Goal: Task Accomplishment & Management: Complete application form

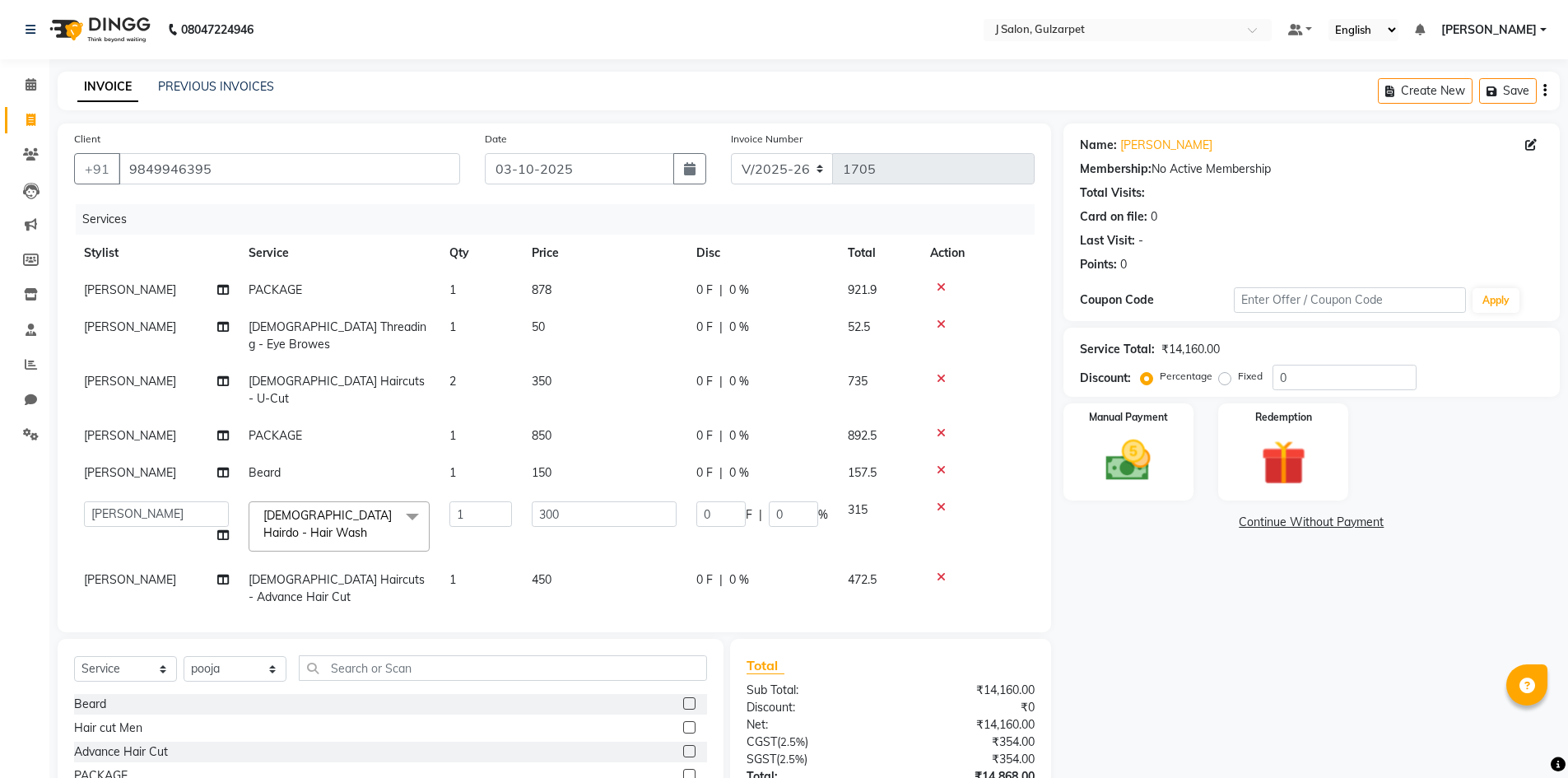
select select "8558"
select select "85375"
select select "85374"
select select "service"
select select "85374"
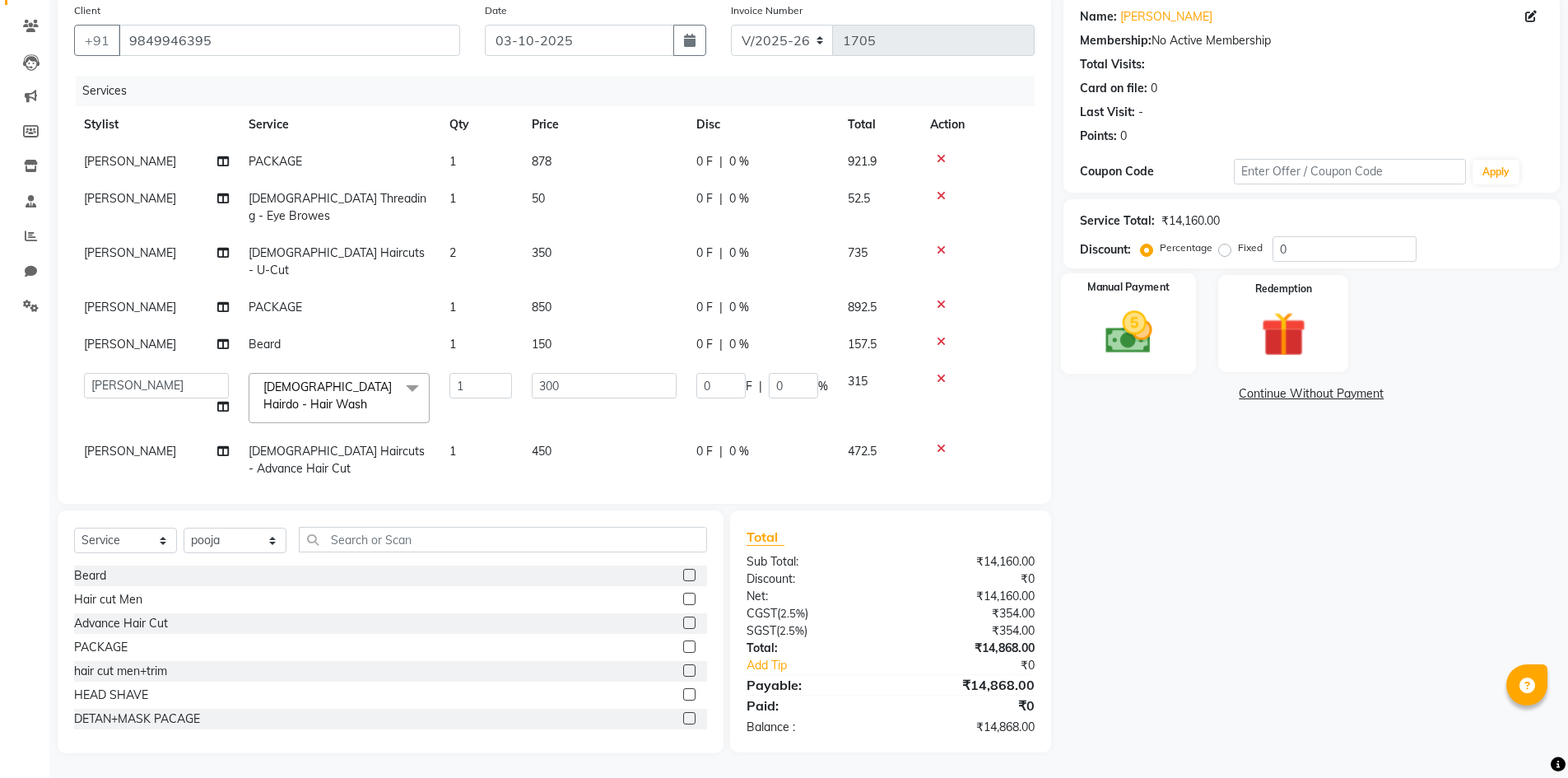
scroll to position [553, 0]
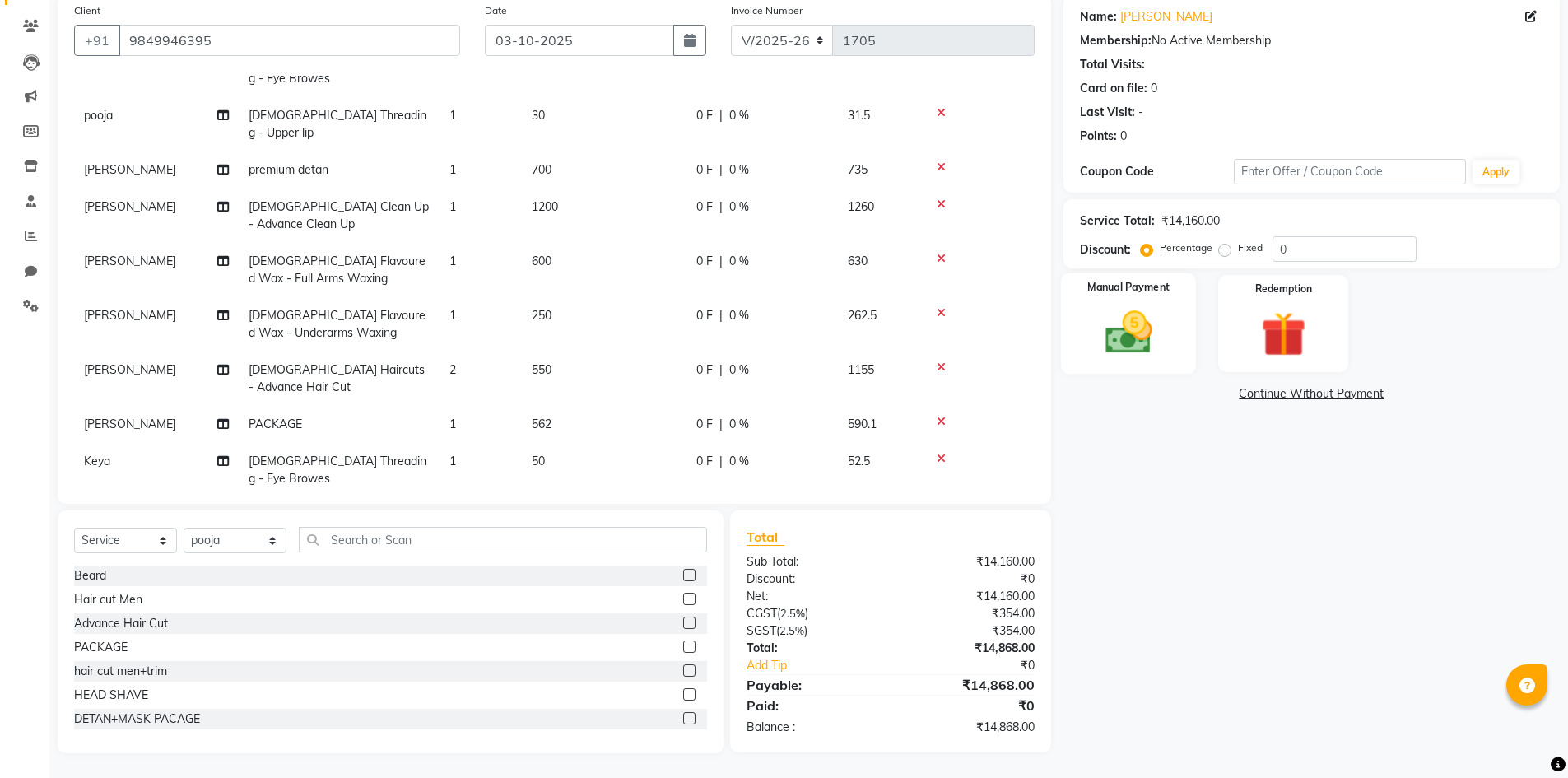
click at [1187, 349] on div "Manual Payment" at bounding box center [1128, 324] width 136 height 101
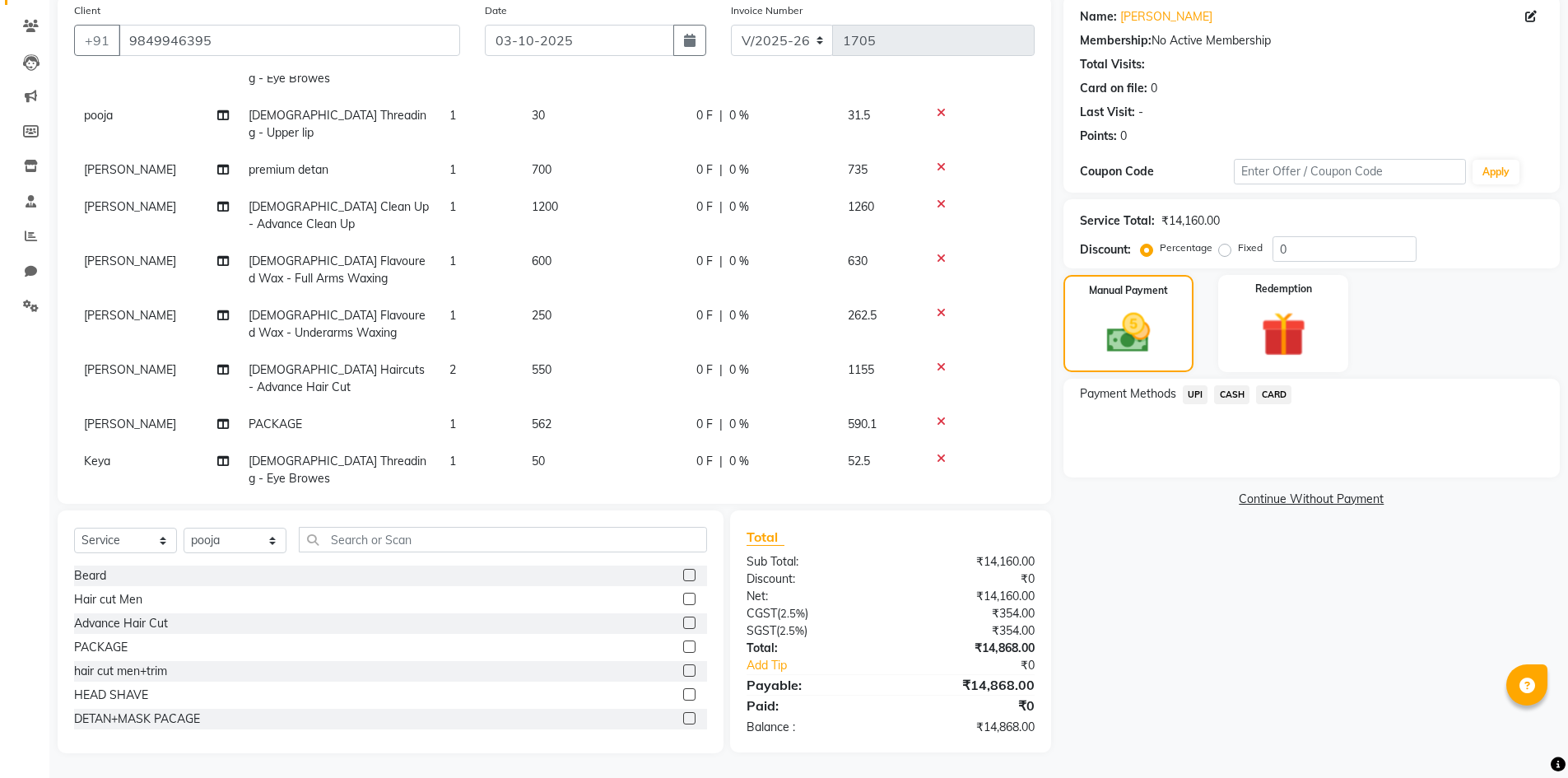
click at [1202, 396] on span "UPI" at bounding box center [1195, 395] width 25 height 19
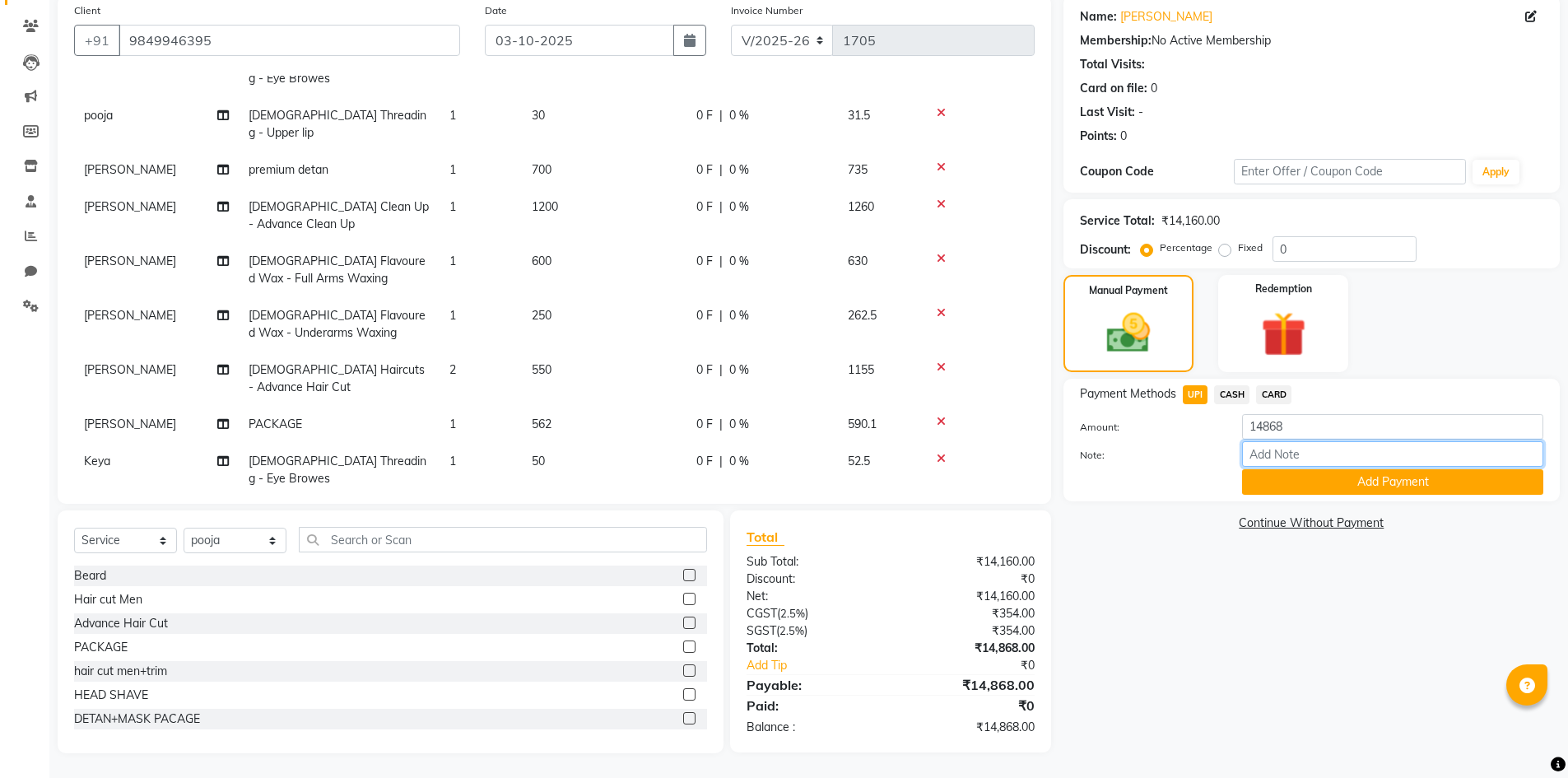
click at [1323, 464] on input "Note:" at bounding box center [1393, 453] width 302 height 25
click at [1364, 484] on button "Add Payment" at bounding box center [1393, 481] width 302 height 25
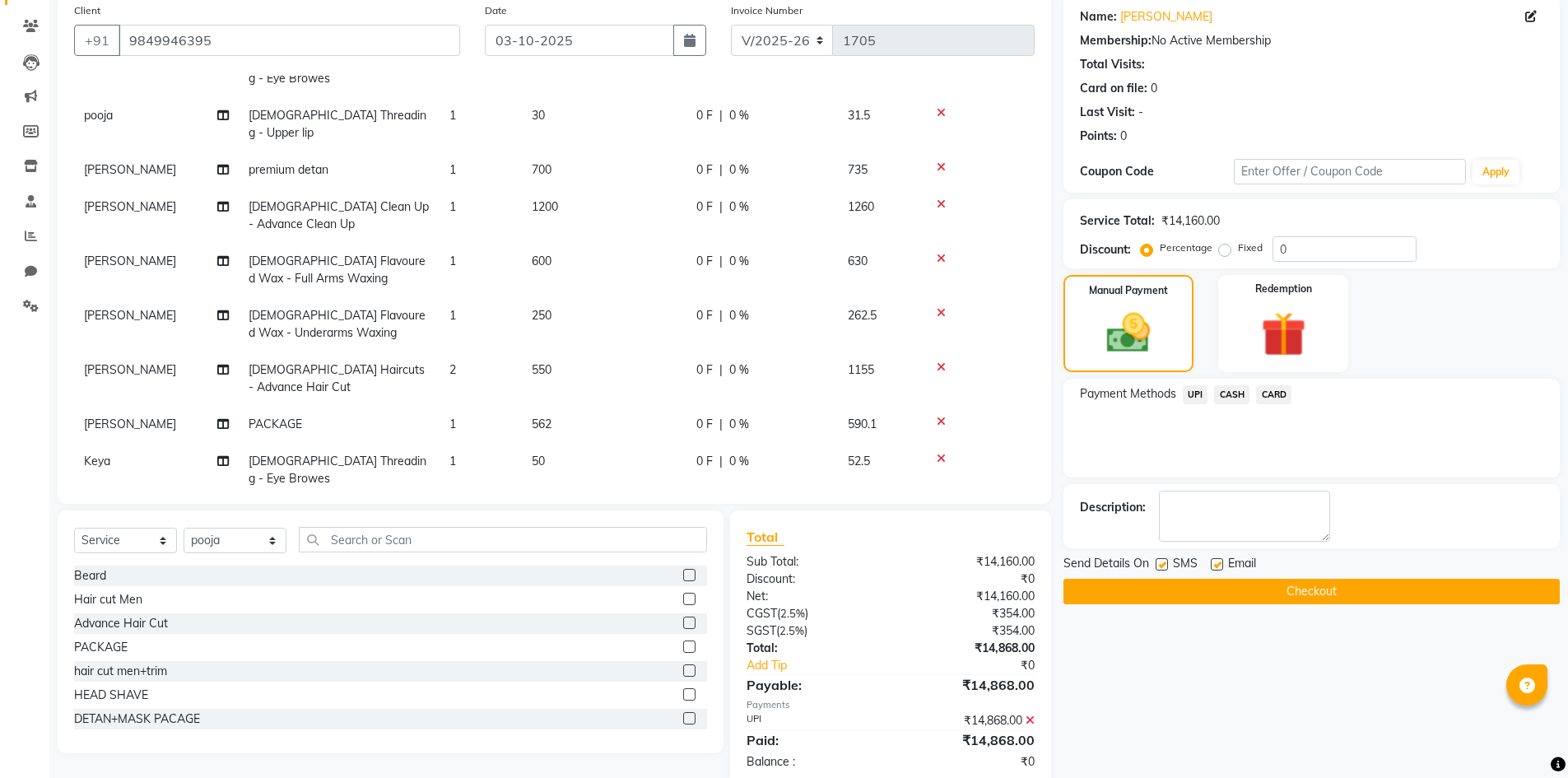
click at [1361, 582] on button "Checkout" at bounding box center [1311, 591] width 496 height 25
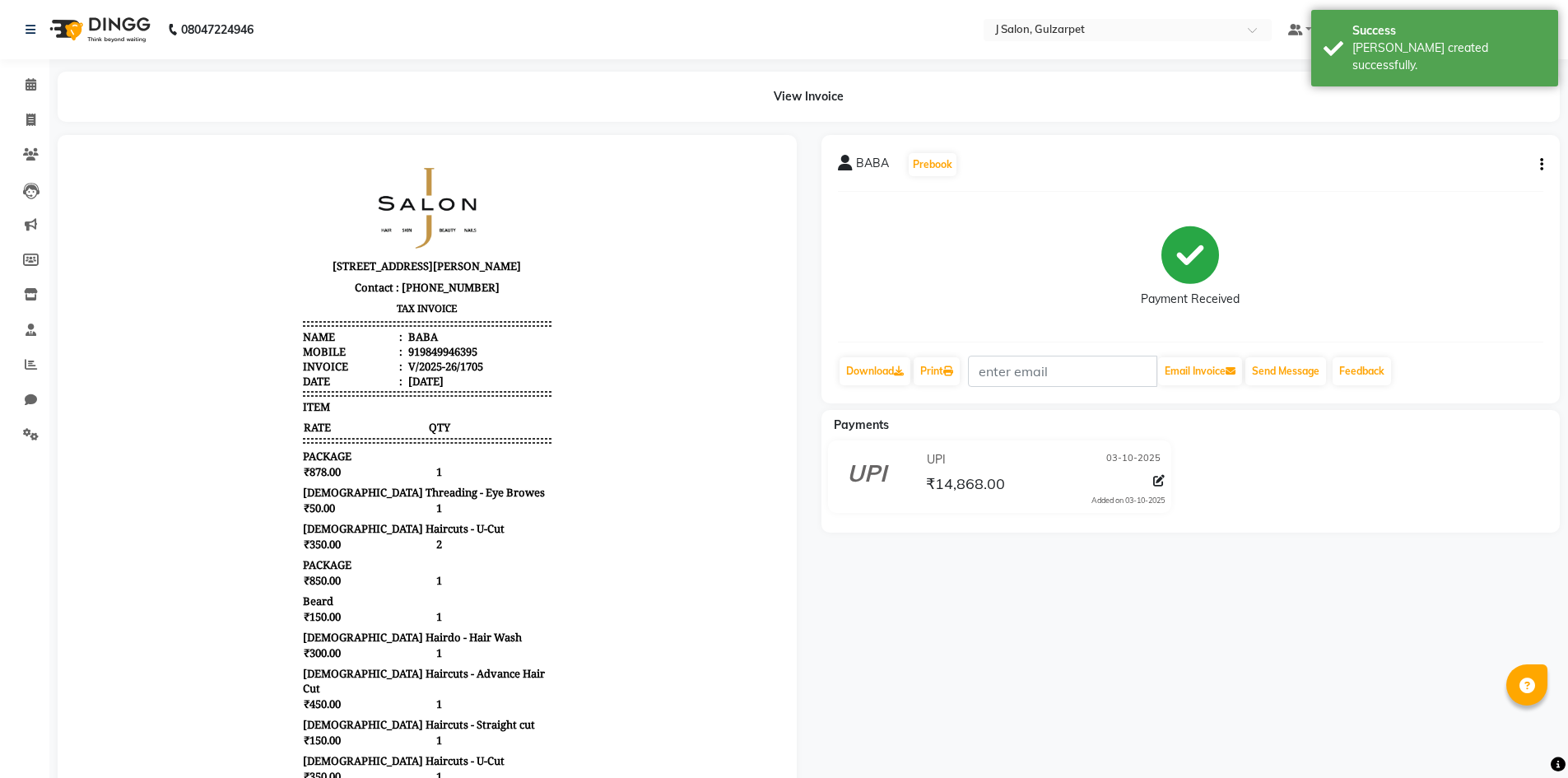
select select "service"
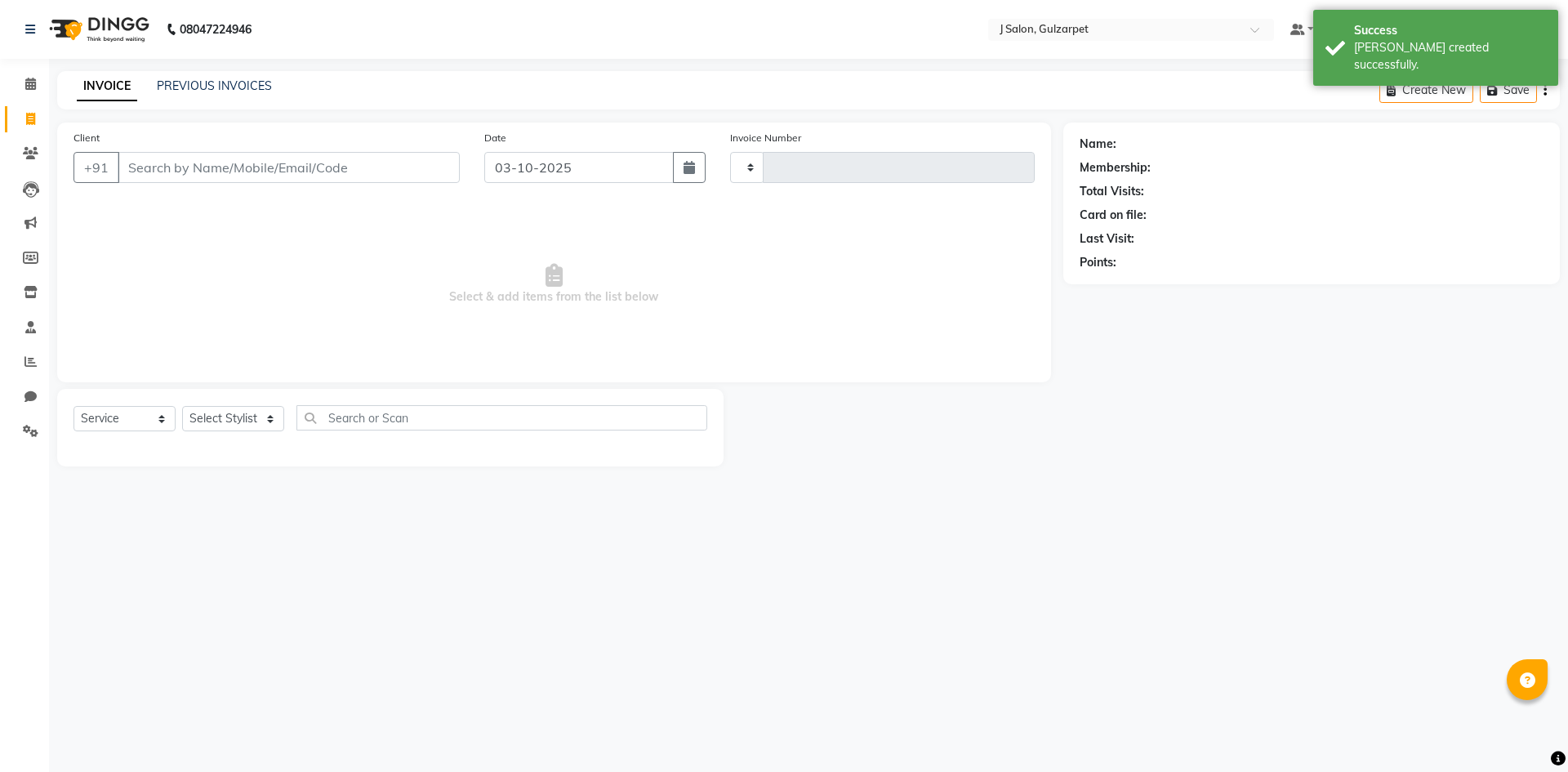
type input "1706"
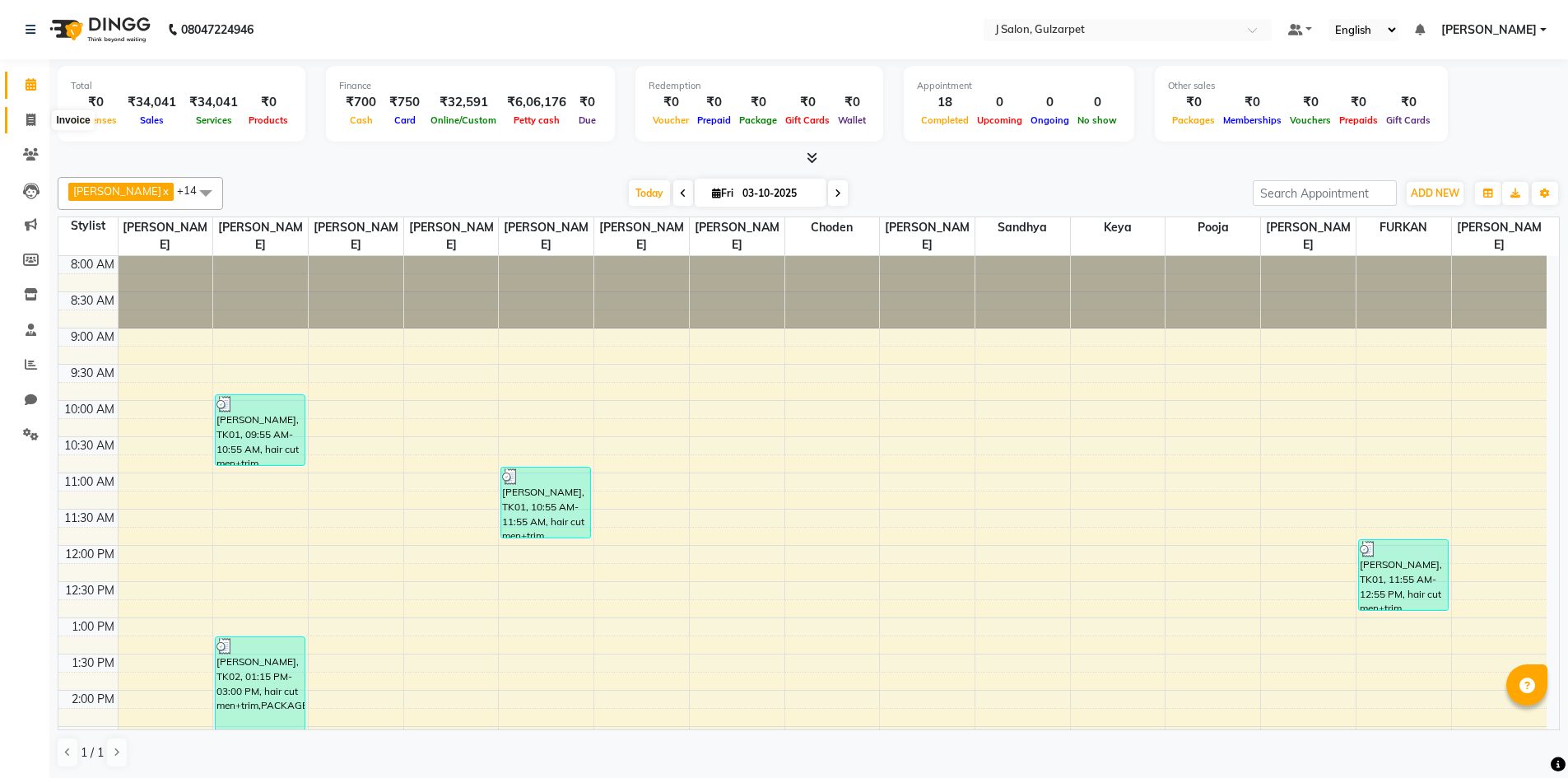
click at [20, 124] on span at bounding box center [31, 120] width 29 height 19
select select "service"
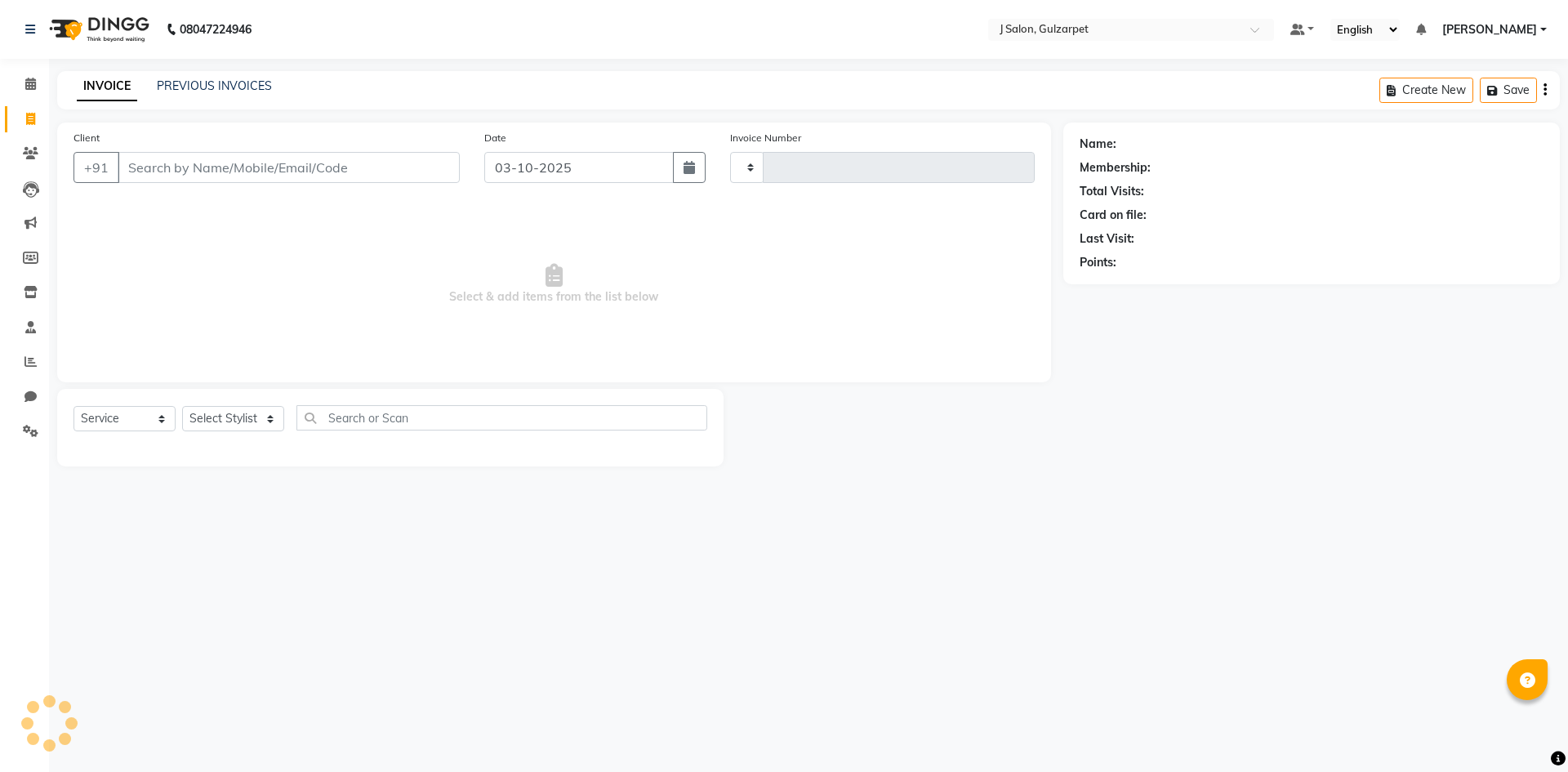
type input "1706"
select select "8558"
click at [152, 173] on input "Client" at bounding box center [288, 168] width 343 height 31
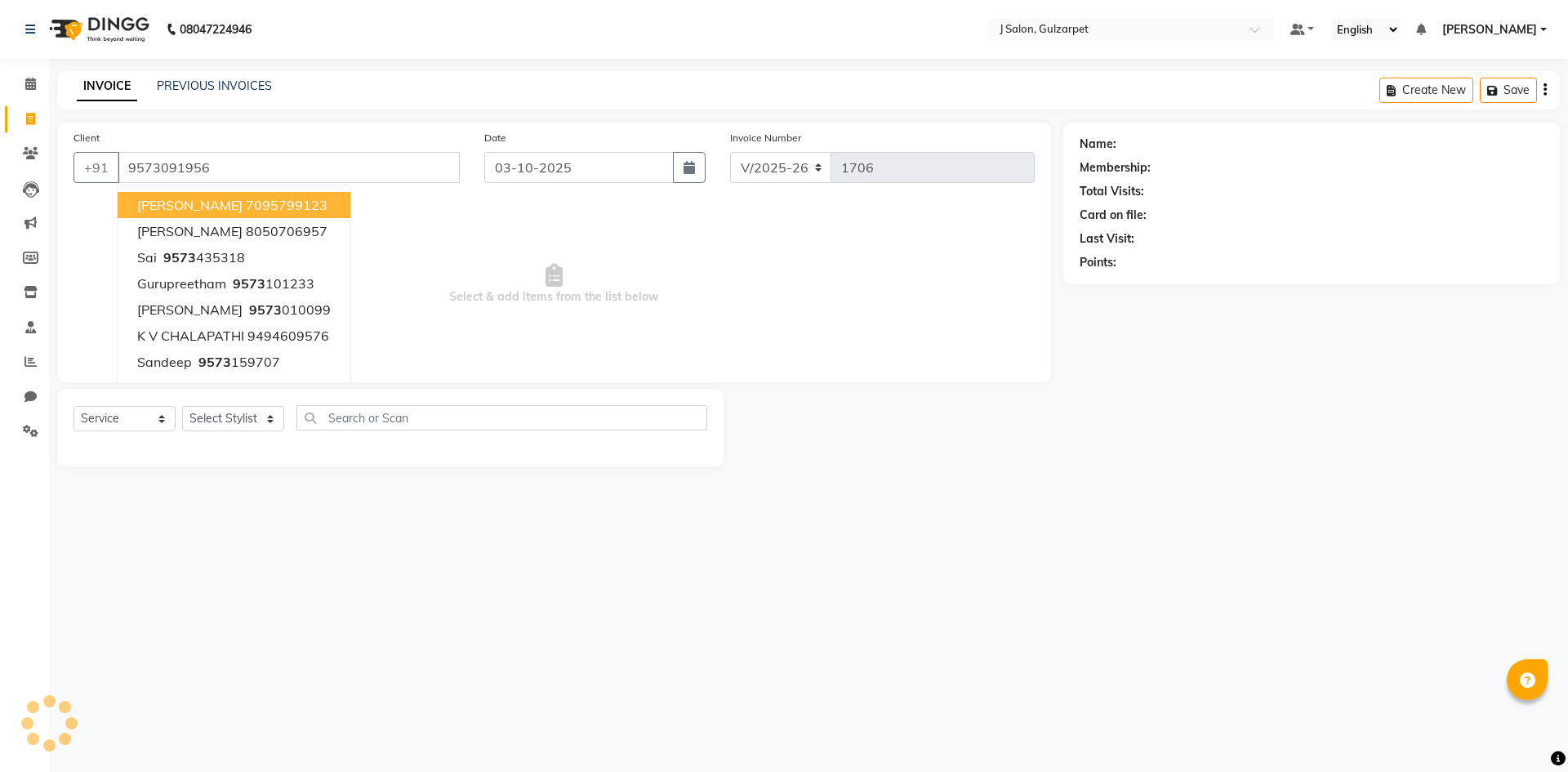
type input "9573091956"
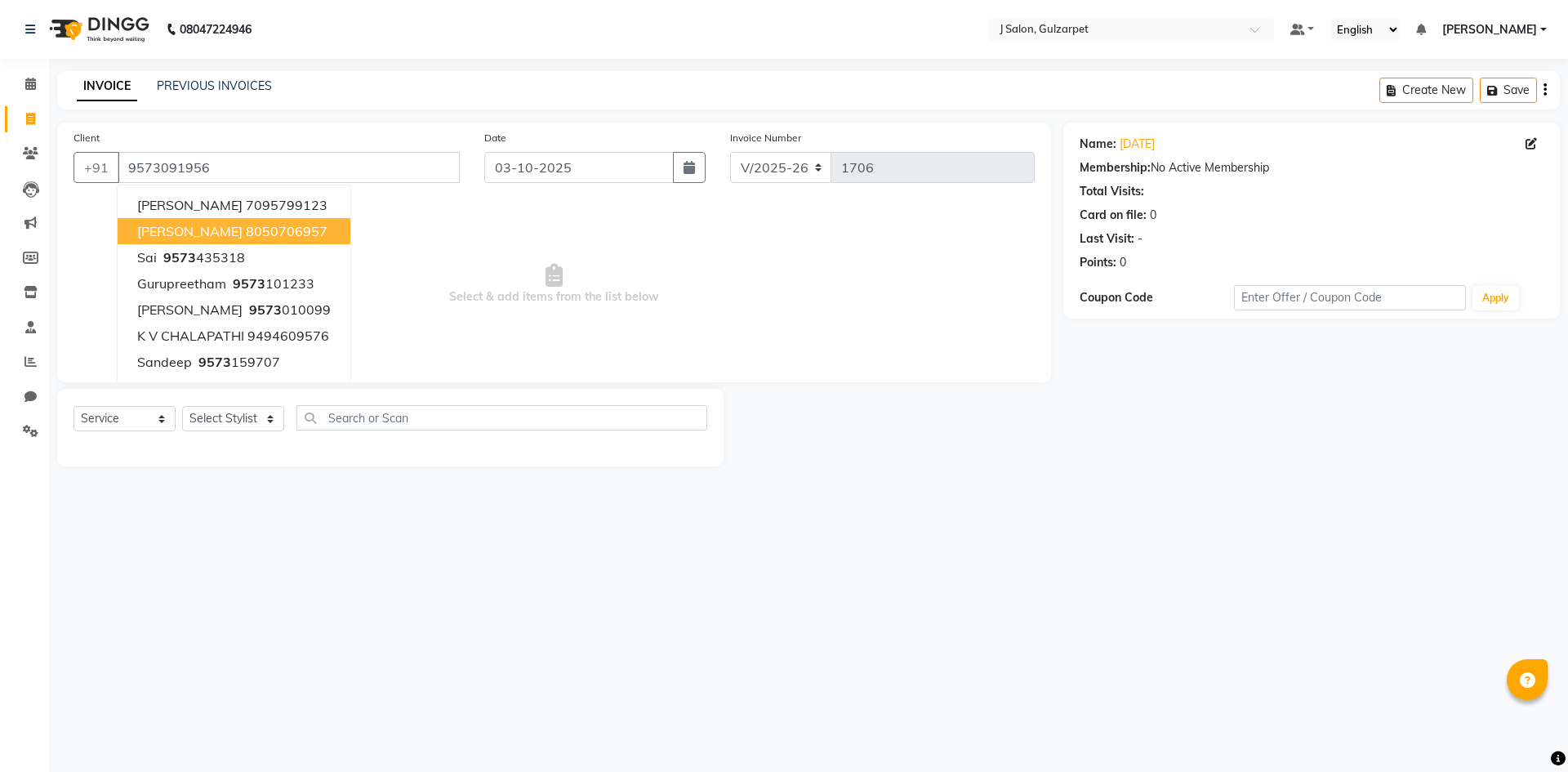
click at [492, 277] on span "Select & add items from the list below" at bounding box center [554, 283] width 961 height 163
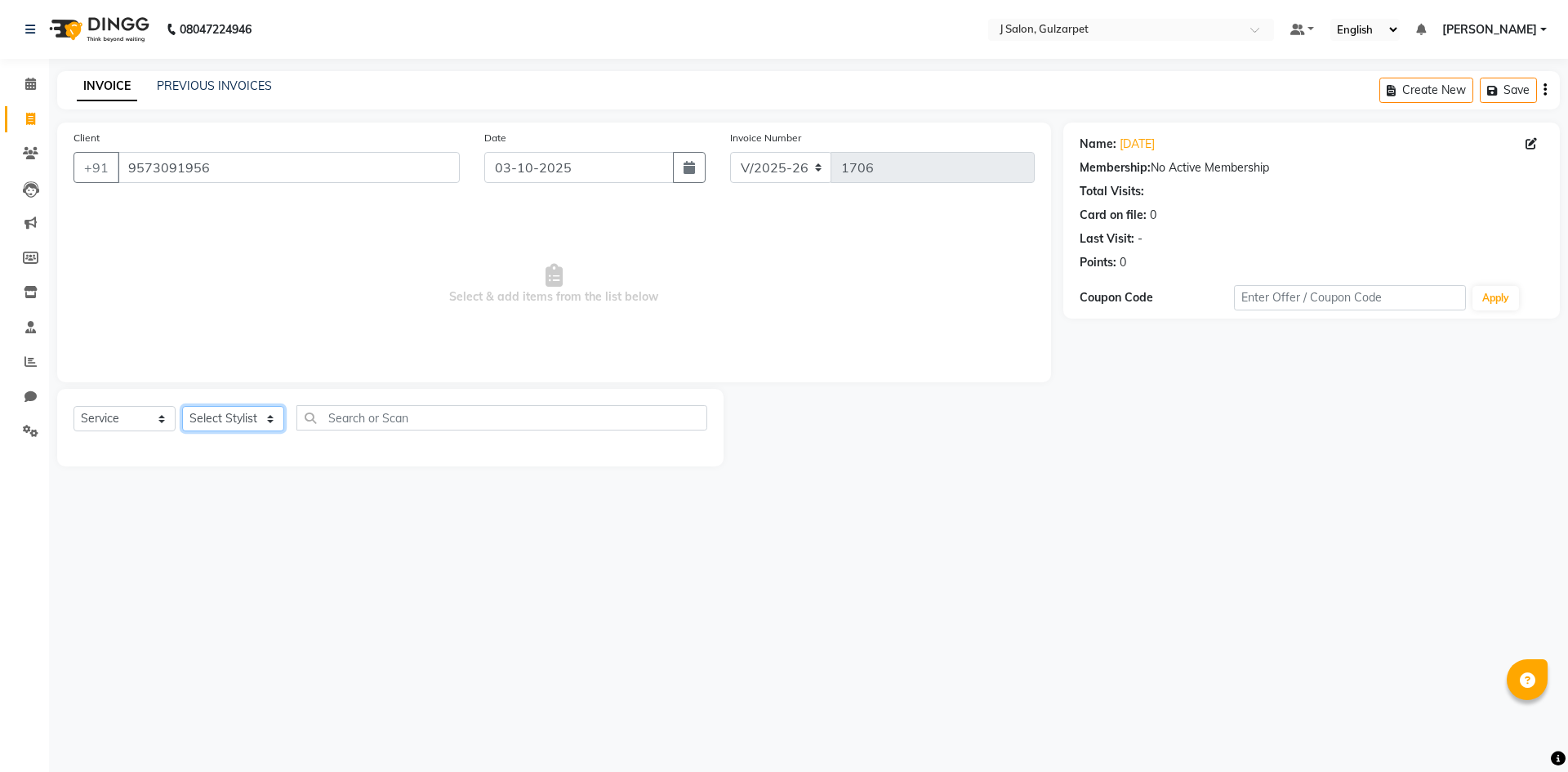
click at [237, 427] on select "Select Stylist Admin [PERSON_NAME] [PERSON_NAME] Gulfam [PERSON_NAME] [PERSON_N…" at bounding box center [233, 418] width 103 height 25
select select "86821"
click at [182, 406] on select "Select Stylist Admin [PERSON_NAME] [PERSON_NAME] Gulfam [PERSON_NAME] [PERSON_N…" at bounding box center [233, 418] width 103 height 25
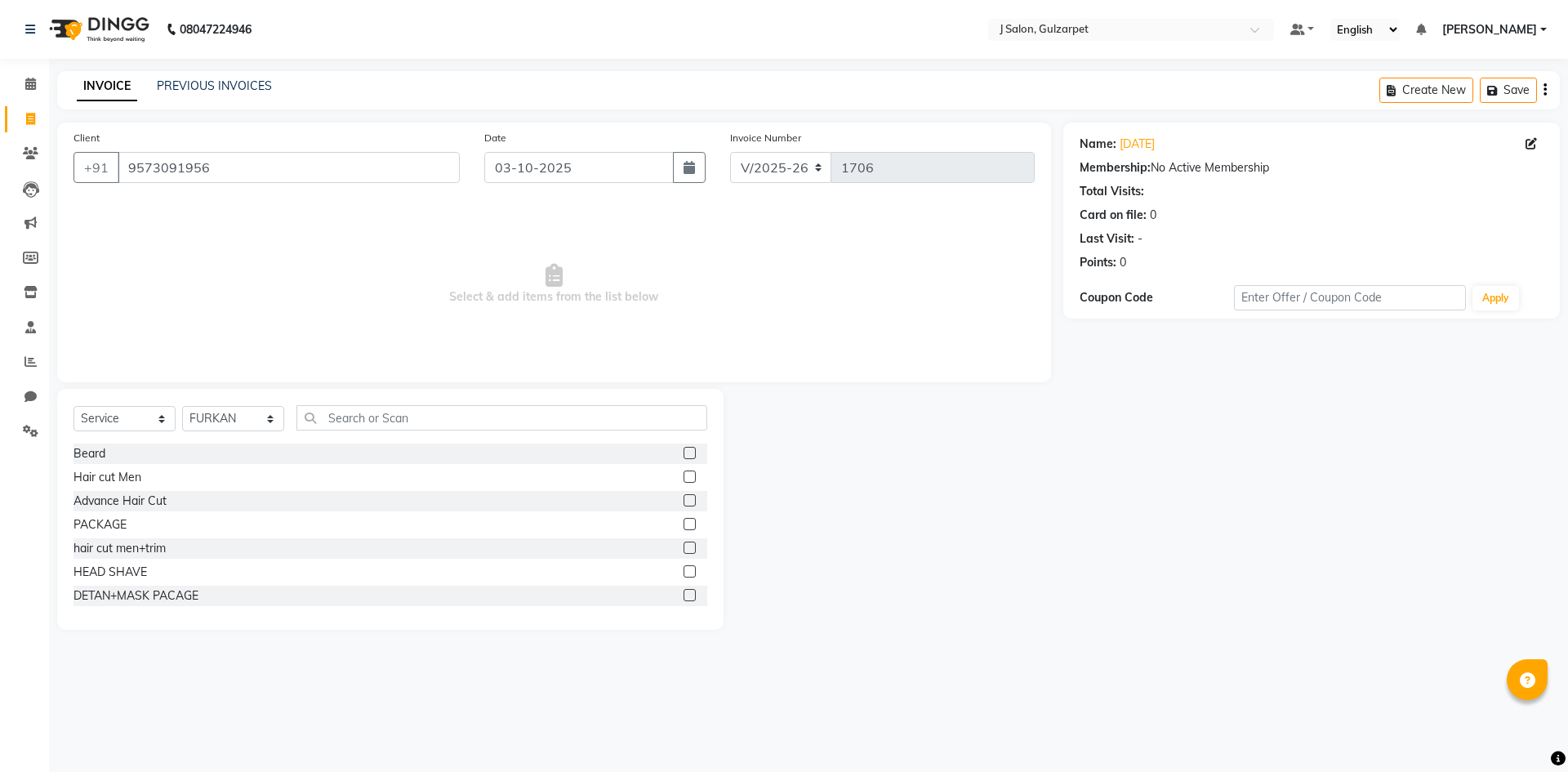
click at [683, 474] on label at bounding box center [689, 476] width 12 height 12
click at [683, 474] on input "checkbox" at bounding box center [688, 476] width 10 height 10
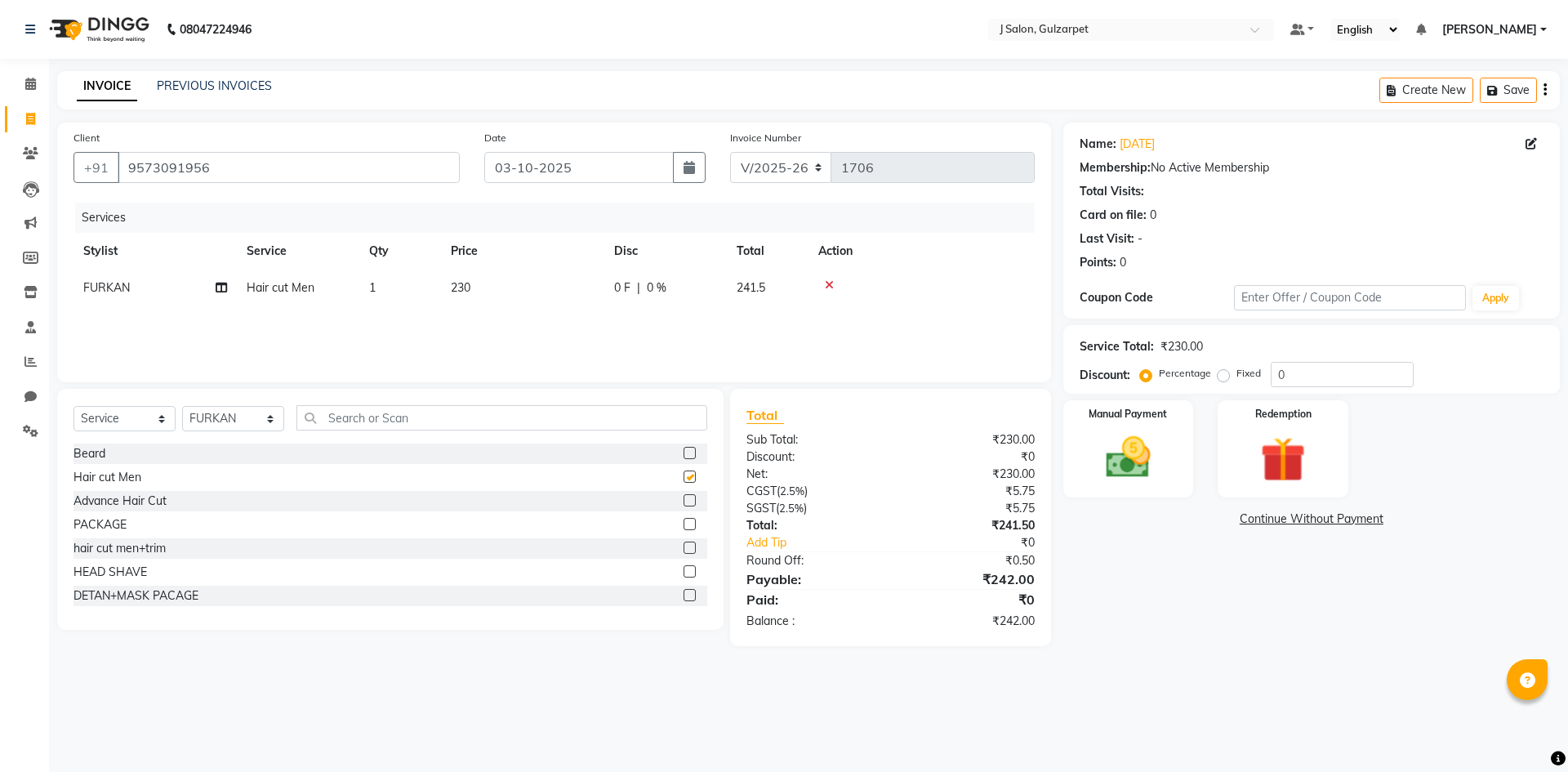
checkbox input "false"
click at [244, 412] on select "Select Stylist Admin [PERSON_NAME] [PERSON_NAME] Gulfam [PERSON_NAME] [PERSON_N…" at bounding box center [233, 418] width 103 height 25
select select "84899"
click at [182, 406] on select "Select Stylist Admin [PERSON_NAME] [PERSON_NAME] Gulfam [PERSON_NAME] [PERSON_N…" at bounding box center [233, 418] width 103 height 25
click at [683, 478] on label at bounding box center [689, 476] width 12 height 12
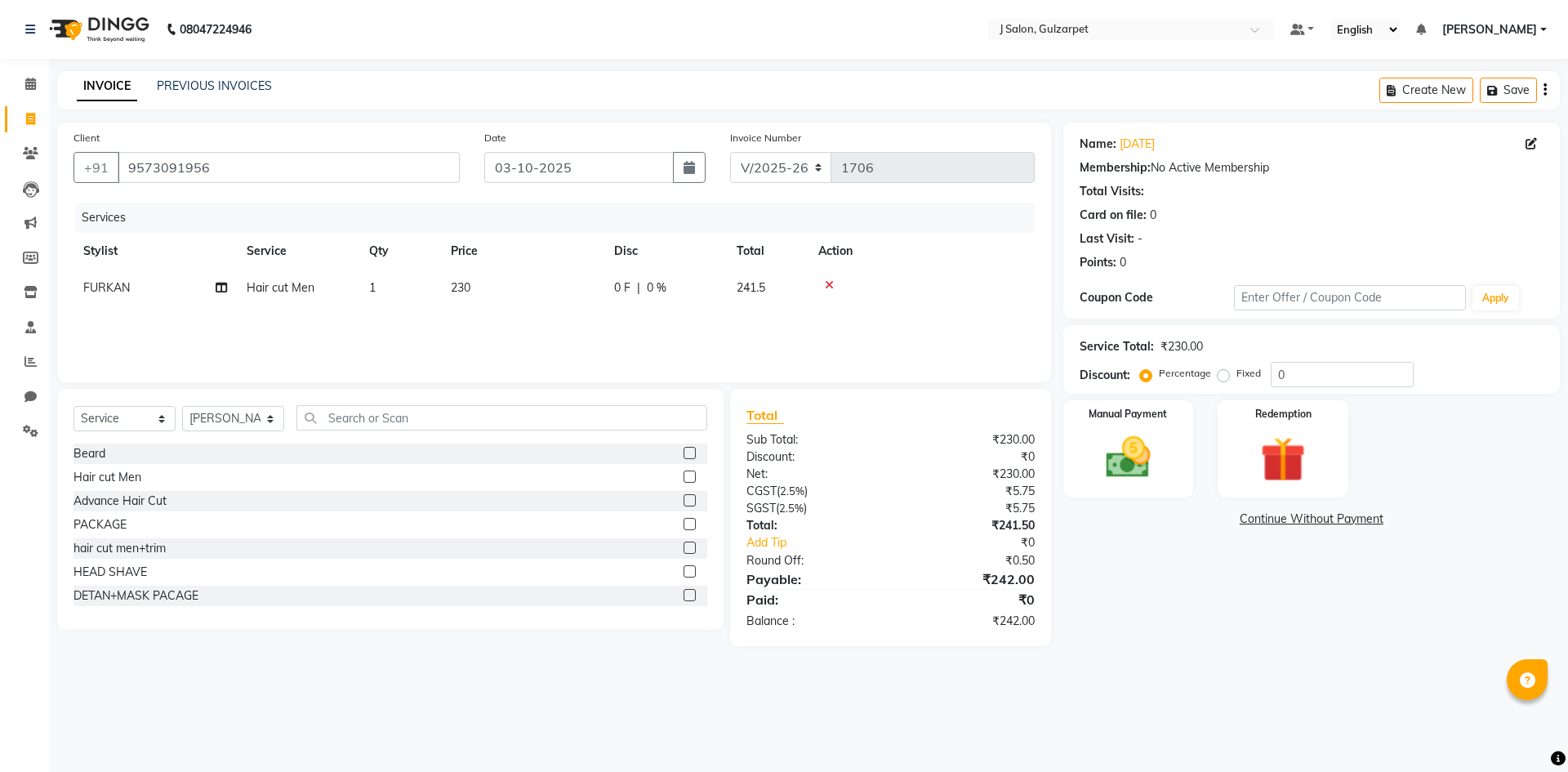
click at [683, 478] on input "checkbox" at bounding box center [688, 476] width 10 height 10
checkbox input "false"
click at [256, 414] on select "Select Stylist Admin [PERSON_NAME] [PERSON_NAME] Gulfam [PERSON_NAME] [PERSON_N…" at bounding box center [233, 418] width 103 height 25
click at [422, 197] on div "Client [PHONE_NUMBER] Date [DATE] Invoice Number V/2025 V/[PHONE_NUMBER] Servic…" at bounding box center [554, 252] width 995 height 259
drag, startPoint x: 229, startPoint y: 428, endPoint x: 223, endPoint y: 408, distance: 20.9
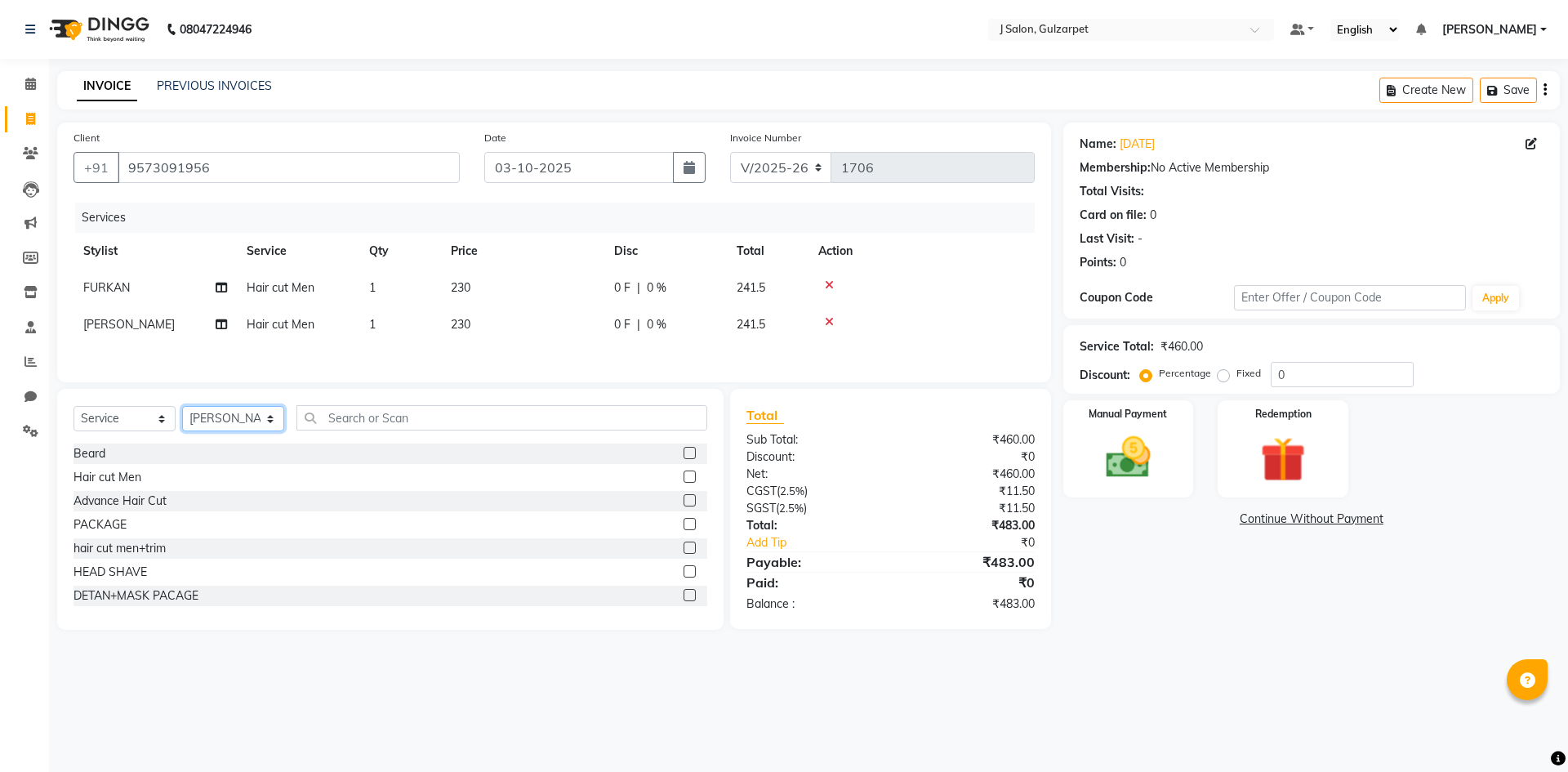
click at [229, 428] on select "Select Stylist Admin [PERSON_NAME] [PERSON_NAME] Gulfam [PERSON_NAME] [PERSON_N…" at bounding box center [233, 418] width 103 height 25
select select "84900"
click at [182, 408] on select "Select Stylist Admin [PERSON_NAME] [PERSON_NAME] Gulfam [PERSON_NAME] [PERSON_N…" at bounding box center [233, 418] width 103 height 25
click at [683, 526] on label at bounding box center [689, 524] width 12 height 12
click at [683, 526] on input "checkbox" at bounding box center [688, 525] width 10 height 10
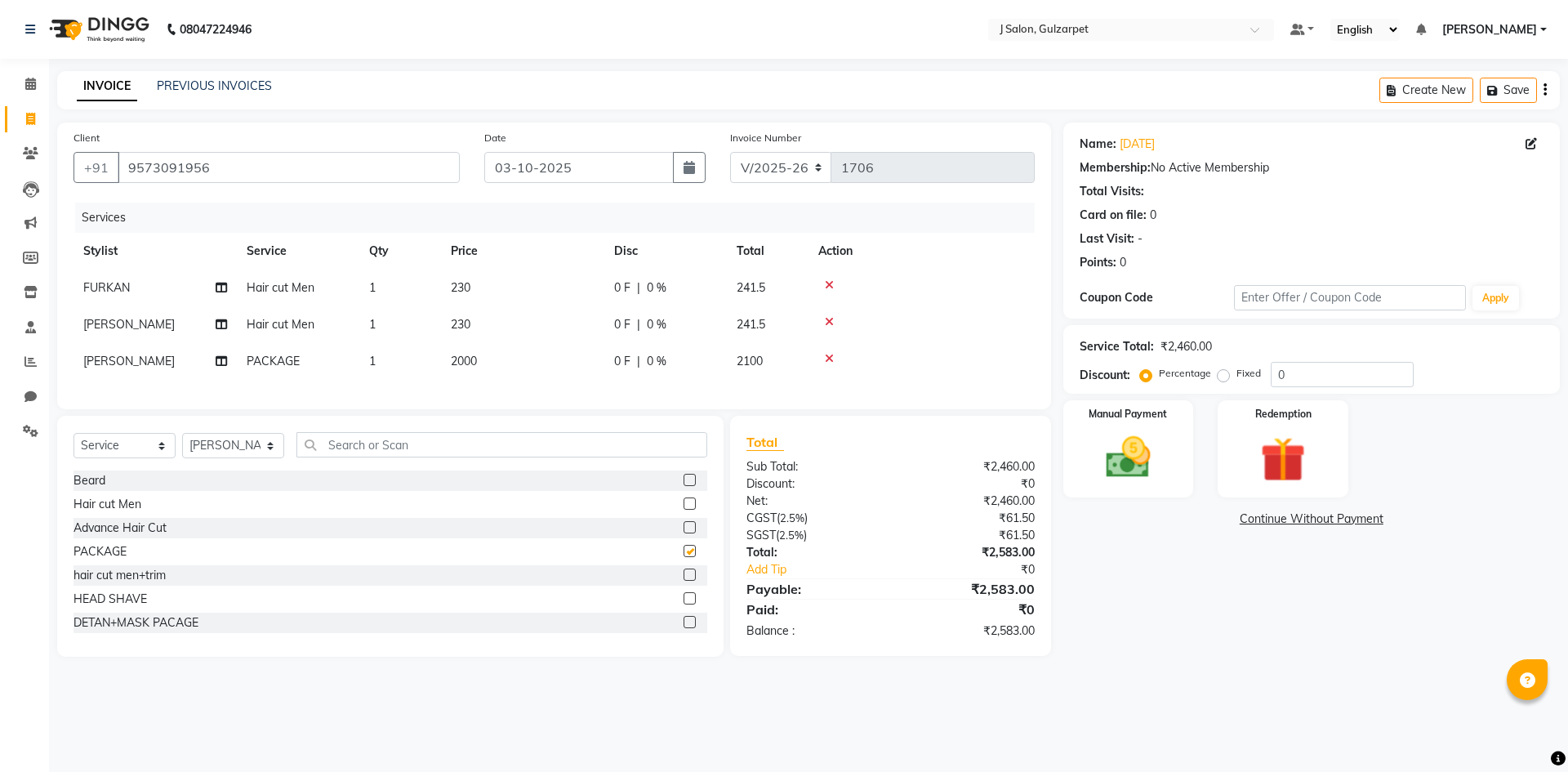
checkbox input "false"
click at [484, 363] on td "2000" at bounding box center [523, 362] width 163 height 37
select select "84900"
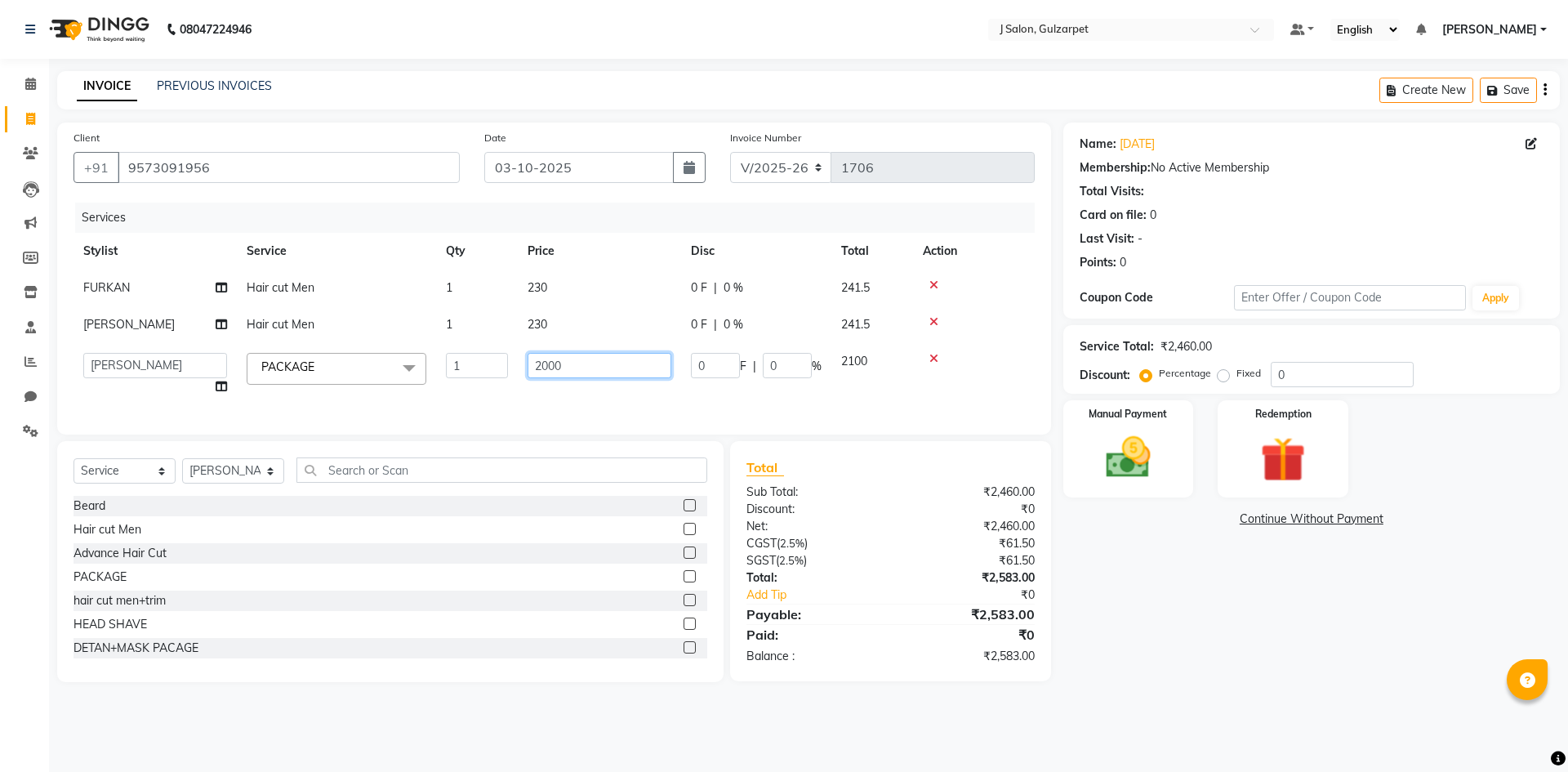
click at [548, 365] on input "2000" at bounding box center [599, 365] width 144 height 25
type input "6500"
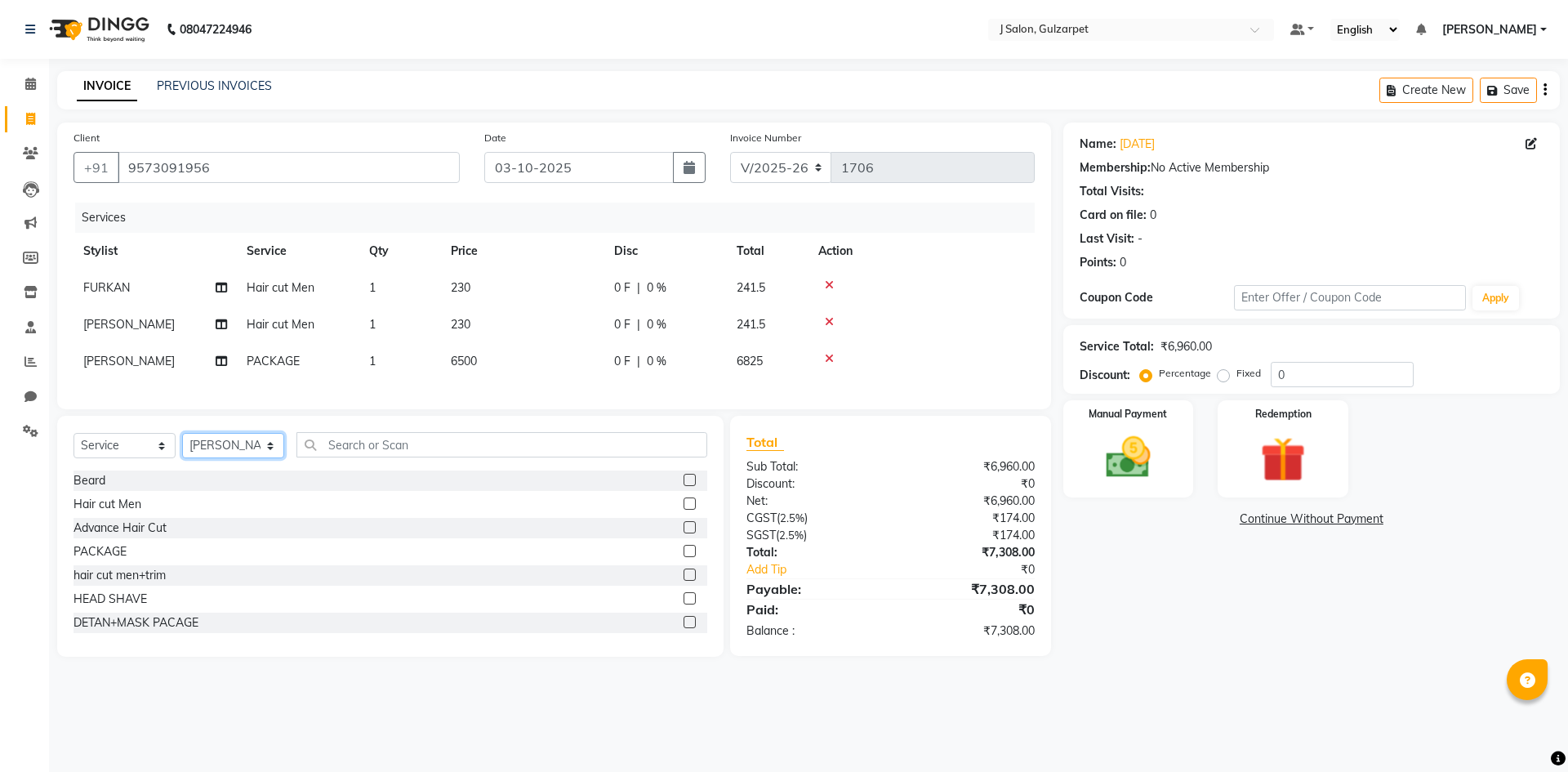
click at [280, 489] on div "Select Service Product Membership Package Voucher Prepaid Gift Card Select Styl…" at bounding box center [391, 536] width 667 height 241
select select "84903"
click at [182, 445] on select "Select Stylist Admin [PERSON_NAME] [PERSON_NAME] Gulfam [PERSON_NAME] [PERSON_N…" at bounding box center [233, 445] width 103 height 25
click at [683, 557] on label at bounding box center [689, 550] width 12 height 12
click at [683, 557] on input "checkbox" at bounding box center [688, 551] width 10 height 10
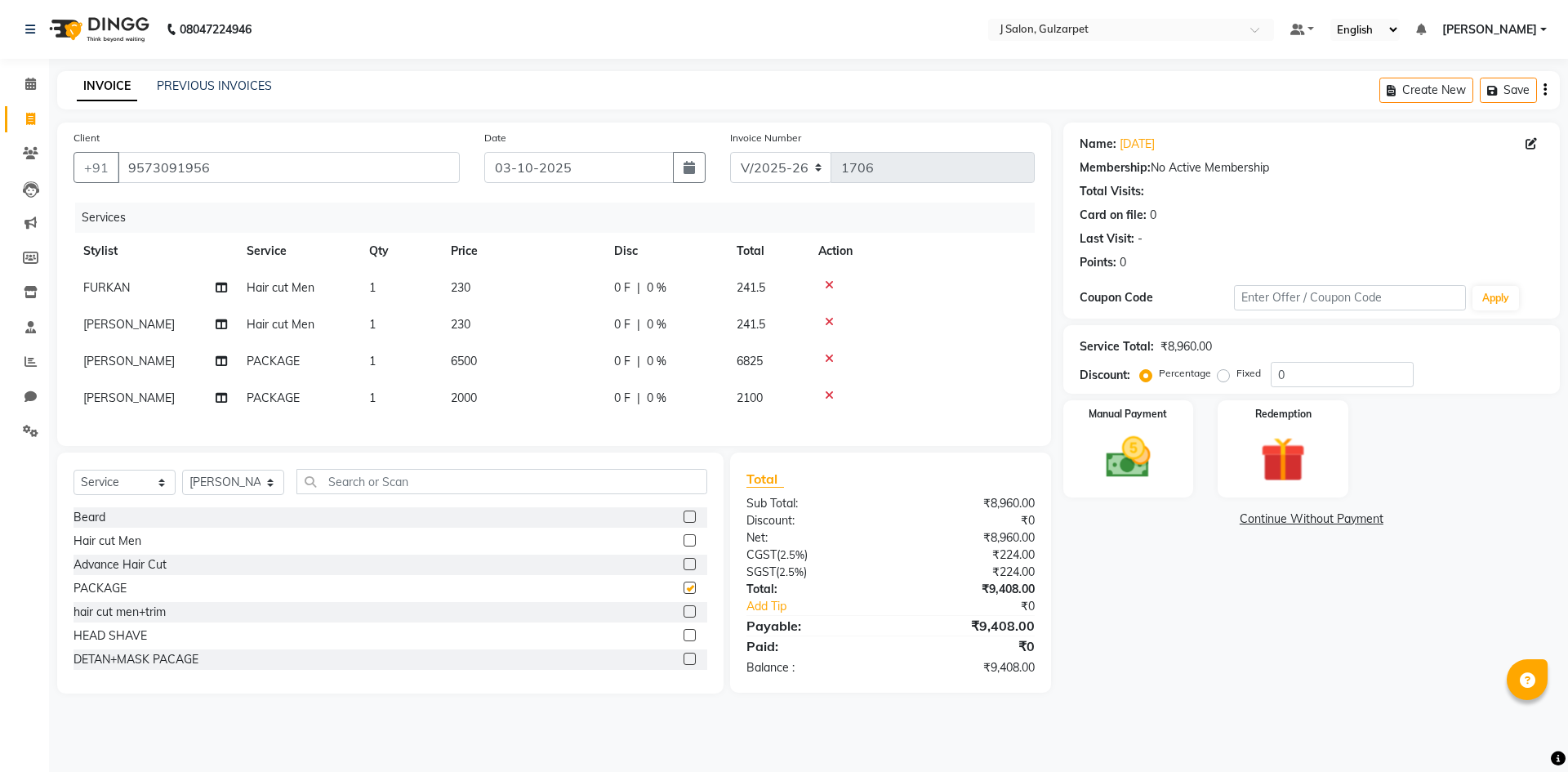
checkbox input "false"
click at [473, 393] on span "2000" at bounding box center [464, 398] width 26 height 15
select select "84903"
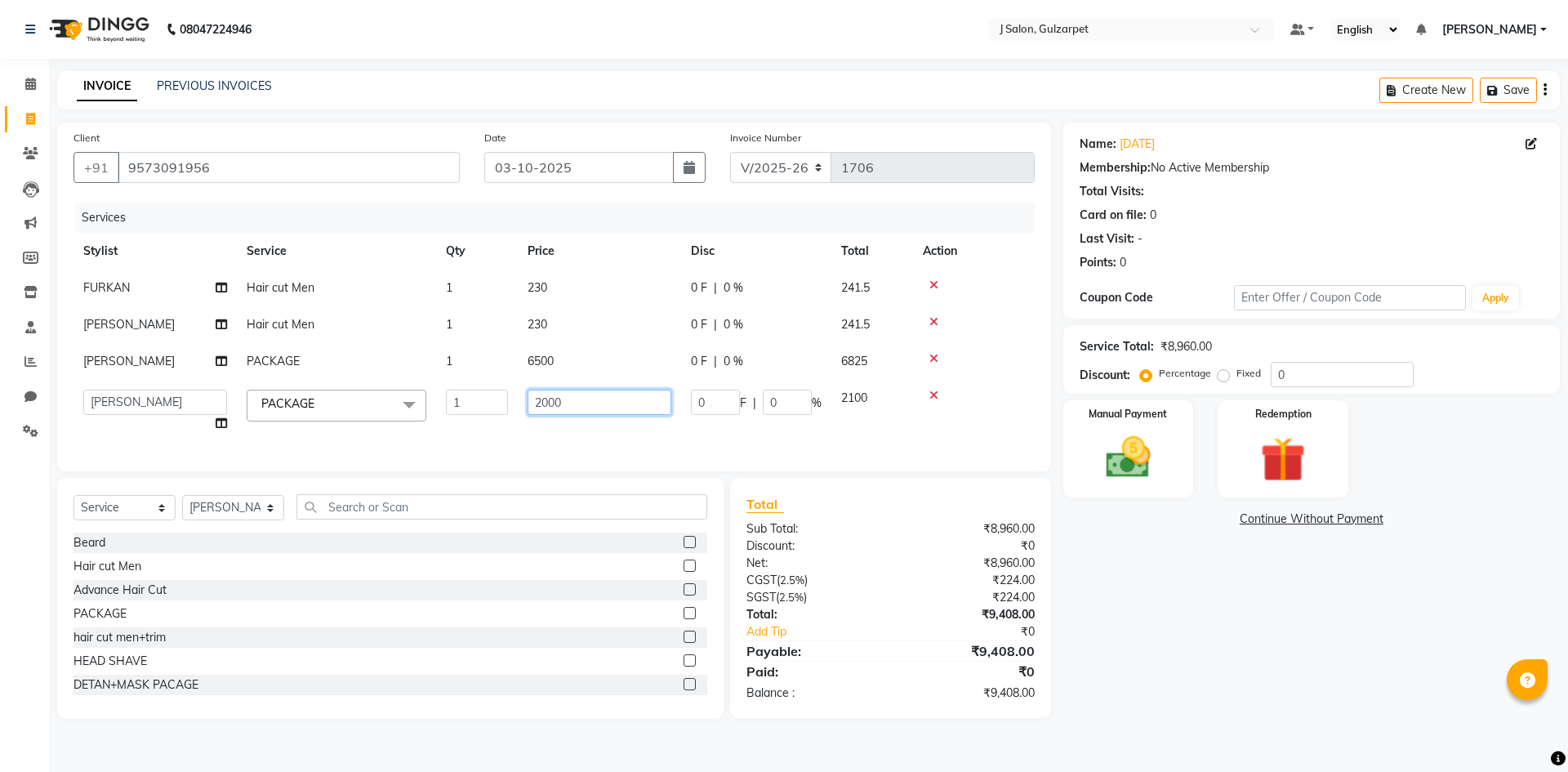
click at [547, 403] on input "2000" at bounding box center [599, 402] width 144 height 25
type input "2800"
click at [1319, 367] on input "0" at bounding box center [1342, 374] width 143 height 25
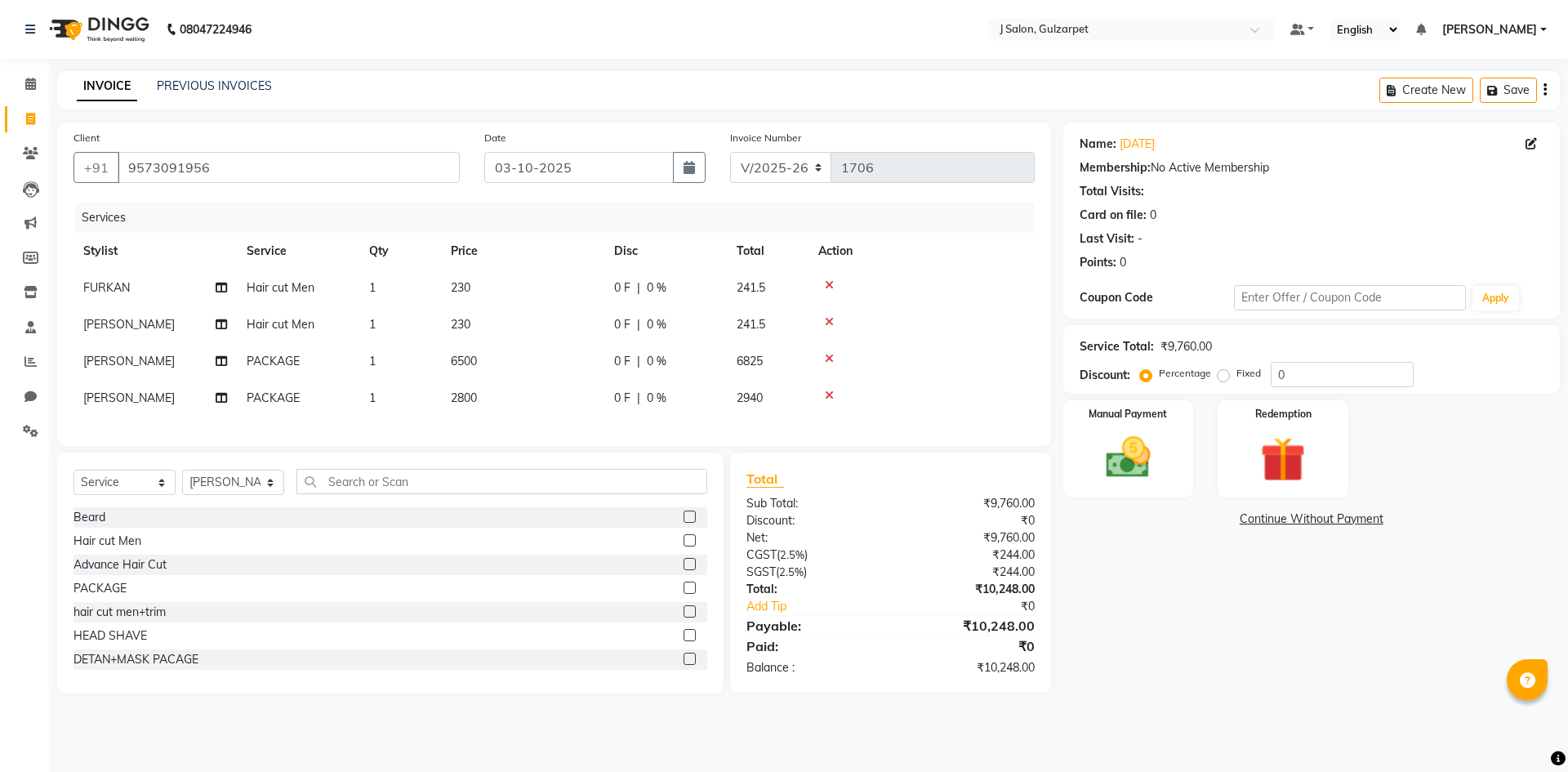
click at [1132, 514] on link "Continue Without Payment" at bounding box center [1311, 519] width 490 height 18
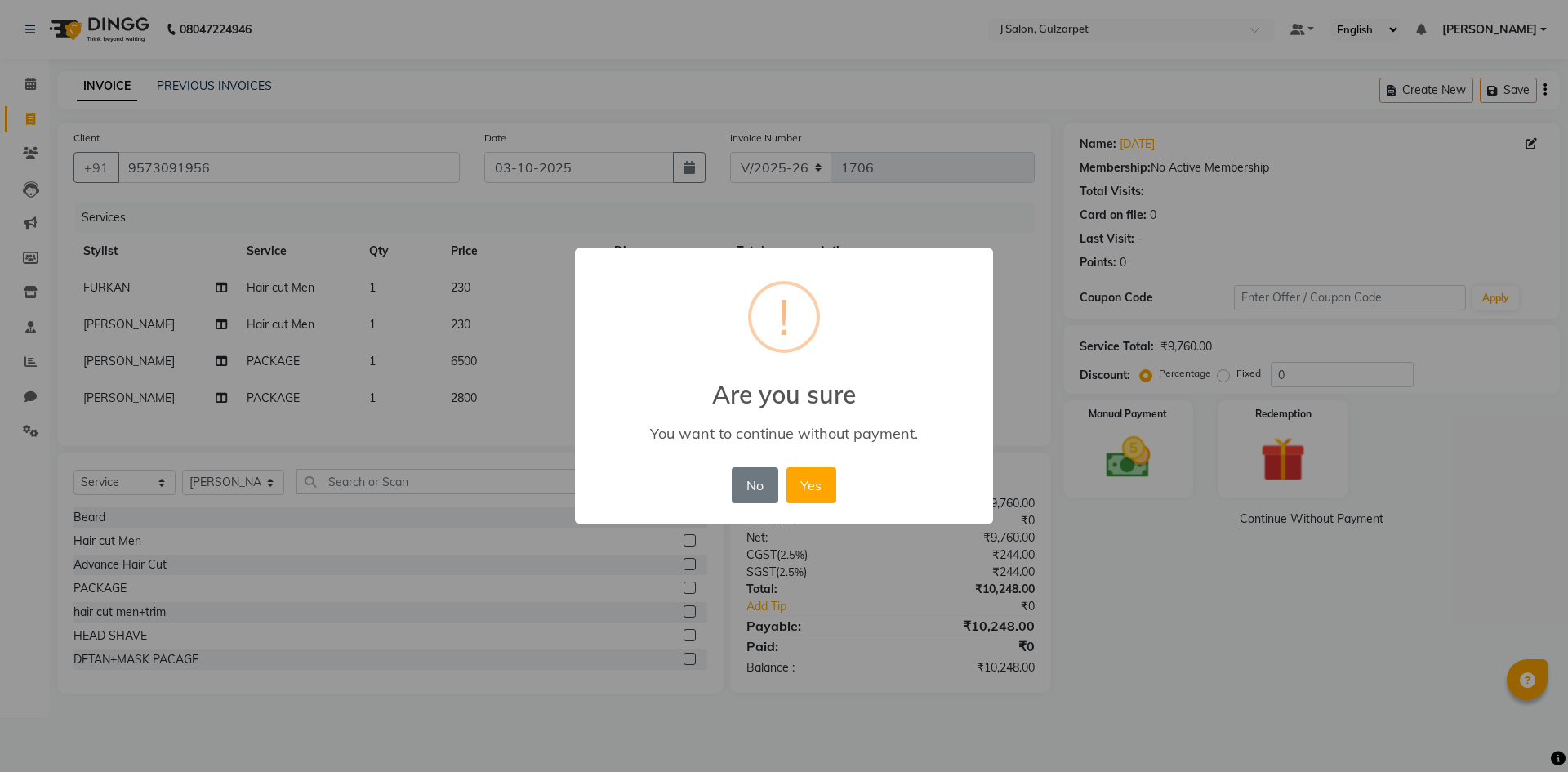
drag, startPoint x: 1132, startPoint y: 514, endPoint x: 1171, endPoint y: 465, distance: 62.6
click at [1167, 464] on div "× ! Are you sure You want to continue without payment. No No Yes" at bounding box center [784, 386] width 1568 height 772
click at [748, 479] on button "No" at bounding box center [755, 485] width 46 height 36
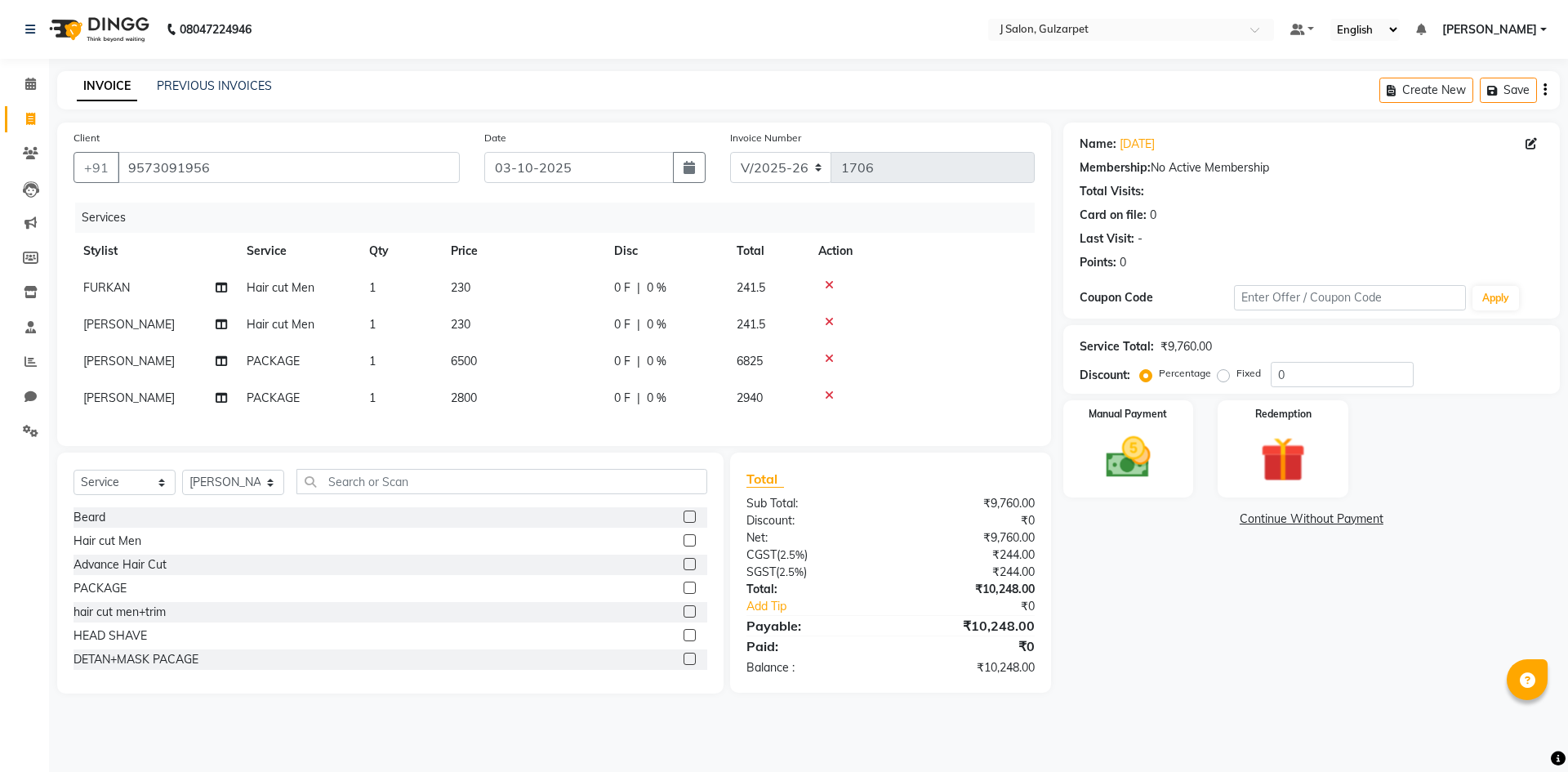
click at [1196, 456] on div "Manual Payment Redemption" at bounding box center [1311, 448] width 521 height 97
drag, startPoint x: 1112, startPoint y: 489, endPoint x: 1137, endPoint y: 478, distance: 27.3
click at [1130, 482] on div "Manual Payment" at bounding box center [1128, 449] width 136 height 101
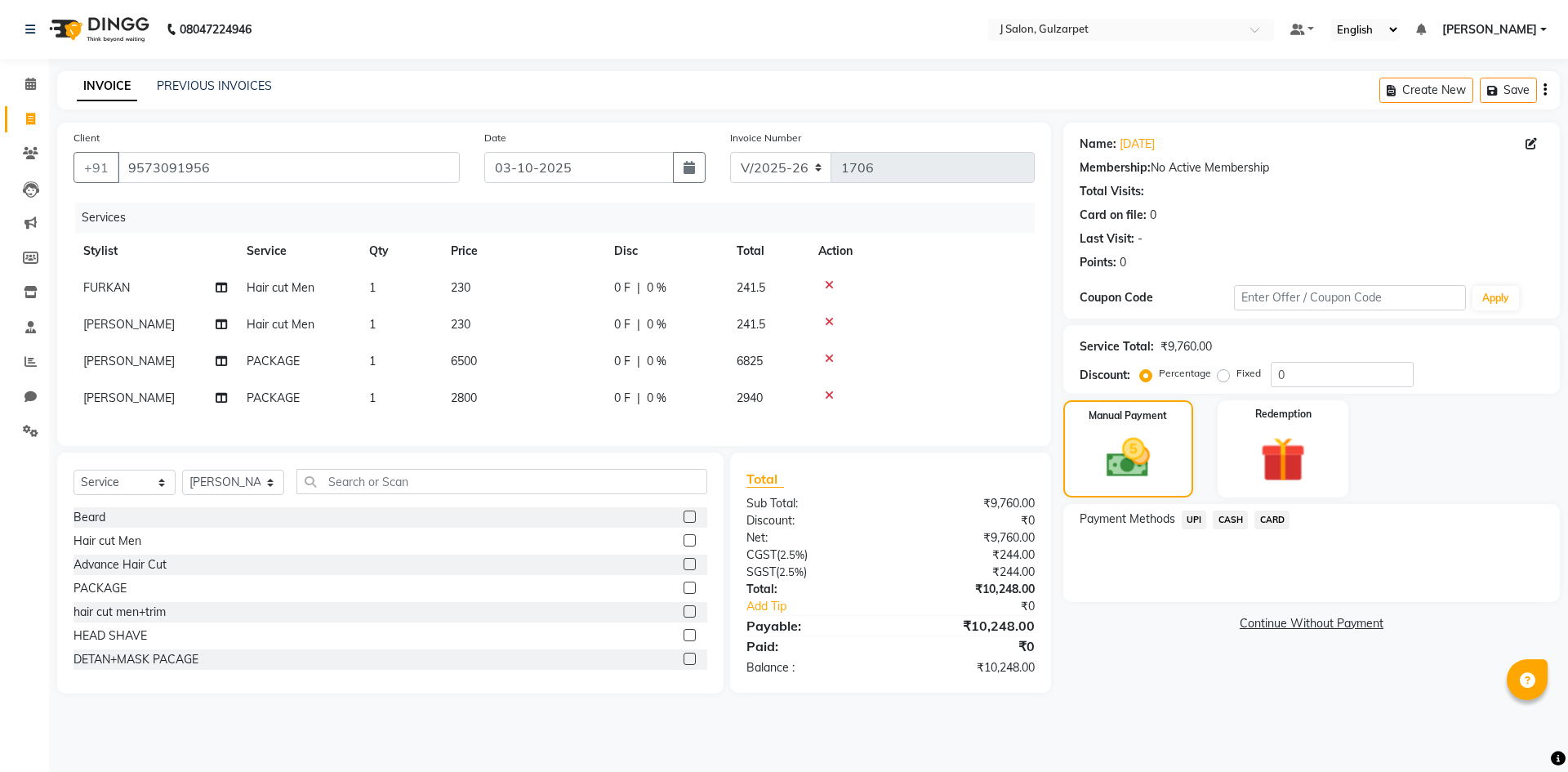
click at [1191, 504] on div "Payment Methods UPI CASH CARD" at bounding box center [1312, 553] width 497 height 98
click at [1199, 525] on span "UPI" at bounding box center [1194, 520] width 25 height 18
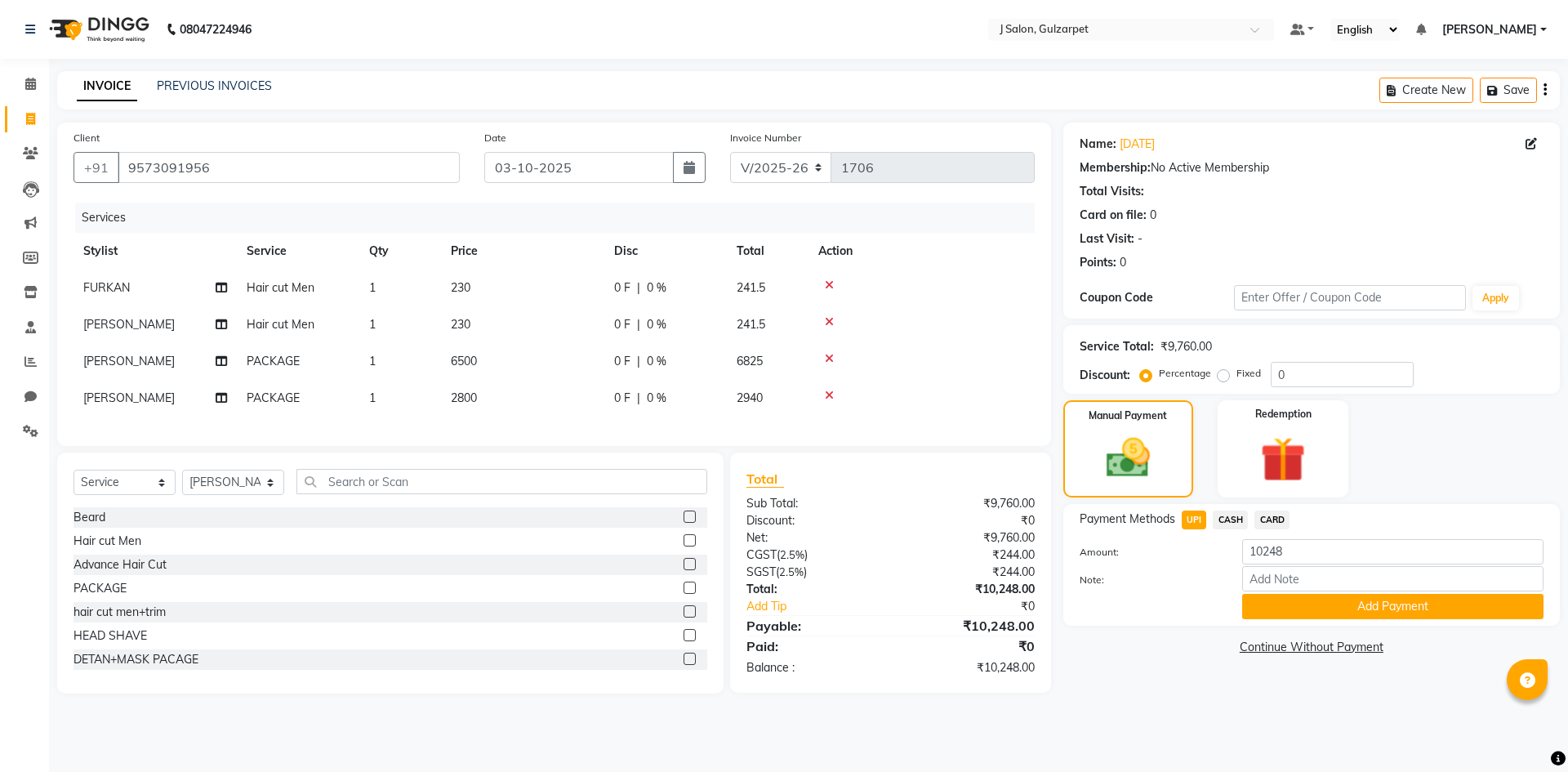
click at [1381, 621] on div "Payment Methods UPI CASH CARD Amount: 10248 Note: Add Payment" at bounding box center [1312, 565] width 497 height 122
click at [1405, 601] on button "Add Payment" at bounding box center [1393, 606] width 301 height 25
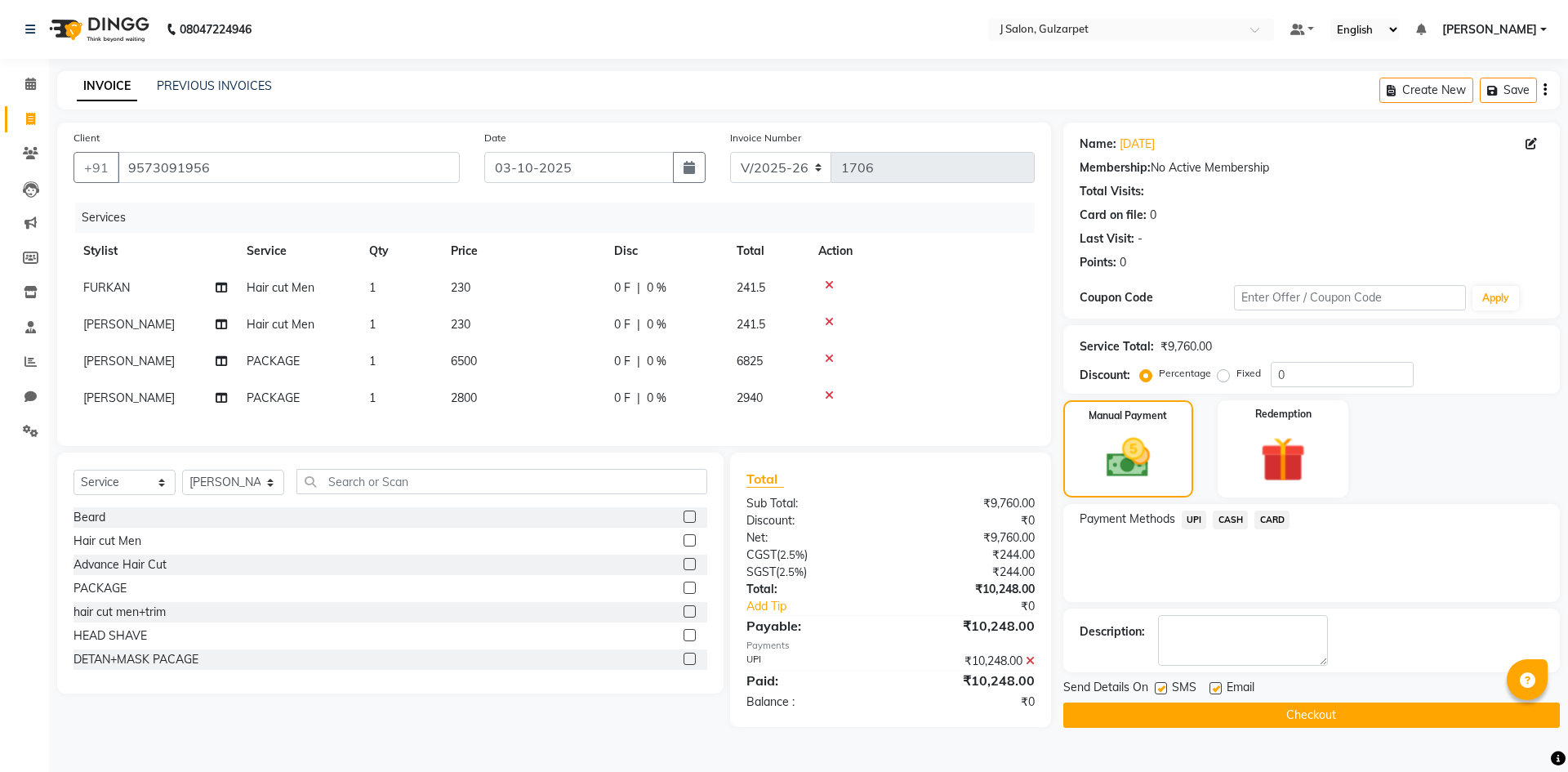
click at [1362, 713] on button "Checkout" at bounding box center [1312, 715] width 497 height 25
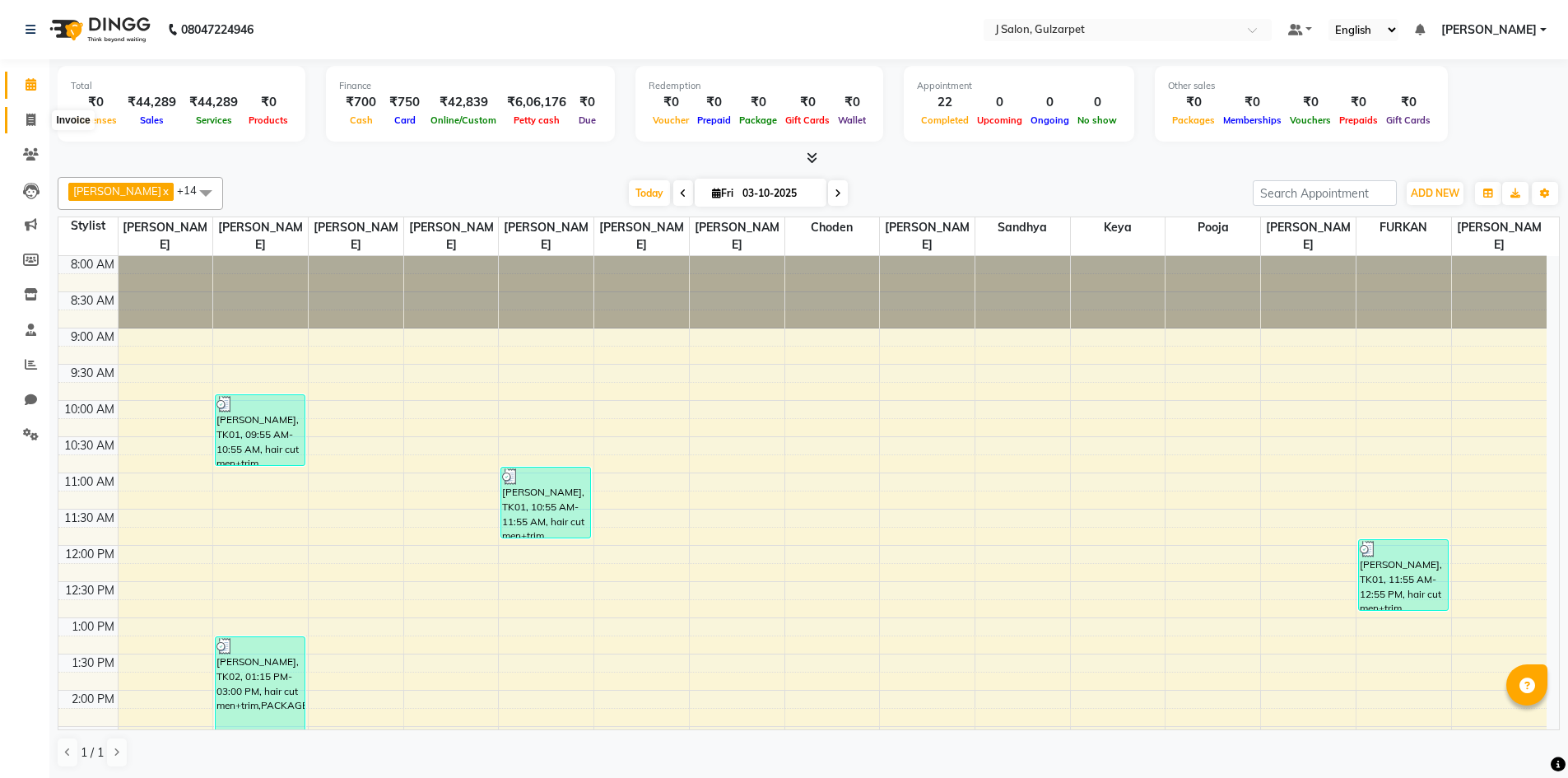
click at [28, 117] on icon at bounding box center [31, 119] width 9 height 12
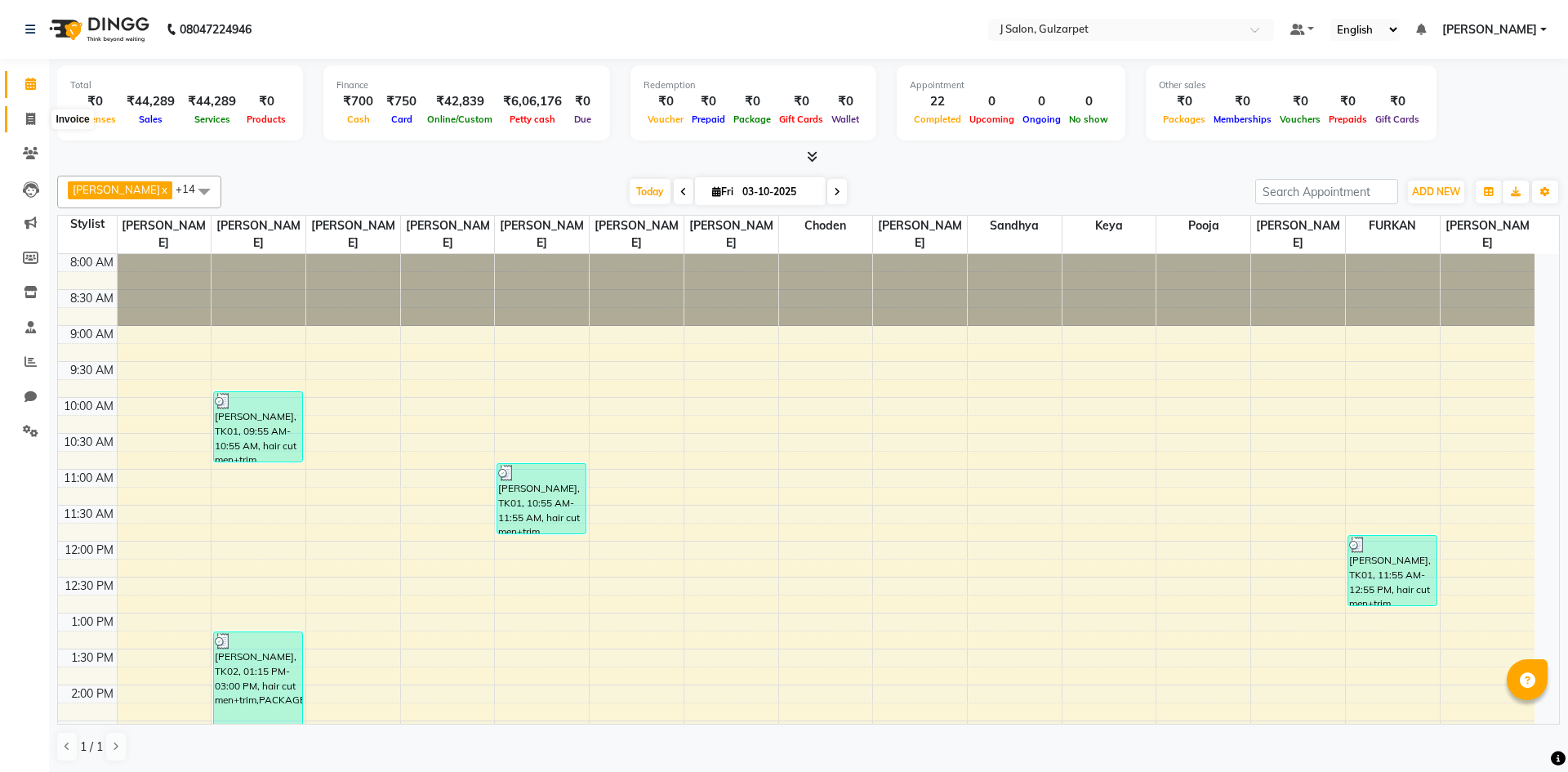
select select "8558"
select select "service"
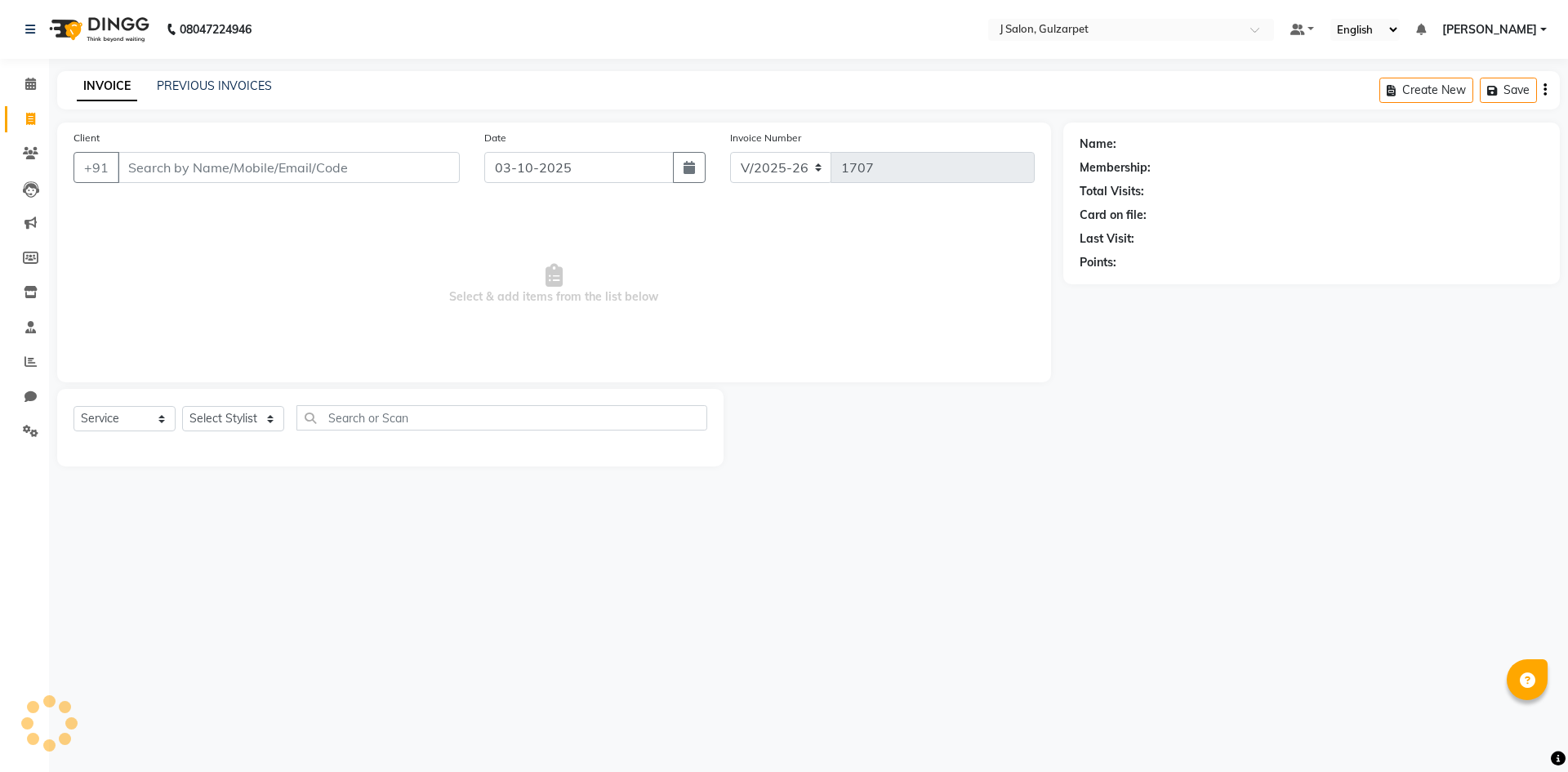
click at [152, 166] on input "Client" at bounding box center [288, 168] width 343 height 31
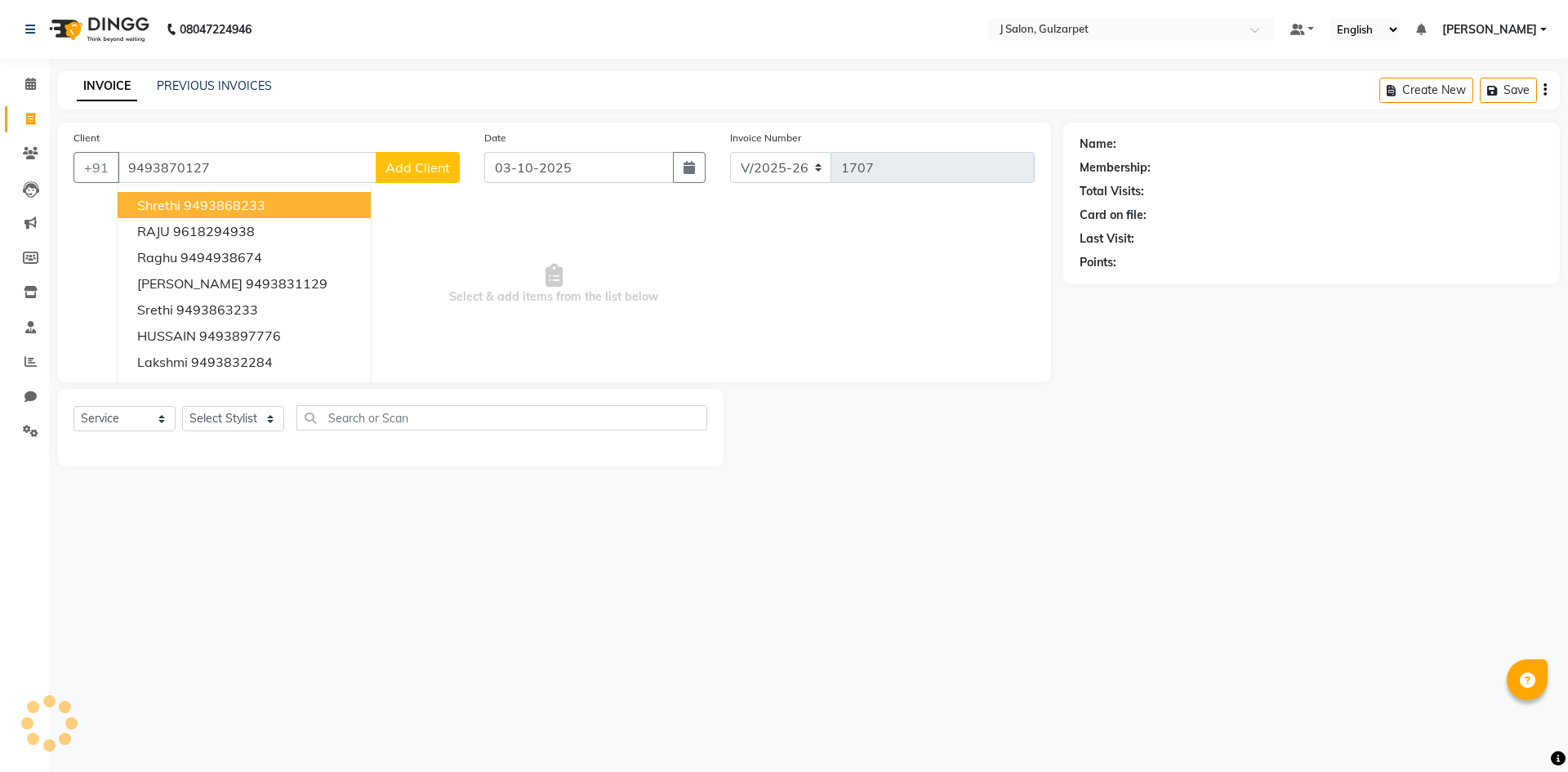
type input "9493870127"
select select "1: Object"
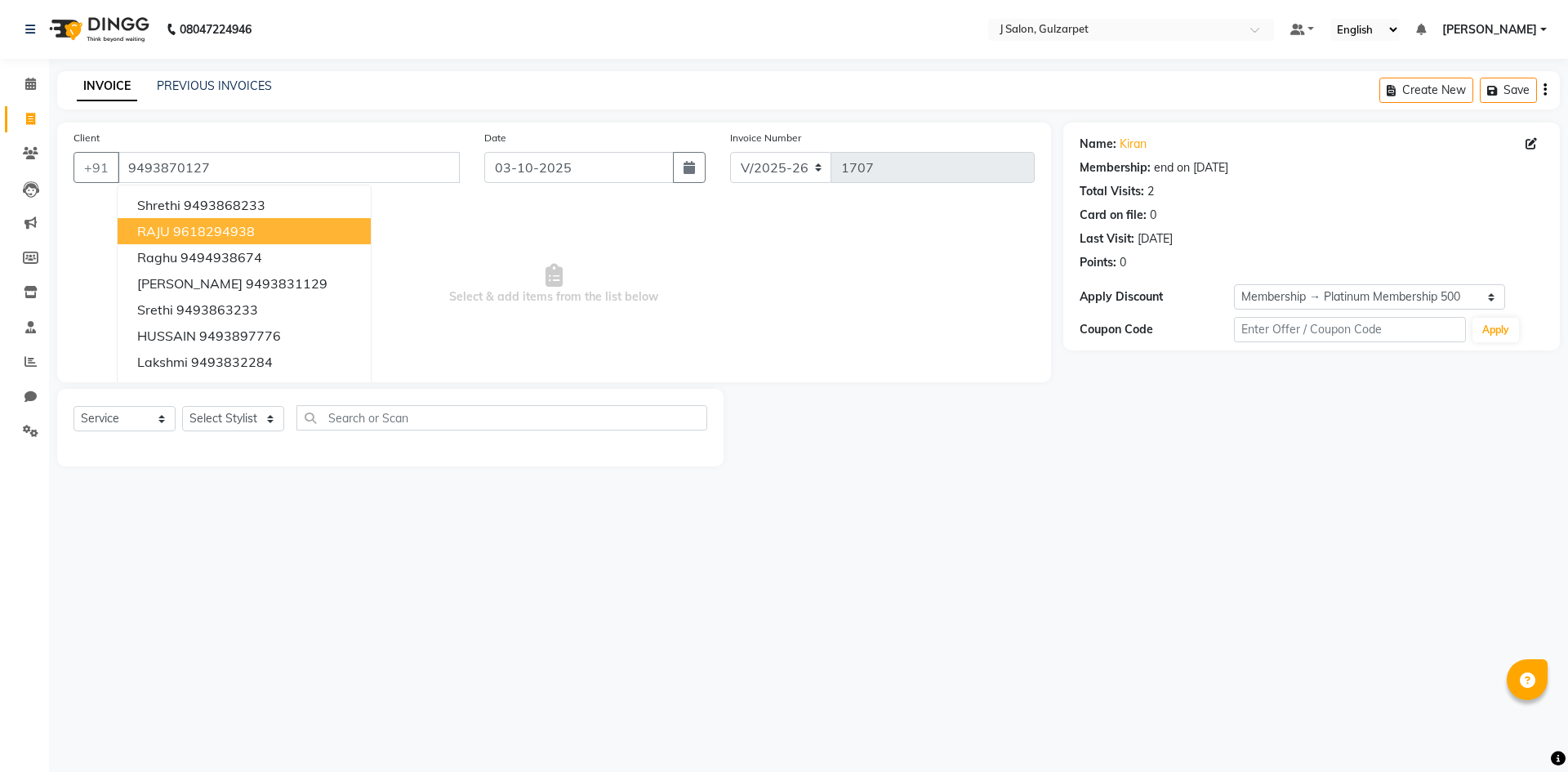
click at [501, 271] on span "Select & add items from the list below" at bounding box center [554, 283] width 961 height 163
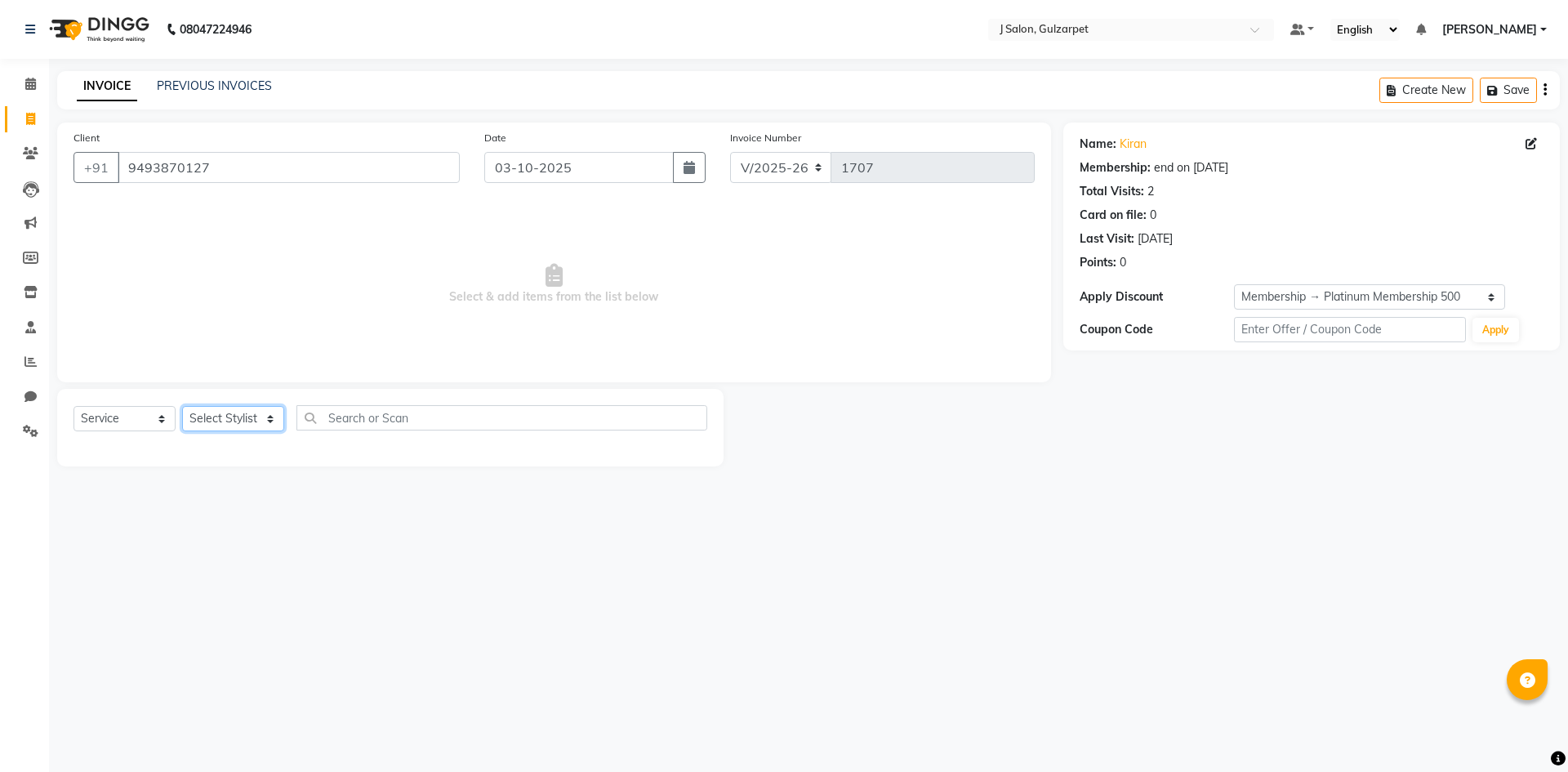
click at [230, 412] on select "Select Stylist Admin [PERSON_NAME] [PERSON_NAME] Gulfam [PERSON_NAME] [PERSON_N…" at bounding box center [233, 418] width 103 height 25
select select "84899"
click at [182, 406] on select "Select Stylist Admin [PERSON_NAME] [PERSON_NAME] Gulfam [PERSON_NAME] [PERSON_N…" at bounding box center [233, 418] width 103 height 25
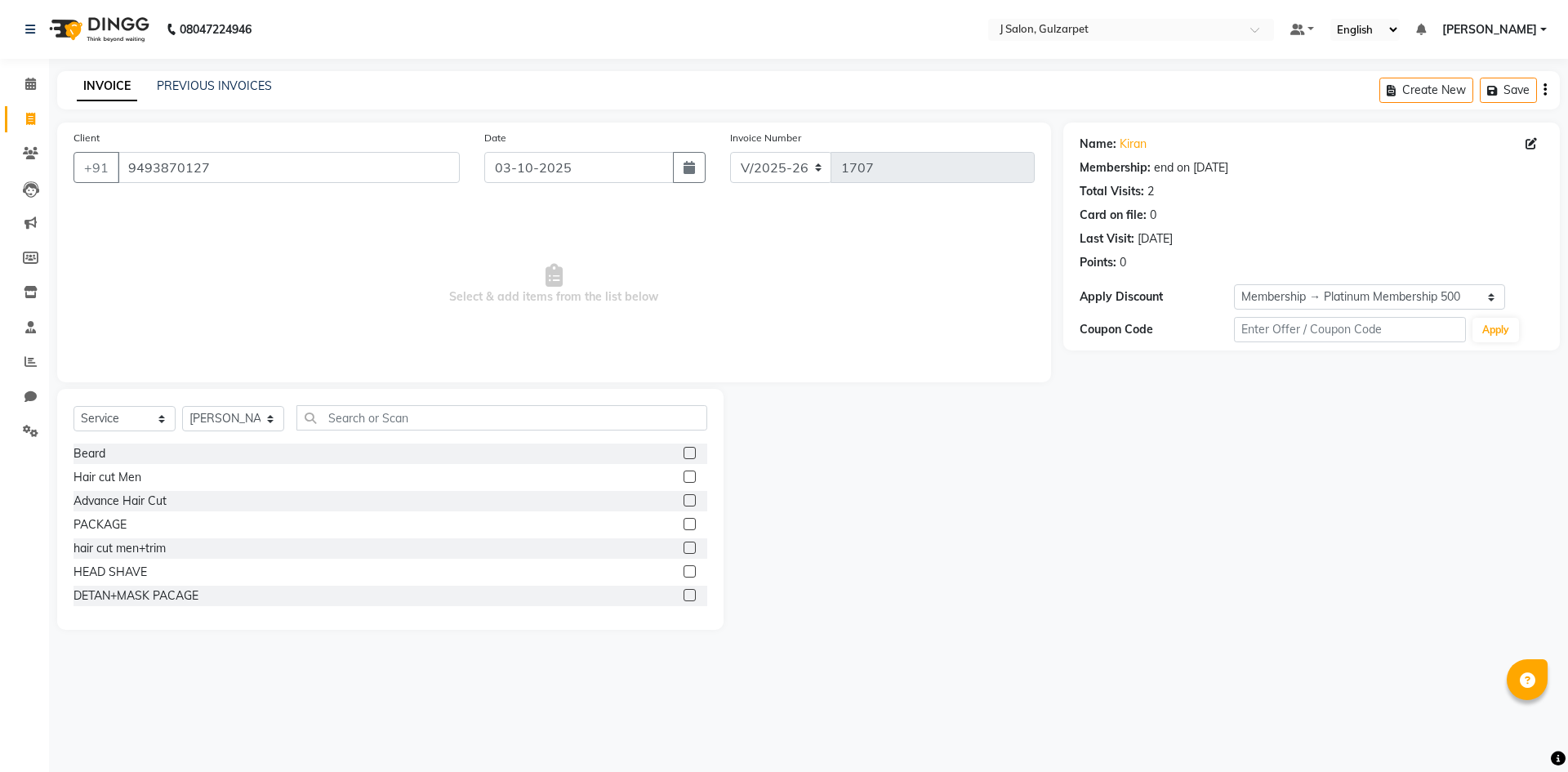
click at [683, 530] on div at bounding box center [688, 526] width 10 height 18
click at [683, 525] on label at bounding box center [689, 524] width 12 height 12
click at [683, 525] on input "checkbox" at bounding box center [688, 525] width 10 height 10
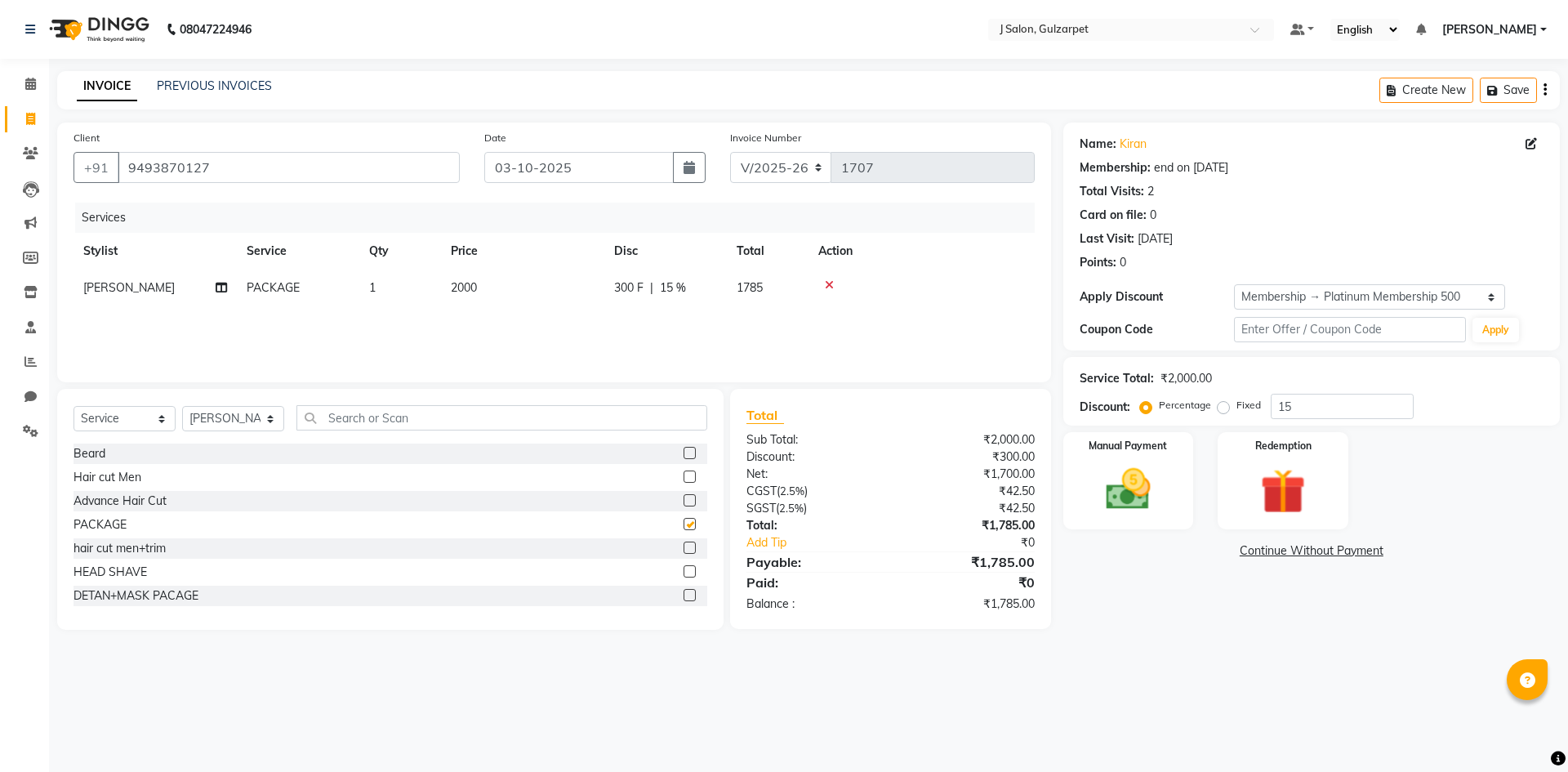
checkbox input "false"
click at [476, 296] on td "2000" at bounding box center [523, 288] width 163 height 37
select select "84899"
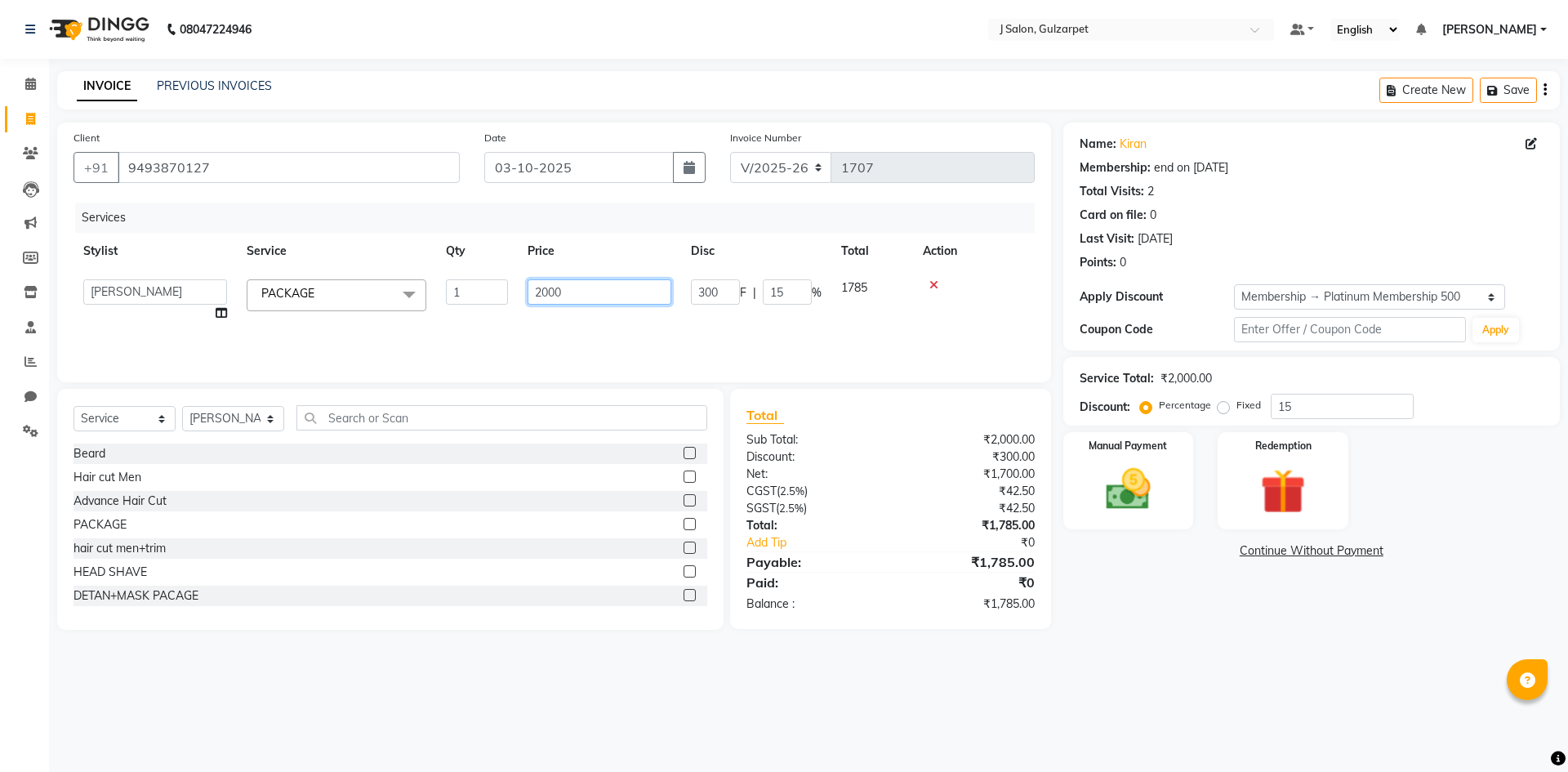
click at [587, 296] on input "2000" at bounding box center [599, 292] width 144 height 25
click at [549, 289] on input "2000" at bounding box center [599, 292] width 144 height 25
type input "1800"
click at [1347, 411] on input "15" at bounding box center [1342, 405] width 143 height 25
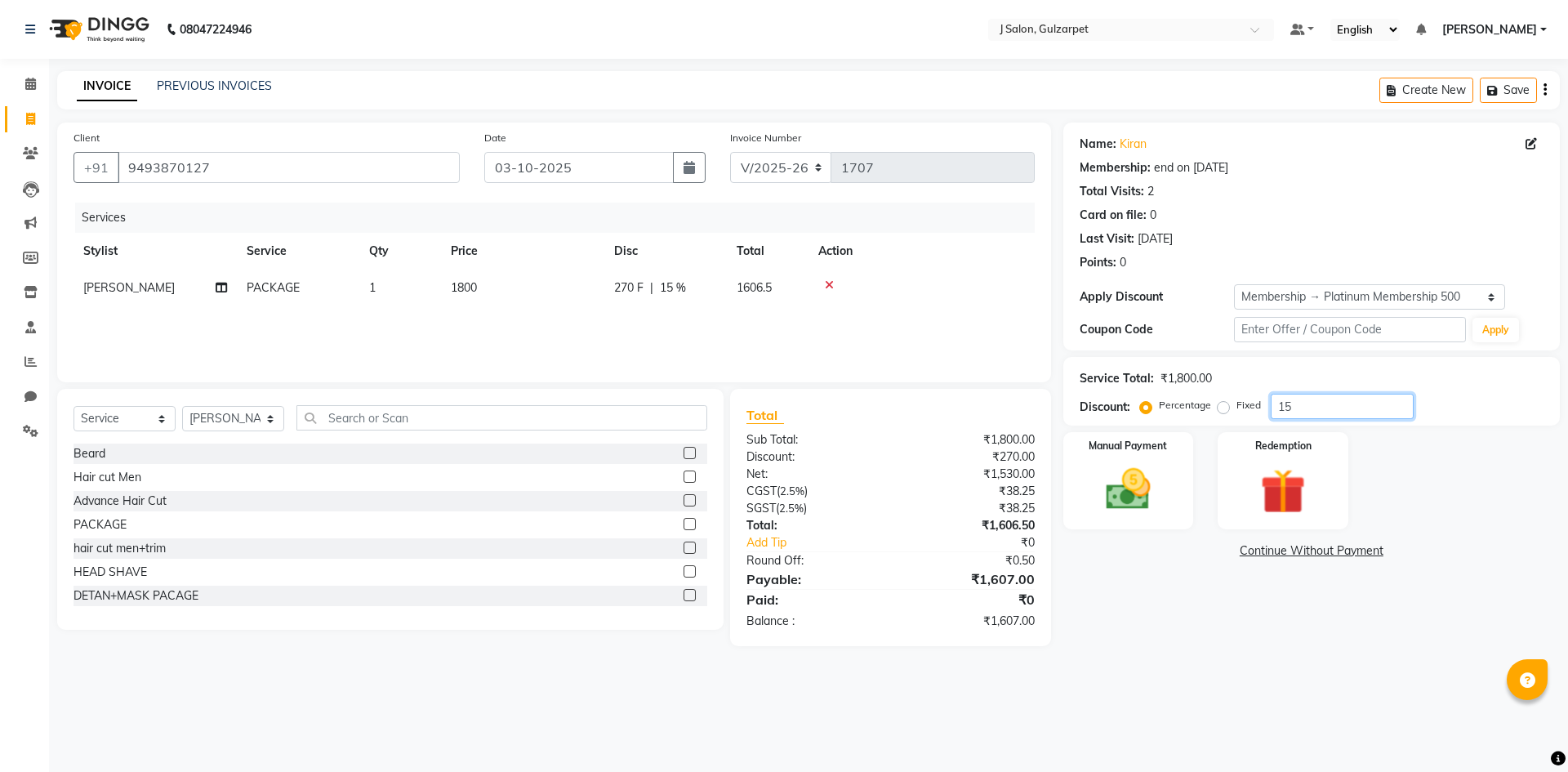
type input "1"
click at [1129, 499] on img at bounding box center [1128, 489] width 76 height 54
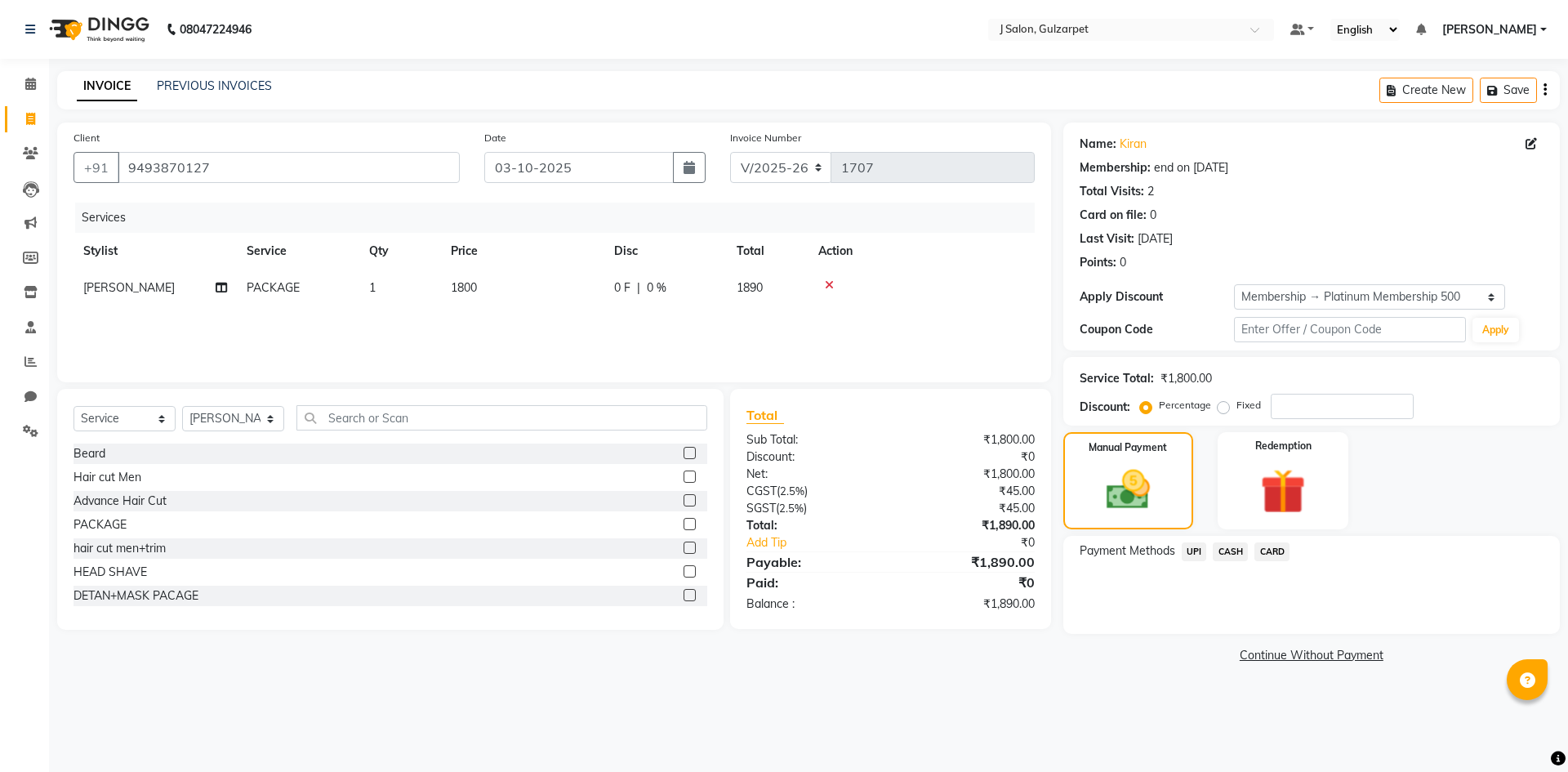
click at [1229, 553] on span "CASH" at bounding box center [1231, 551] width 35 height 18
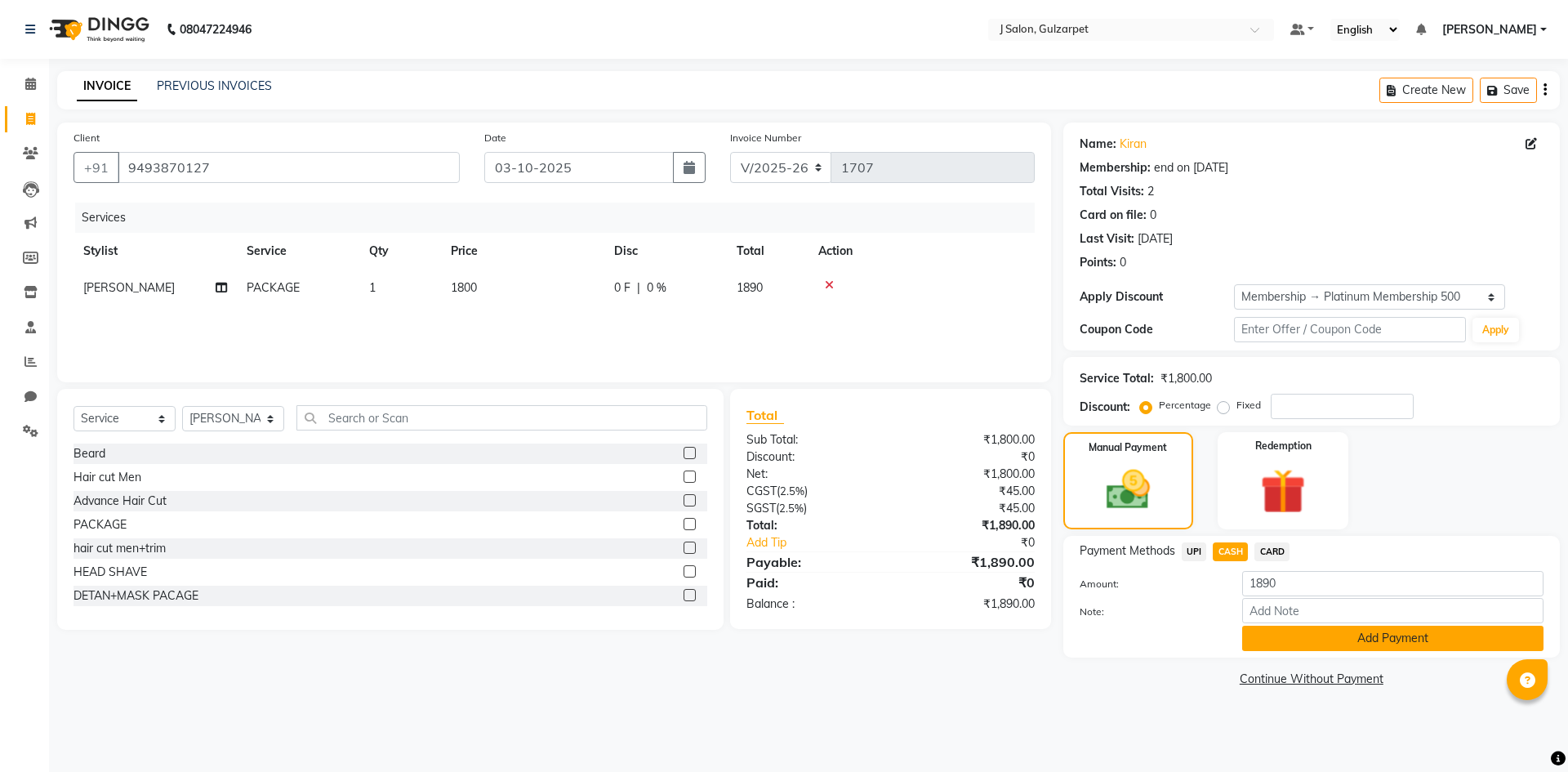
click at [1359, 632] on button "Add Payment" at bounding box center [1393, 638] width 301 height 25
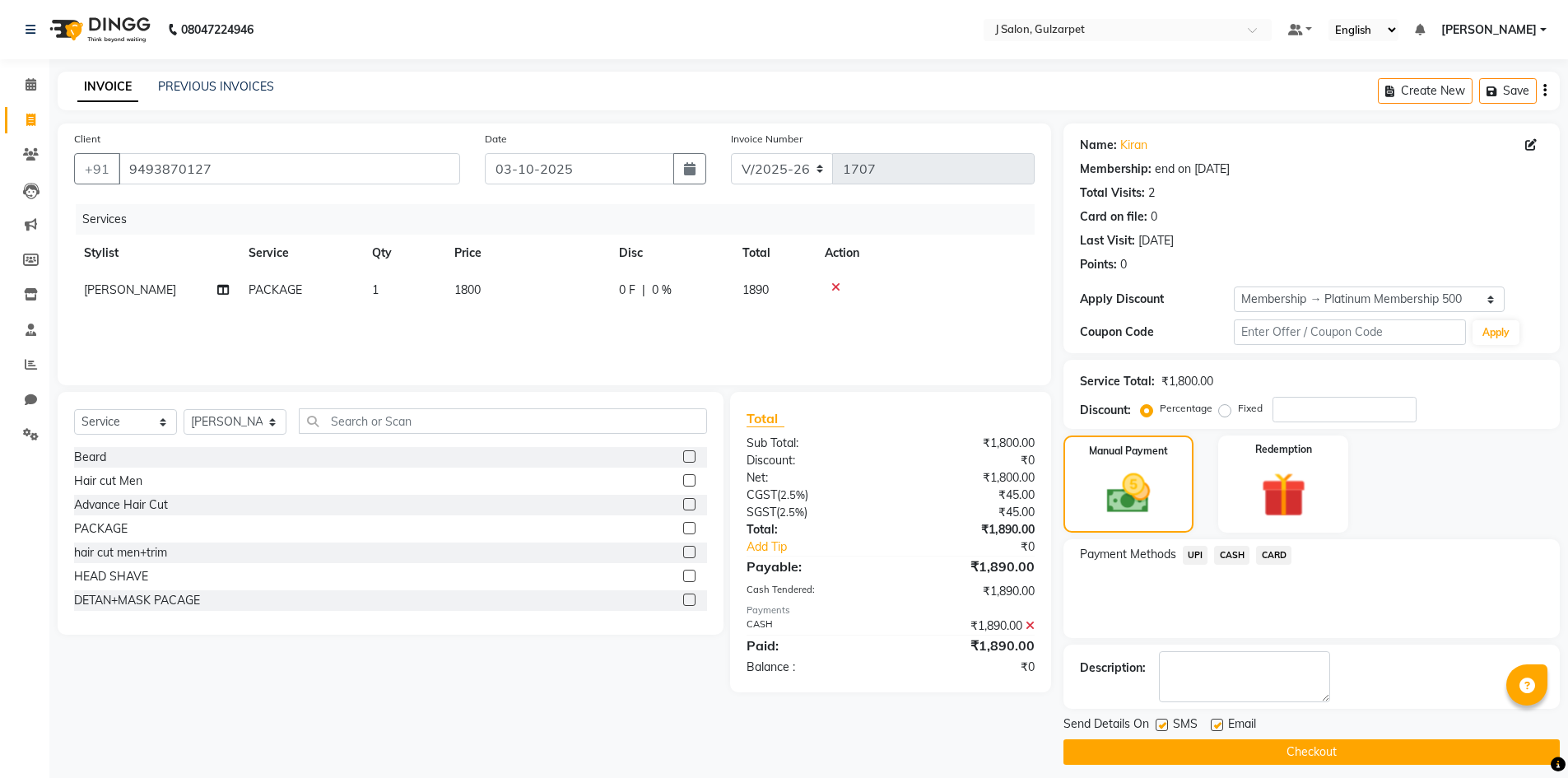
click at [1334, 753] on button "Checkout" at bounding box center [1311, 751] width 496 height 25
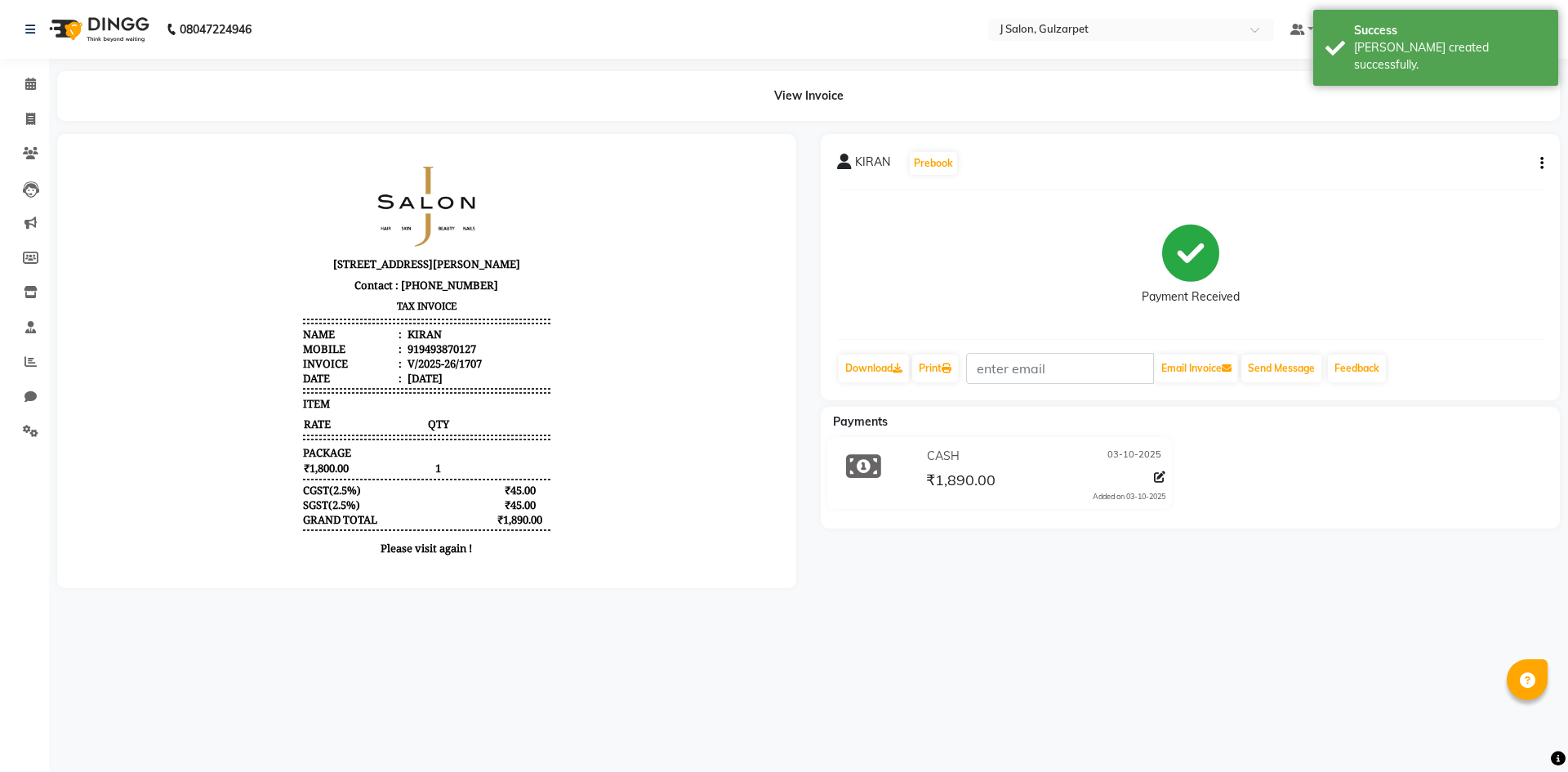
select select "service"
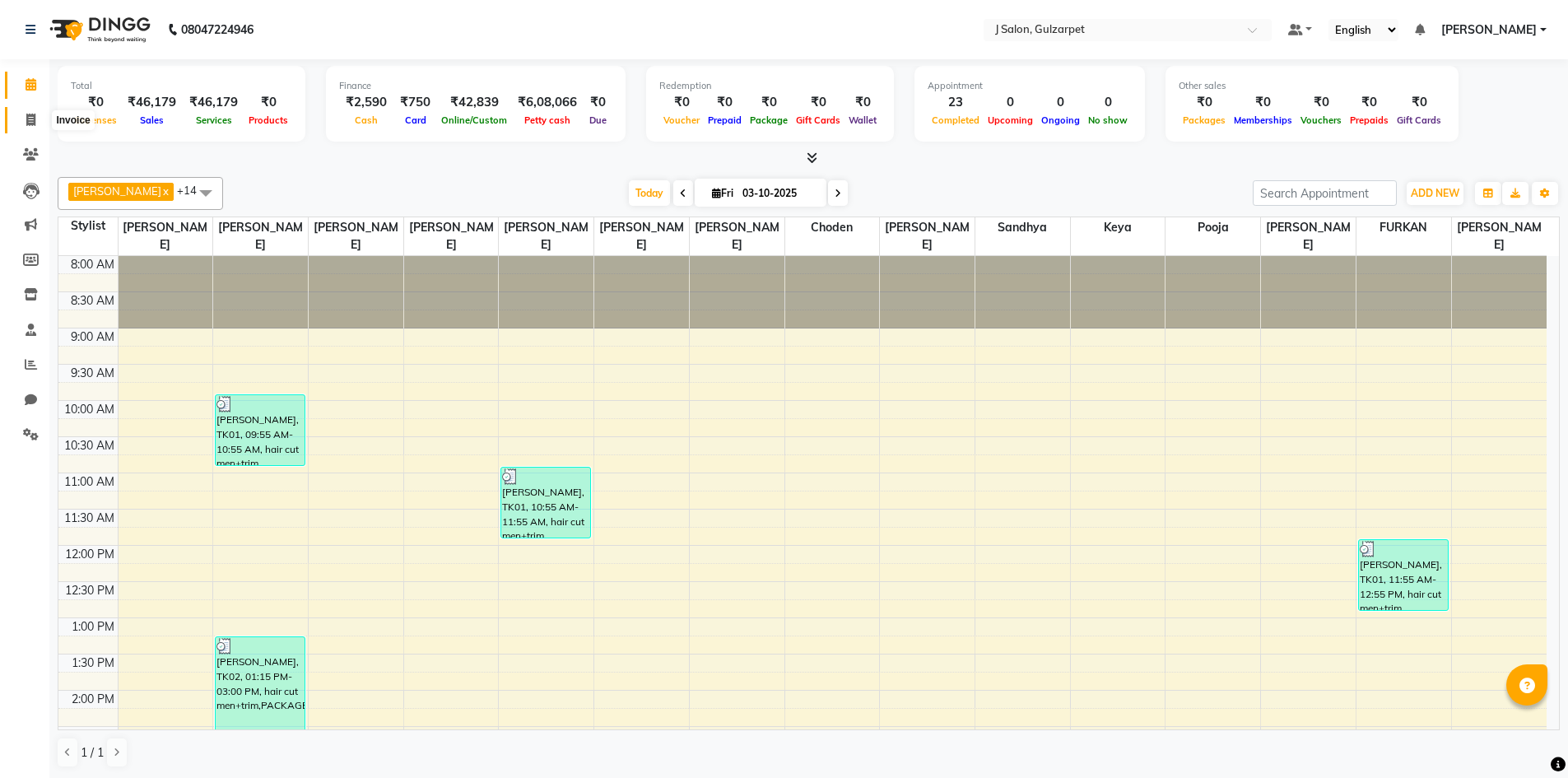
click at [32, 118] on icon at bounding box center [31, 119] width 9 height 12
select select "service"
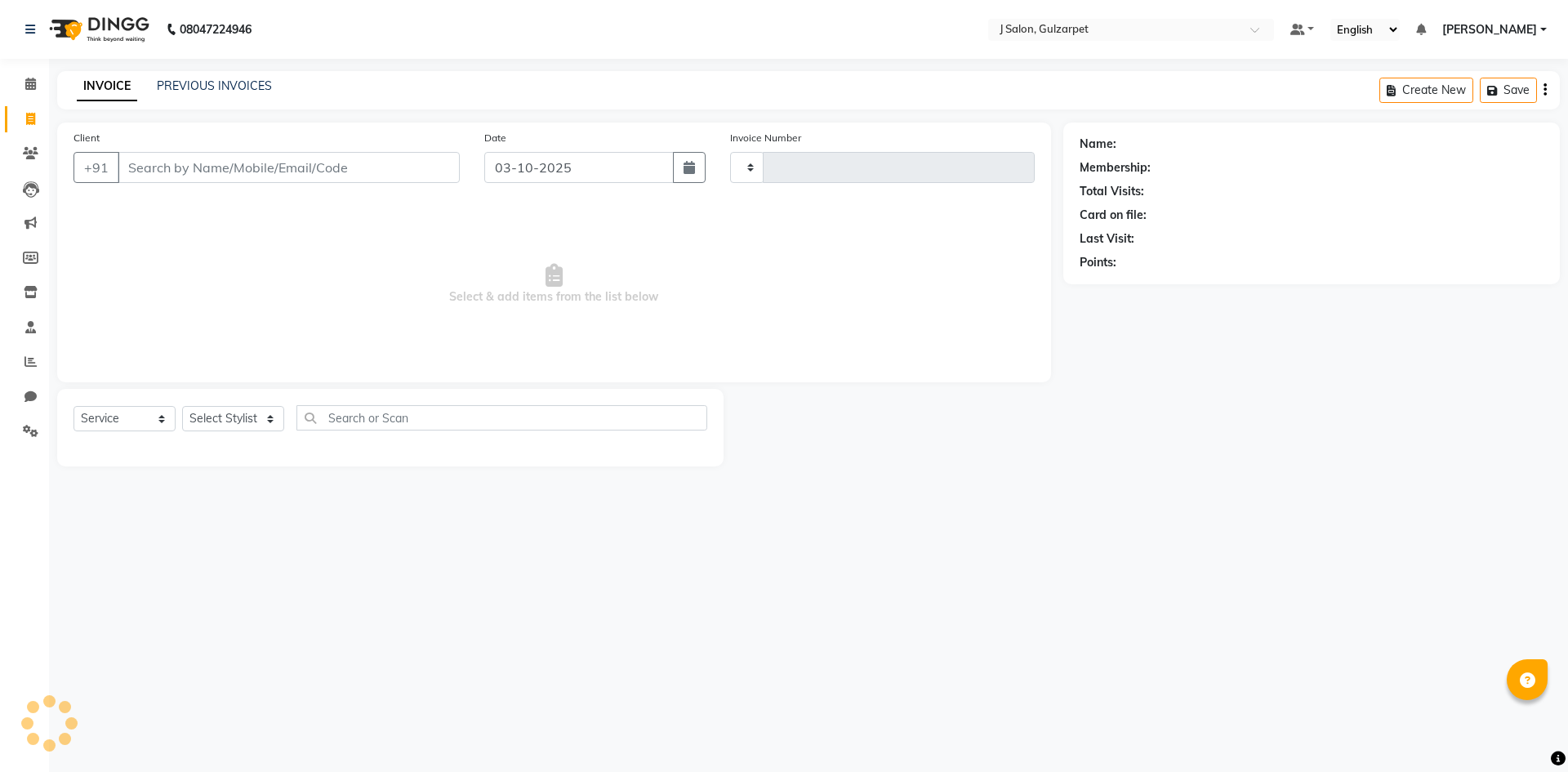
type input "1708"
select select "8558"
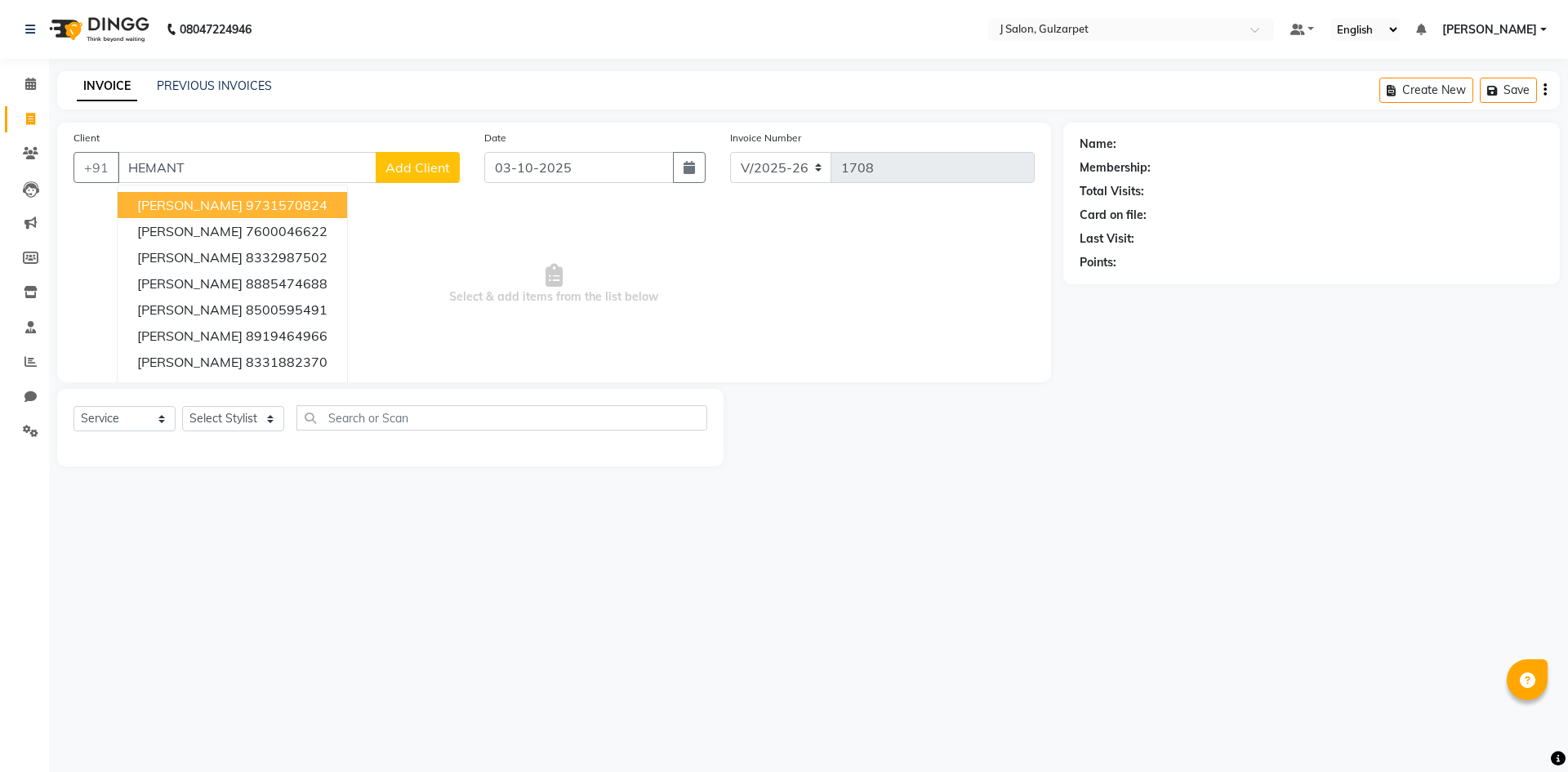
click at [216, 216] on button "[PERSON_NAME] 9731570824" at bounding box center [232, 205] width 230 height 26
type input "9731570824"
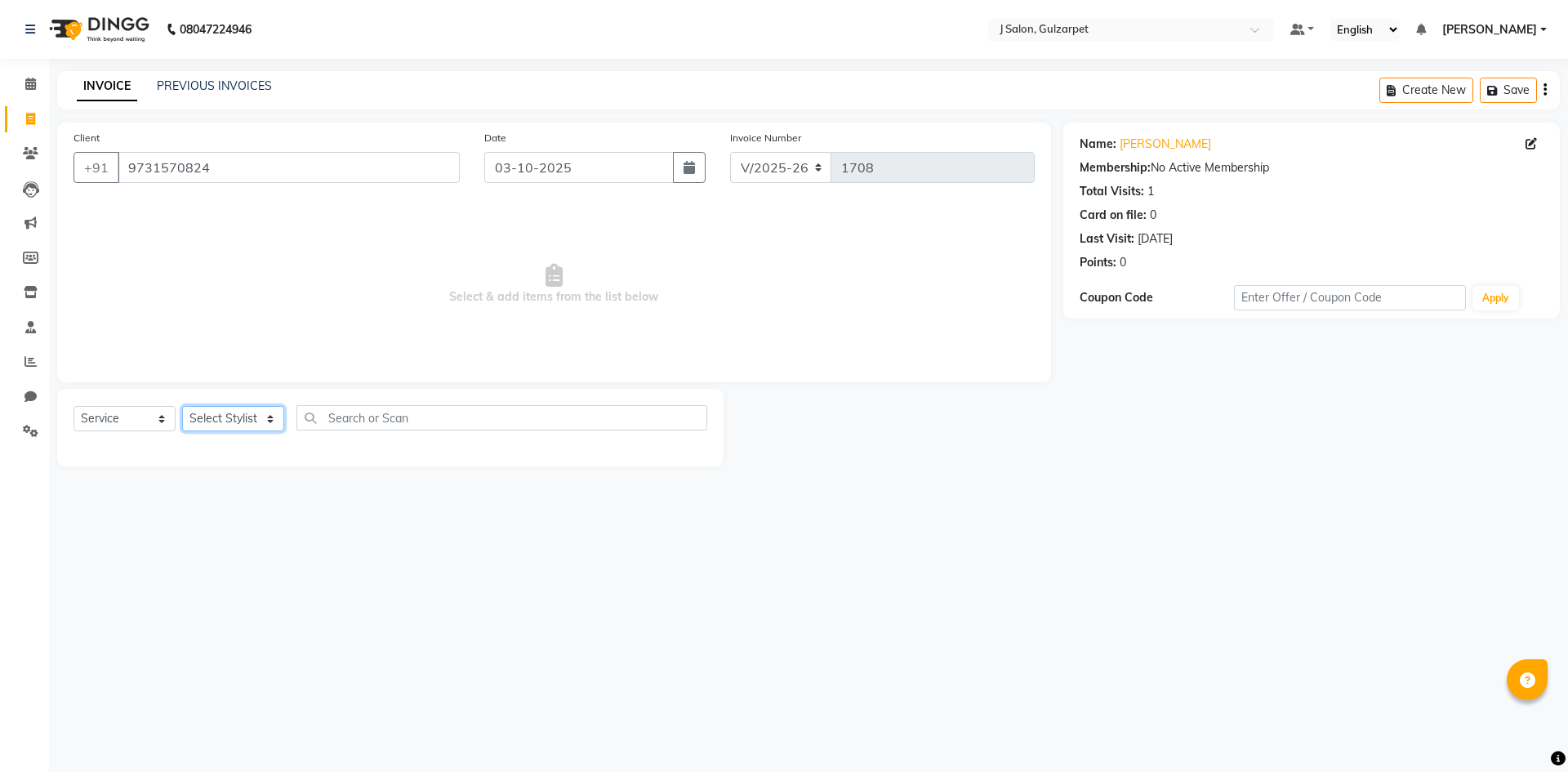
click at [233, 414] on select "Select Stylist Admin [PERSON_NAME] [PERSON_NAME] Gulfam [PERSON_NAME] [PERSON_N…" at bounding box center [233, 418] width 103 height 25
select select "84895"
click at [182, 406] on select "Select Stylist Admin [PERSON_NAME] [PERSON_NAME] Gulfam [PERSON_NAME] [PERSON_N…" at bounding box center [233, 418] width 103 height 25
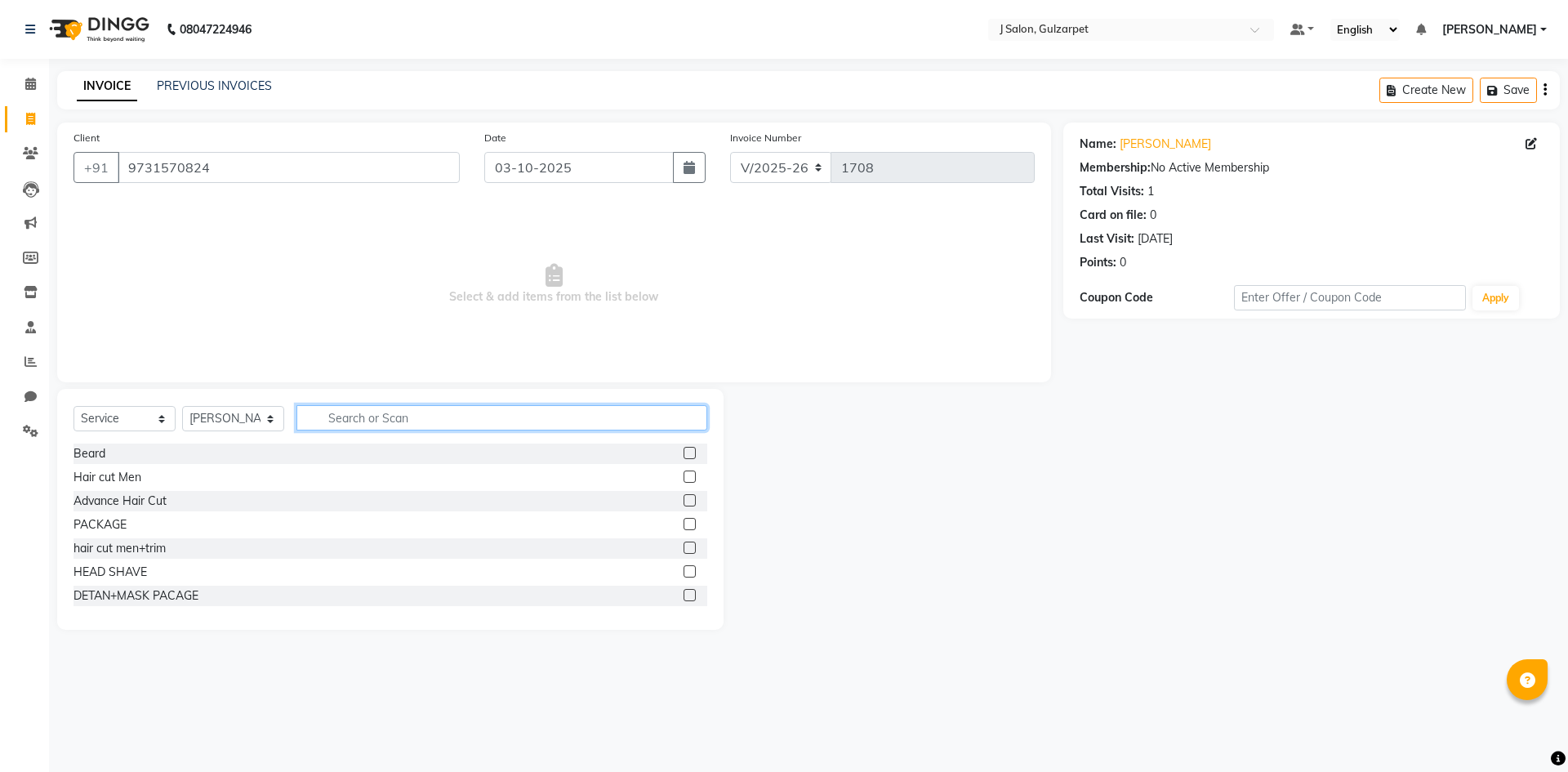
click at [426, 414] on input "text" at bounding box center [501, 417] width 411 height 25
click at [683, 526] on label at bounding box center [689, 524] width 12 height 12
click at [683, 526] on input "checkbox" at bounding box center [688, 525] width 10 height 10
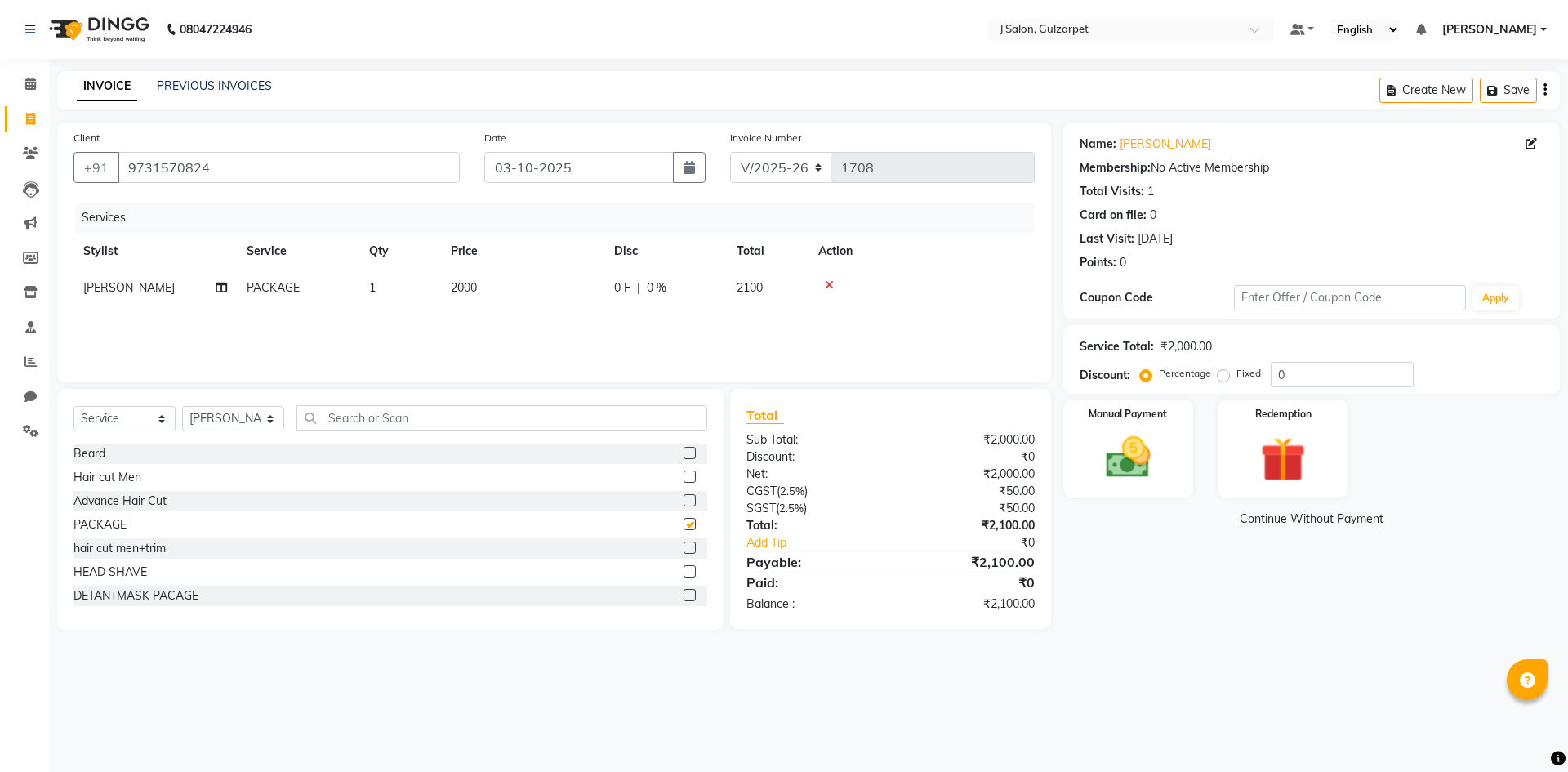
checkbox input "false"
click at [475, 283] on span "2000" at bounding box center [464, 287] width 26 height 15
select select "84895"
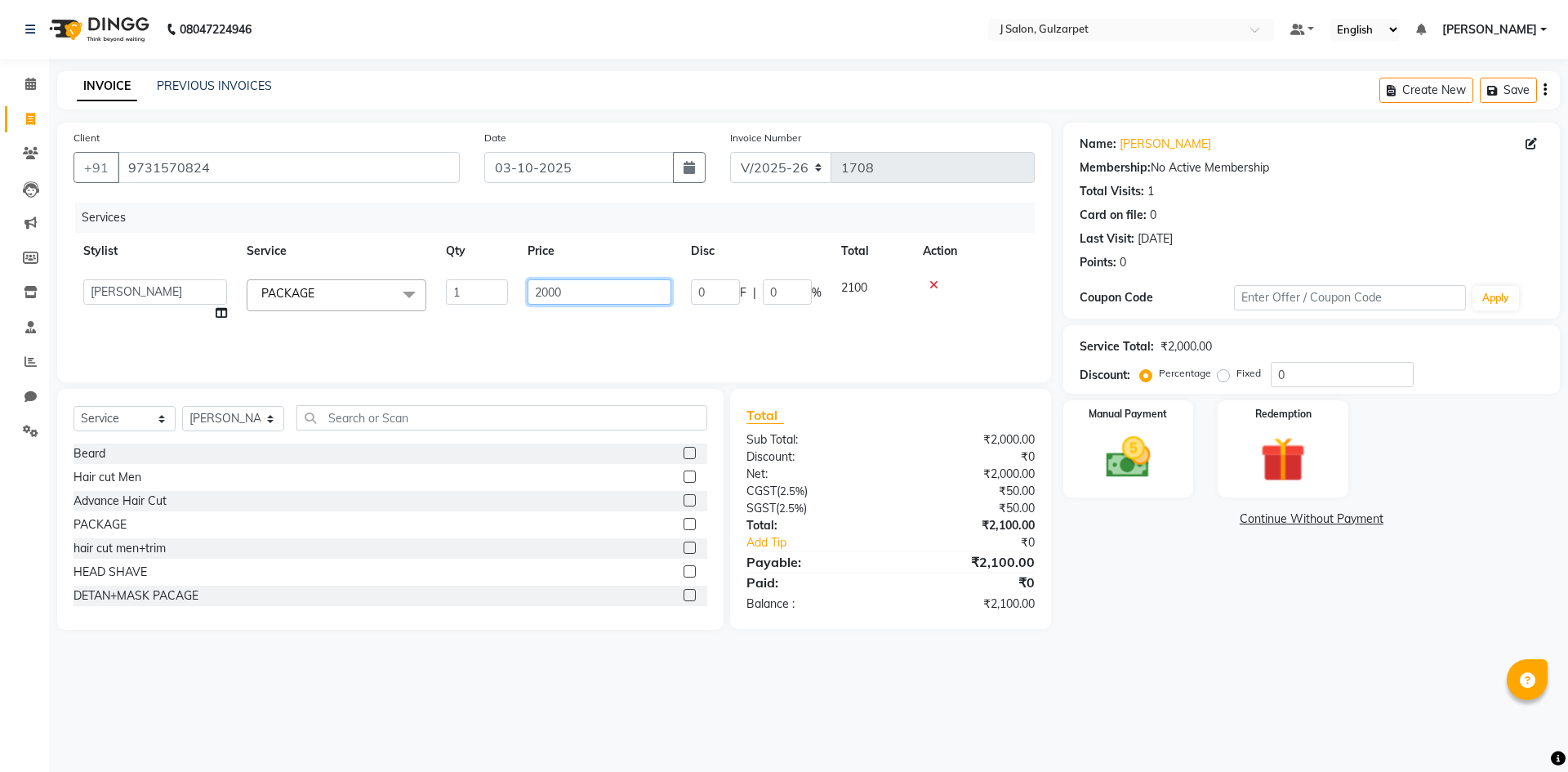
click at [553, 289] on input "2000" at bounding box center [599, 292] width 144 height 25
type input "4730"
click at [235, 421] on select "Select Stylist Admin [PERSON_NAME] [PERSON_NAME] Gulfam [PERSON_NAME] [PERSON_N…" at bounding box center [233, 418] width 103 height 25
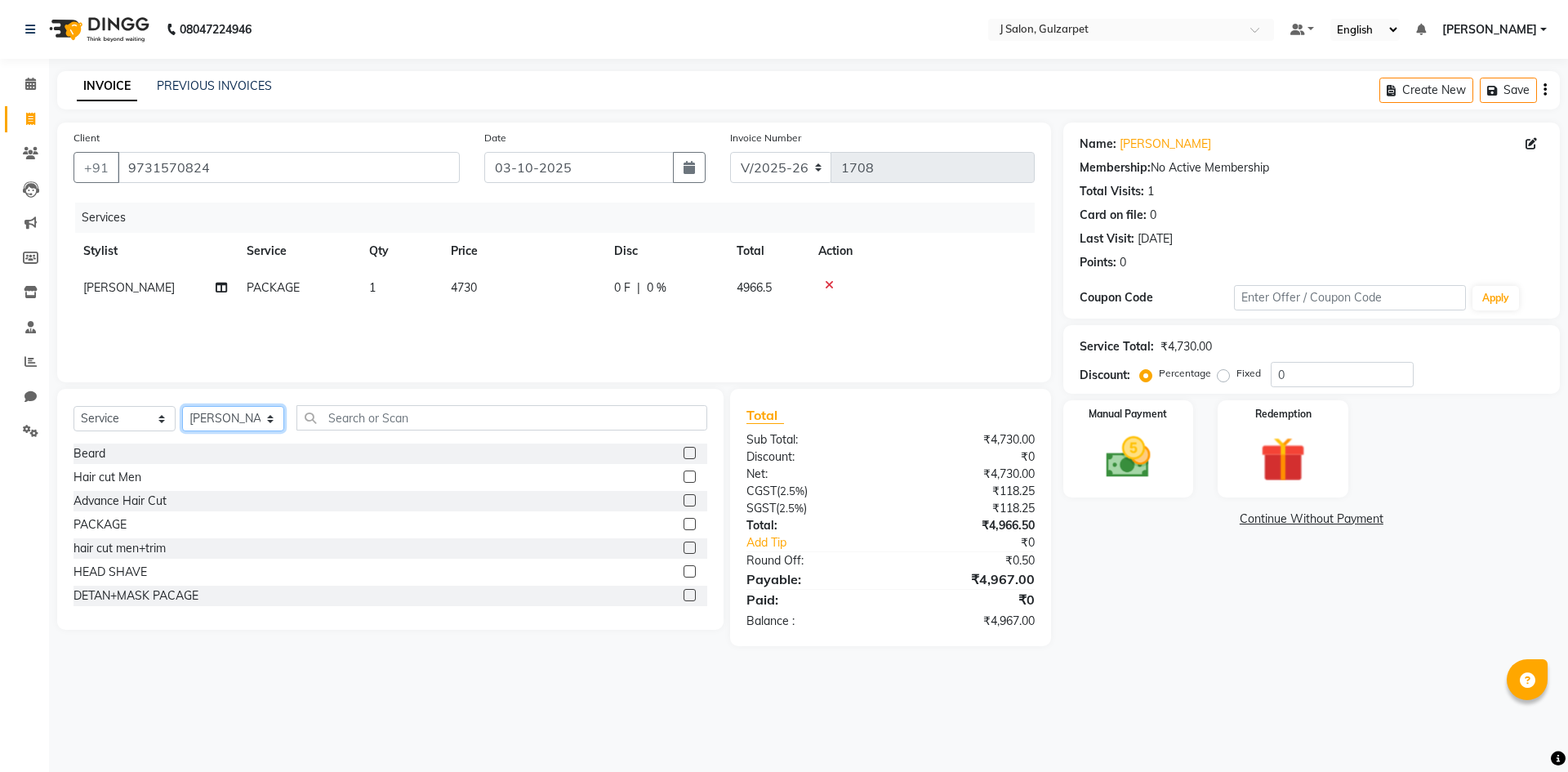
select select "84894"
click at [182, 406] on select "Select Stylist Admin [PERSON_NAME] [PERSON_NAME] Gulfam [PERSON_NAME] [PERSON_N…" at bounding box center [233, 418] width 103 height 25
click at [683, 551] on label at bounding box center [689, 547] width 12 height 12
click at [683, 551] on input "checkbox" at bounding box center [688, 548] width 10 height 10
checkbox input "false"
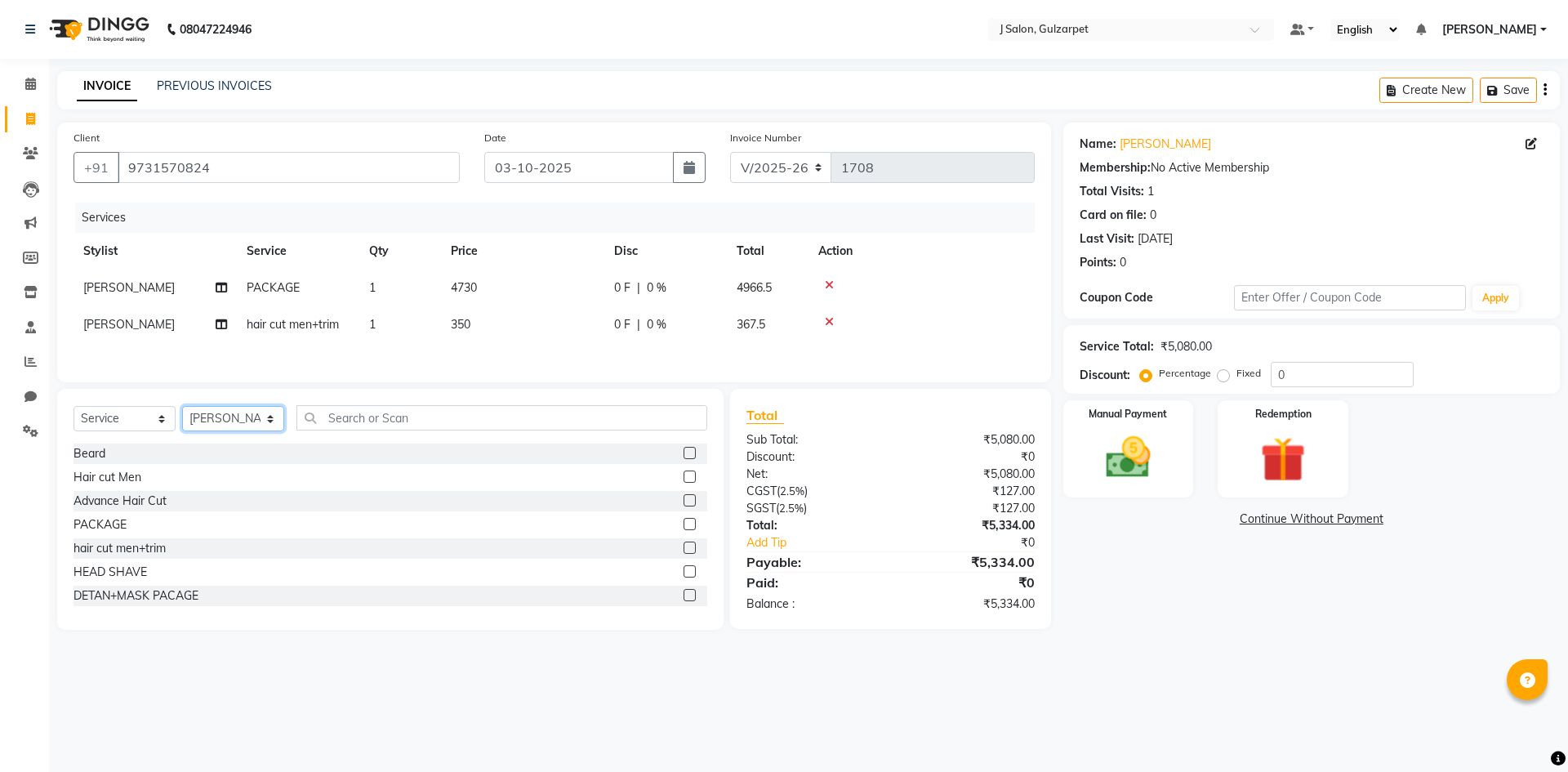
drag, startPoint x: 207, startPoint y: 421, endPoint x: 204, endPoint y: 411, distance: 10.4
click at [207, 421] on select "Select Stylist Admin [PERSON_NAME] [PERSON_NAME] Gulfam [PERSON_NAME] [PERSON_N…" at bounding box center [233, 418] width 103 height 25
select select "85375"
click at [182, 408] on select "Select Stylist Admin [PERSON_NAME] [PERSON_NAME] Gulfam [PERSON_NAME] [PERSON_N…" at bounding box center [233, 418] width 103 height 25
click at [683, 525] on label at bounding box center [689, 524] width 12 height 12
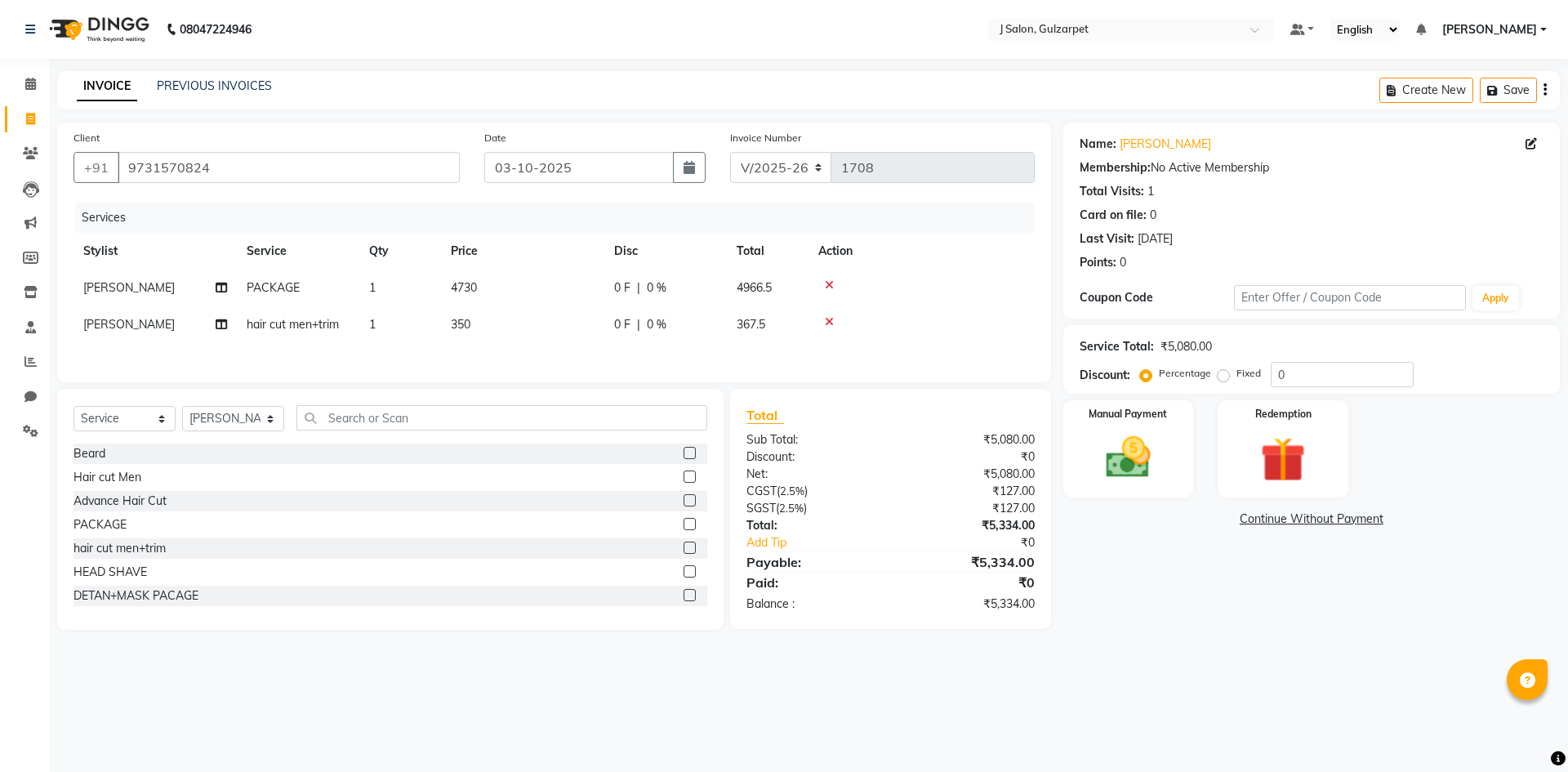
click at [683, 525] on input "checkbox" at bounding box center [688, 525] width 10 height 10
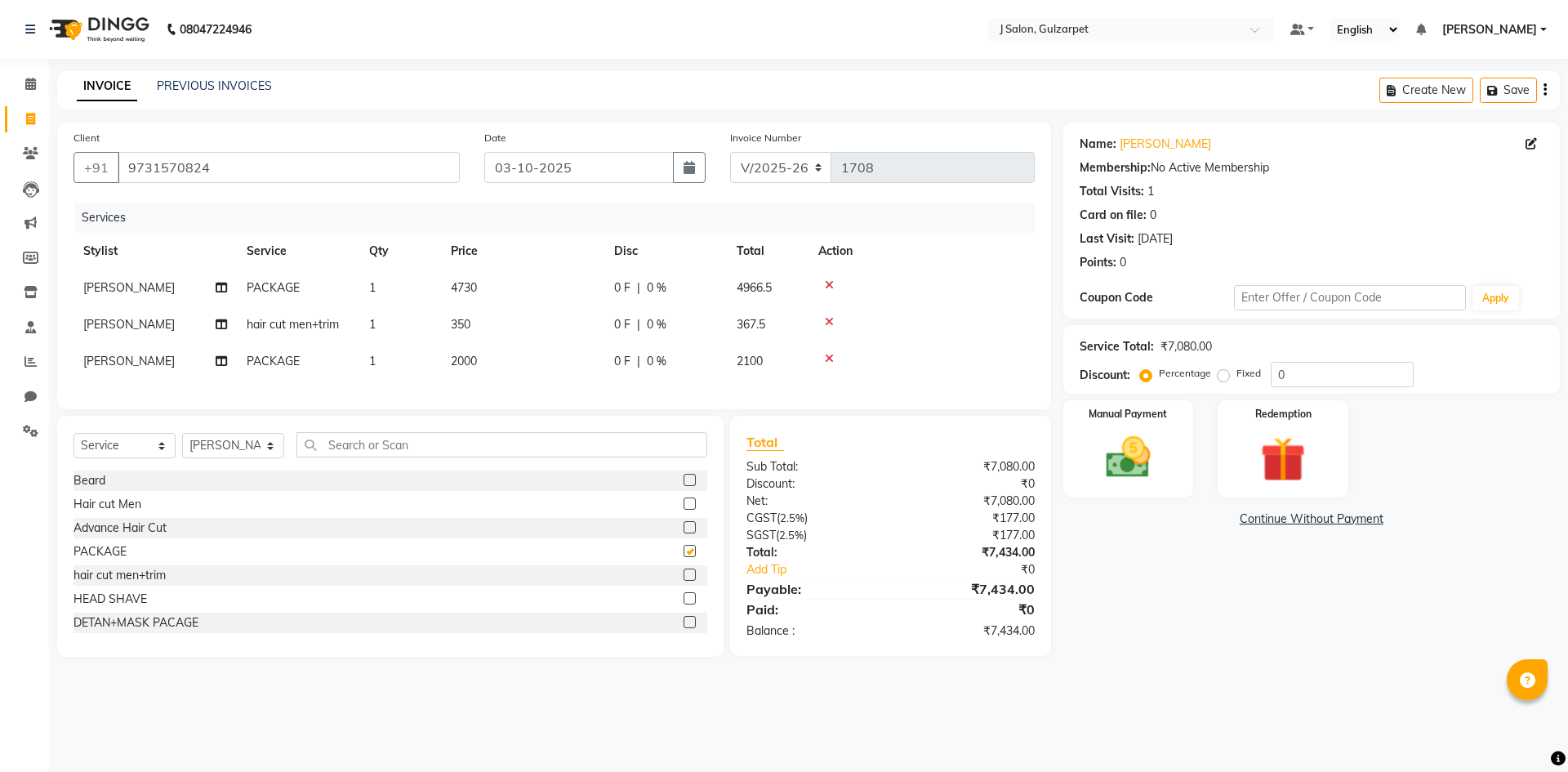
checkbox input "false"
click at [482, 367] on td "2000" at bounding box center [523, 362] width 163 height 37
select select "85375"
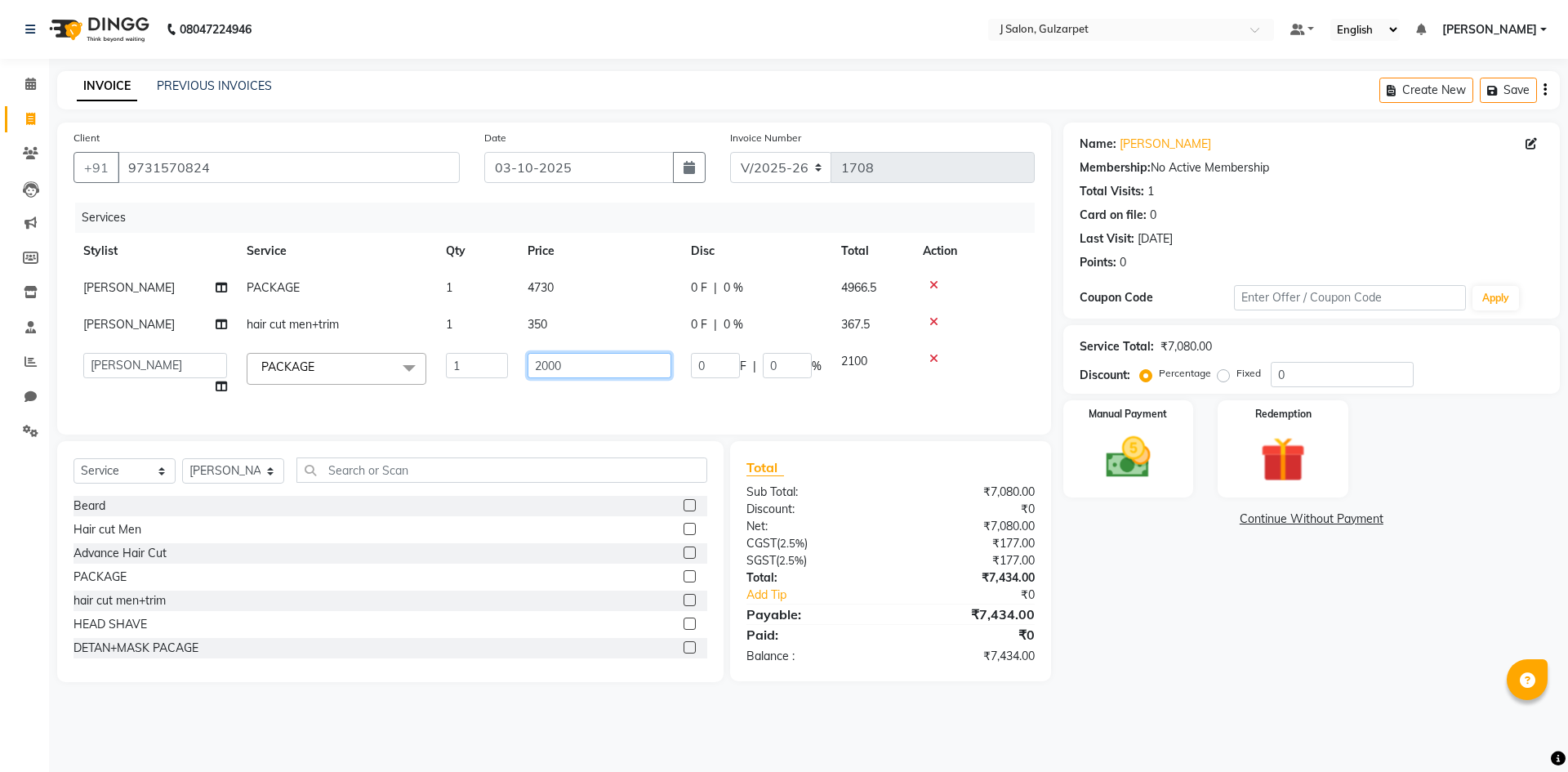
click at [548, 362] on input "2000" at bounding box center [599, 365] width 144 height 25
type input "1500"
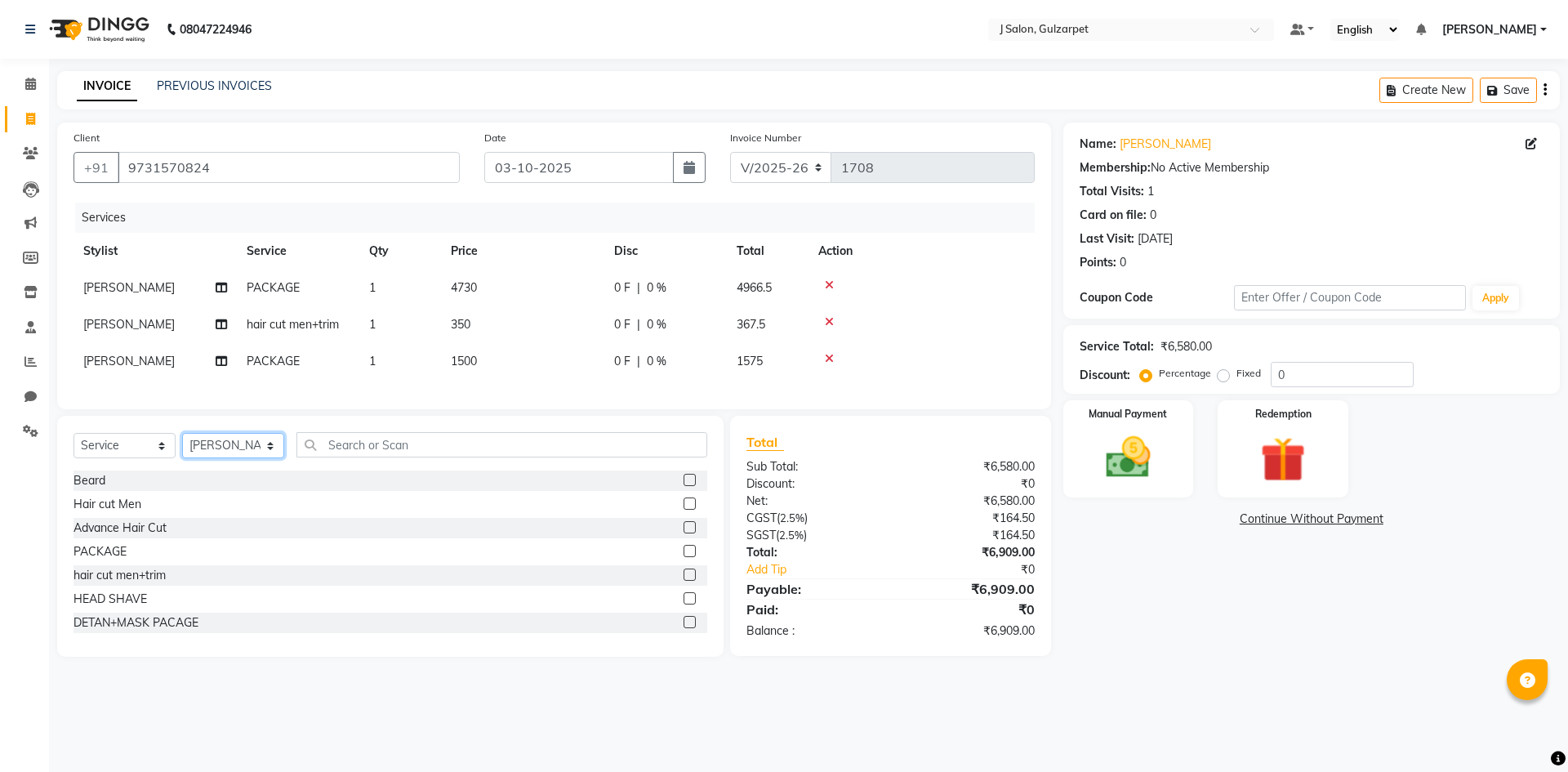
click at [238, 489] on div "Select Service Product Membership Package Voucher Prepaid Gift Card Select Styl…" at bounding box center [391, 536] width 667 height 241
select select "86821"
click at [182, 445] on select "Select Stylist Admin [PERSON_NAME] [PERSON_NAME] Gulfam [PERSON_NAME] [PERSON_N…" at bounding box center [233, 445] width 103 height 25
click at [683, 486] on label at bounding box center [689, 479] width 12 height 12
click at [683, 486] on input "checkbox" at bounding box center [688, 480] width 10 height 10
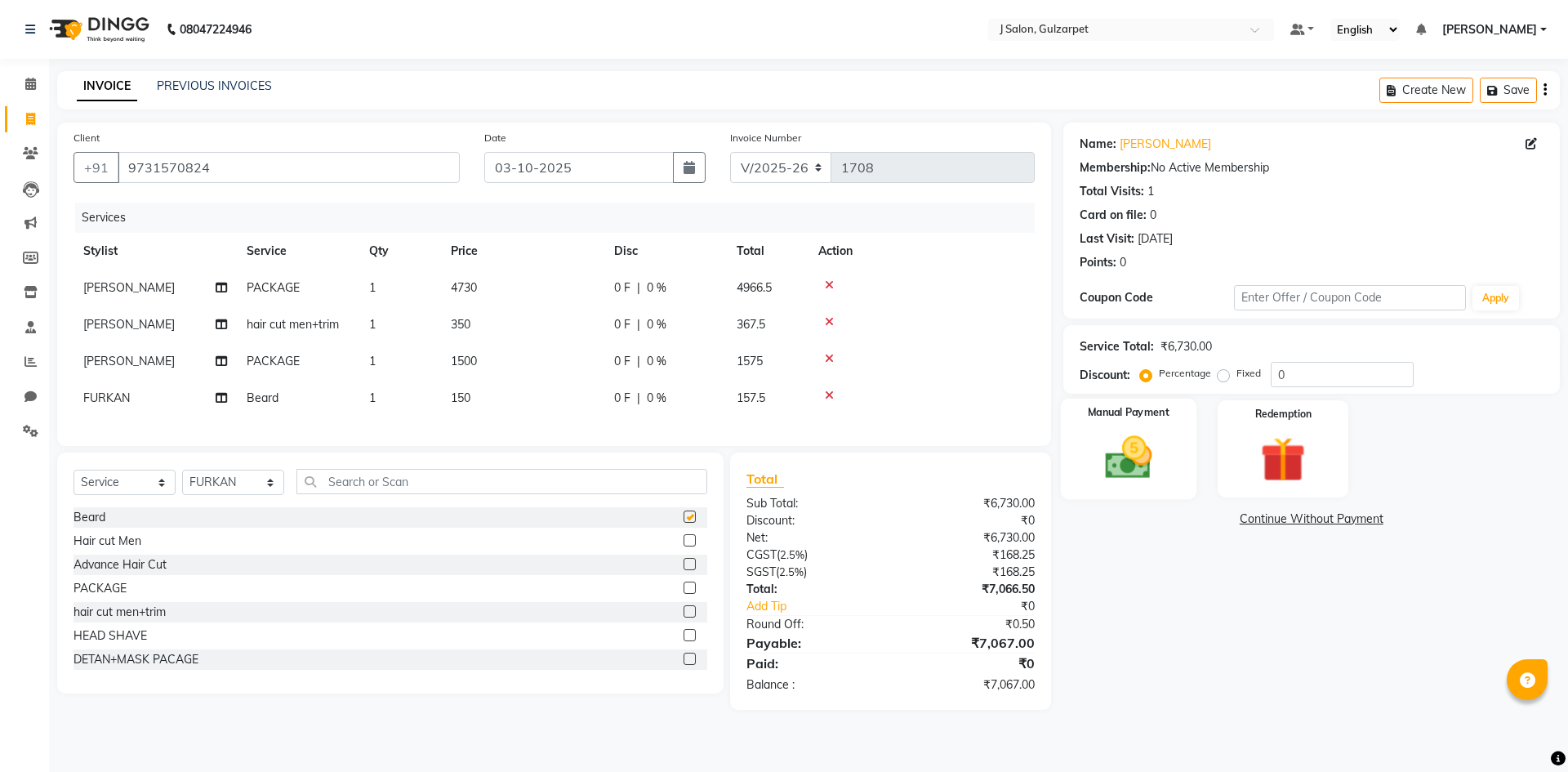
checkbox input "false"
click at [1322, 363] on input "0" at bounding box center [1342, 374] width 143 height 25
type input "4.8"
click at [1176, 461] on div "Manual Payment" at bounding box center [1128, 449] width 136 height 101
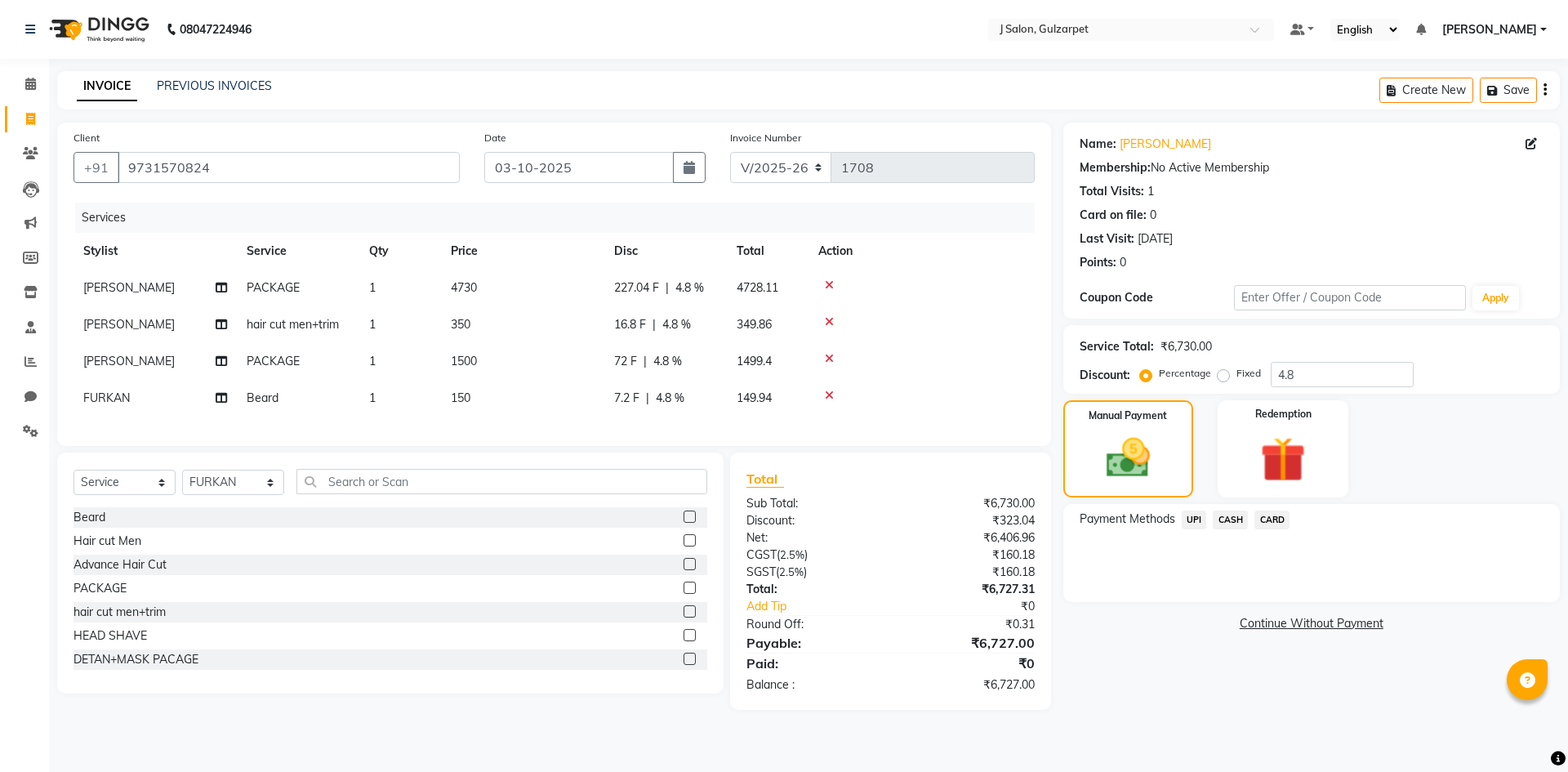
click at [1236, 515] on span "CASH" at bounding box center [1231, 520] width 35 height 18
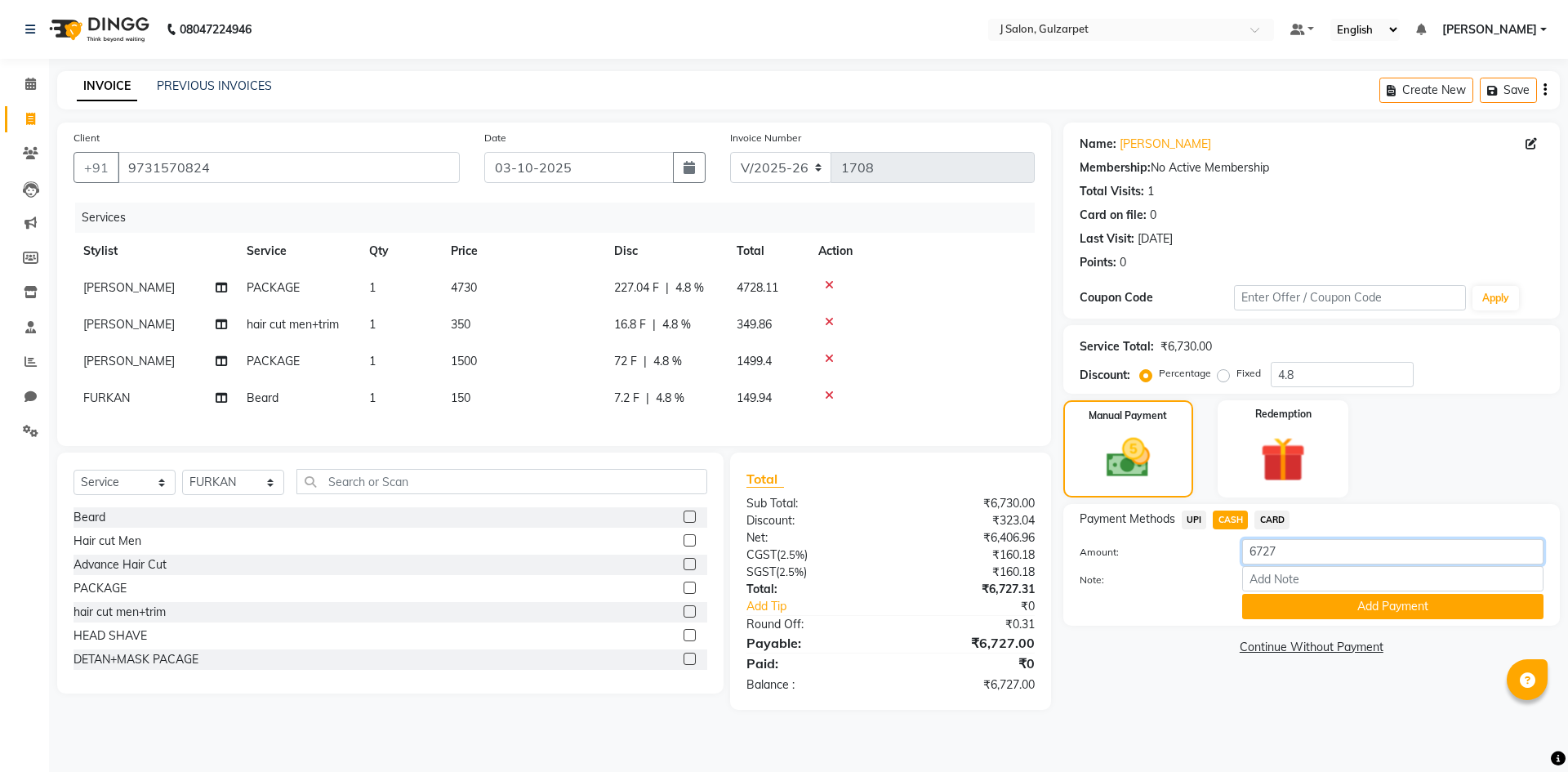
click at [1333, 540] on input "6727" at bounding box center [1393, 551] width 301 height 25
type input "6"
type input "500"
click at [1387, 614] on button "Add Payment" at bounding box center [1393, 606] width 301 height 25
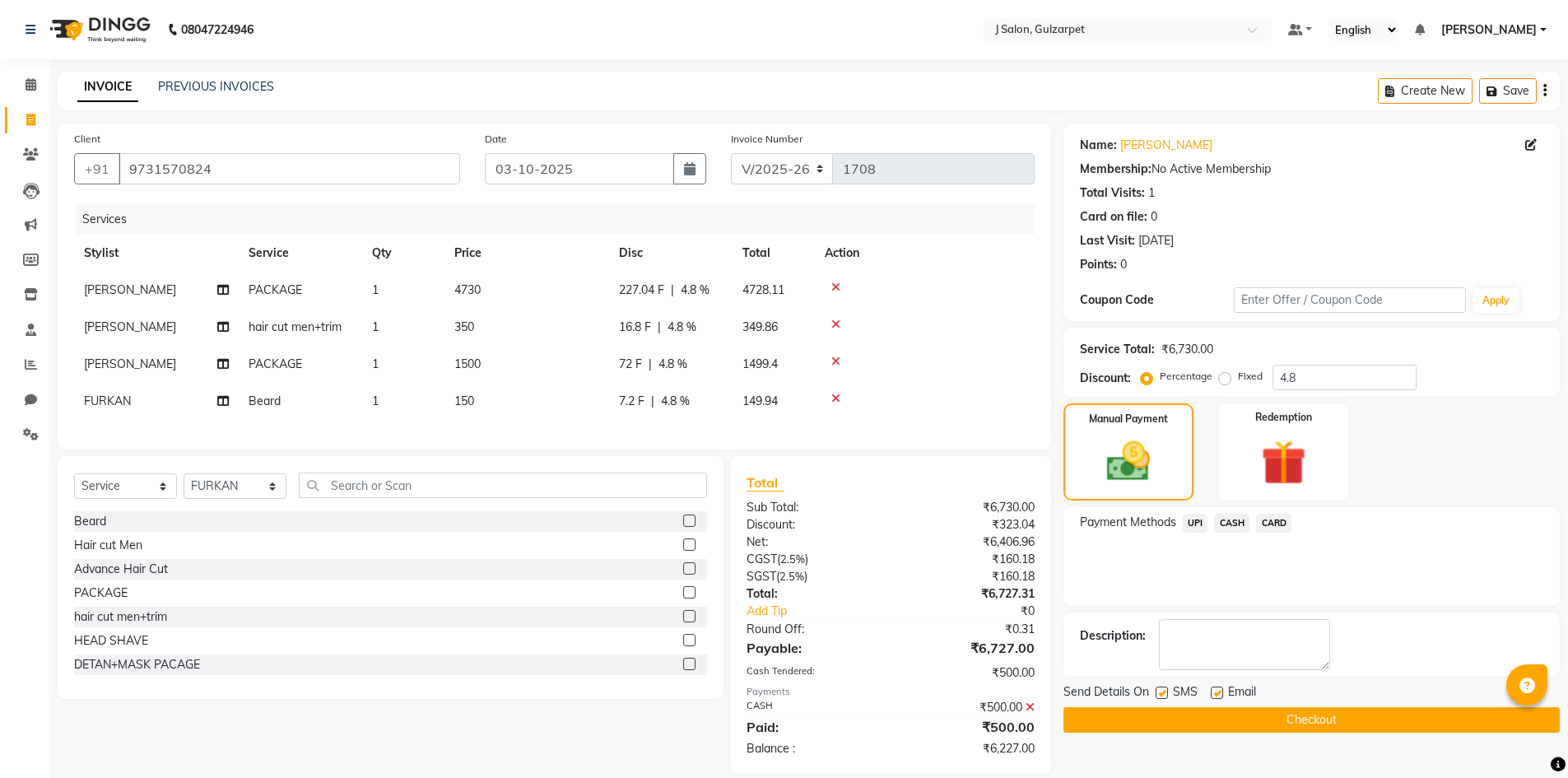
click at [1195, 523] on span "UPI" at bounding box center [1195, 523] width 25 height 19
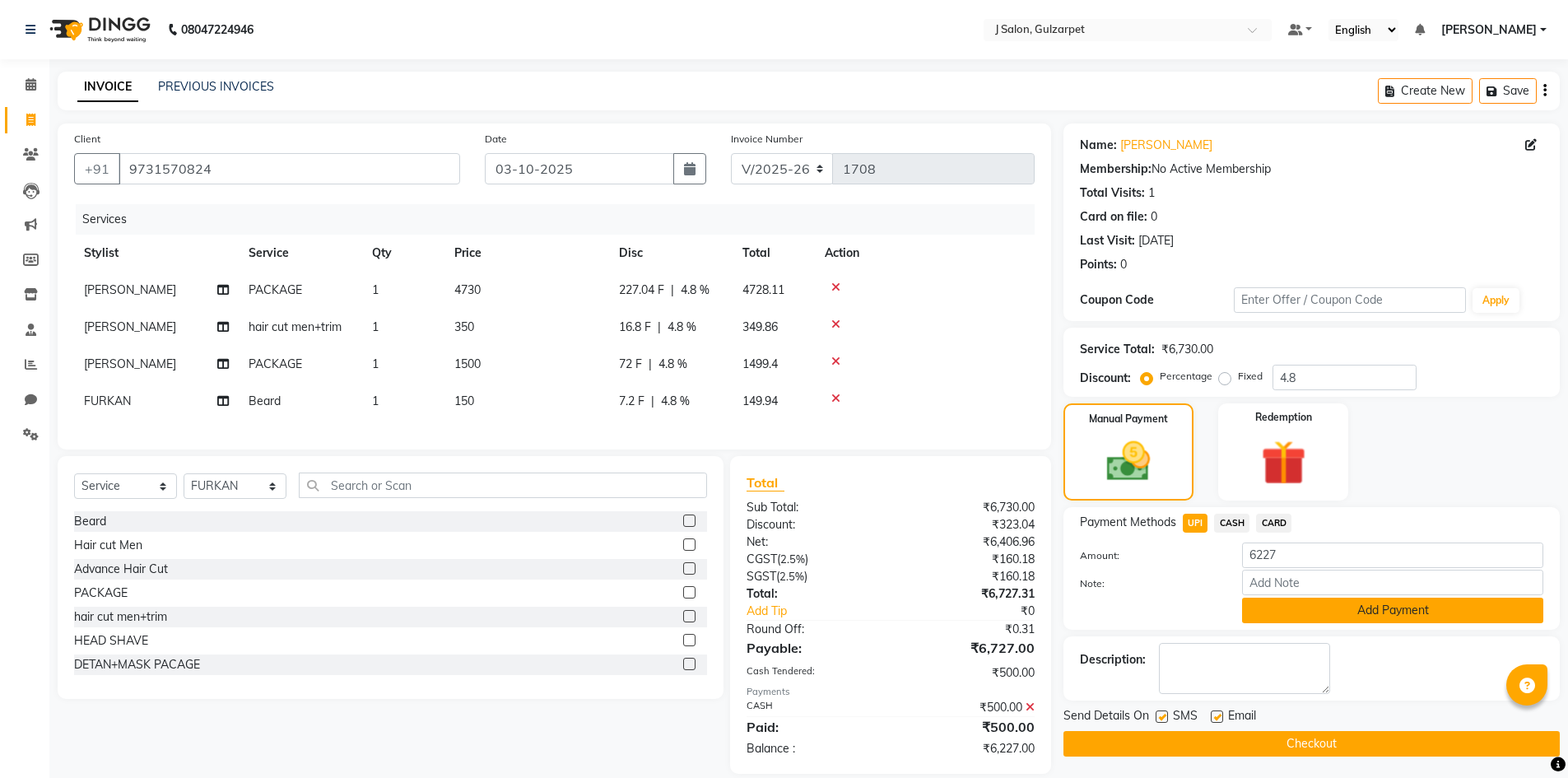
click at [1351, 610] on button "Add Payment" at bounding box center [1393, 610] width 302 height 25
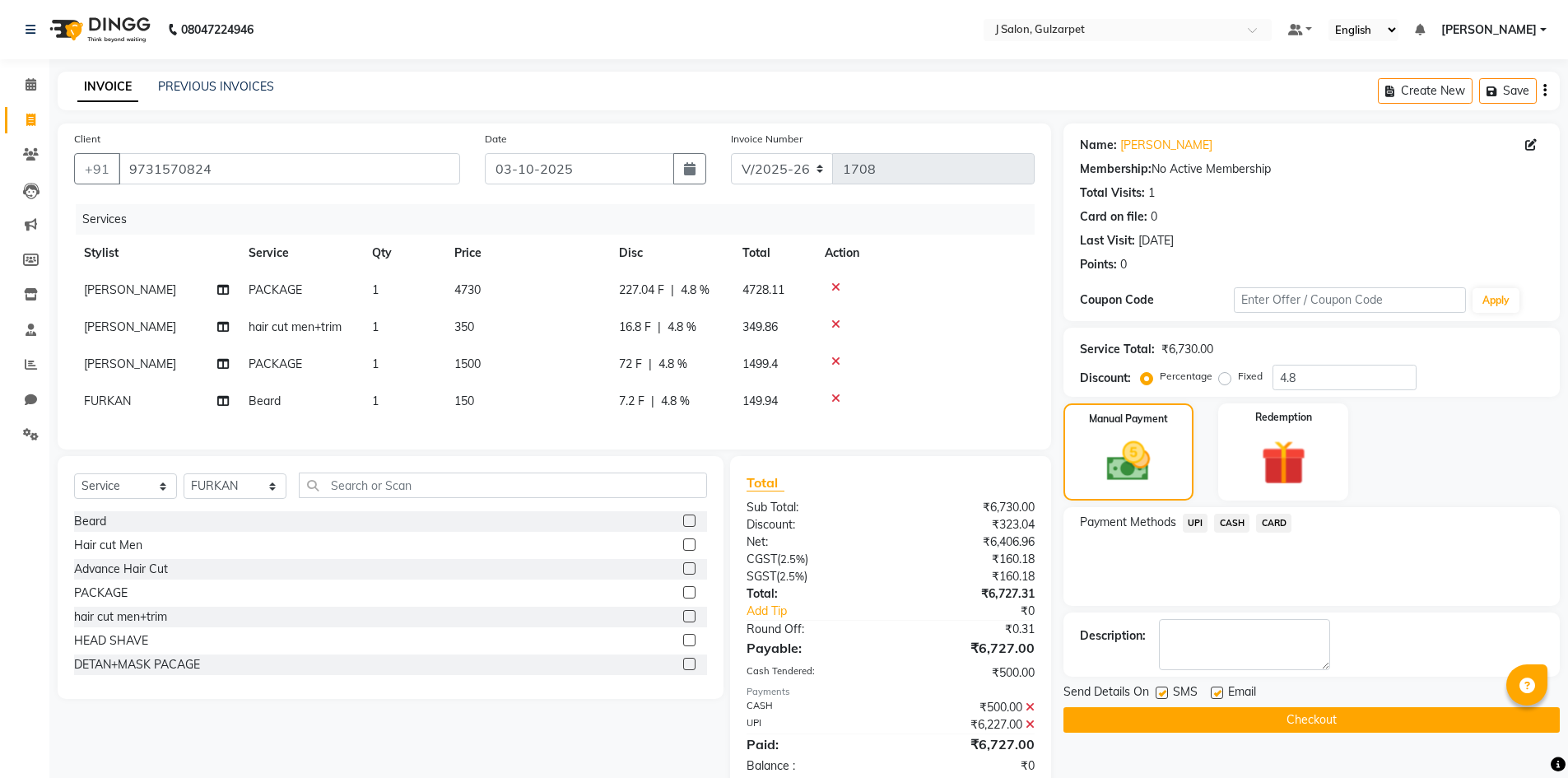
click at [1354, 717] on button "Checkout" at bounding box center [1311, 719] width 496 height 25
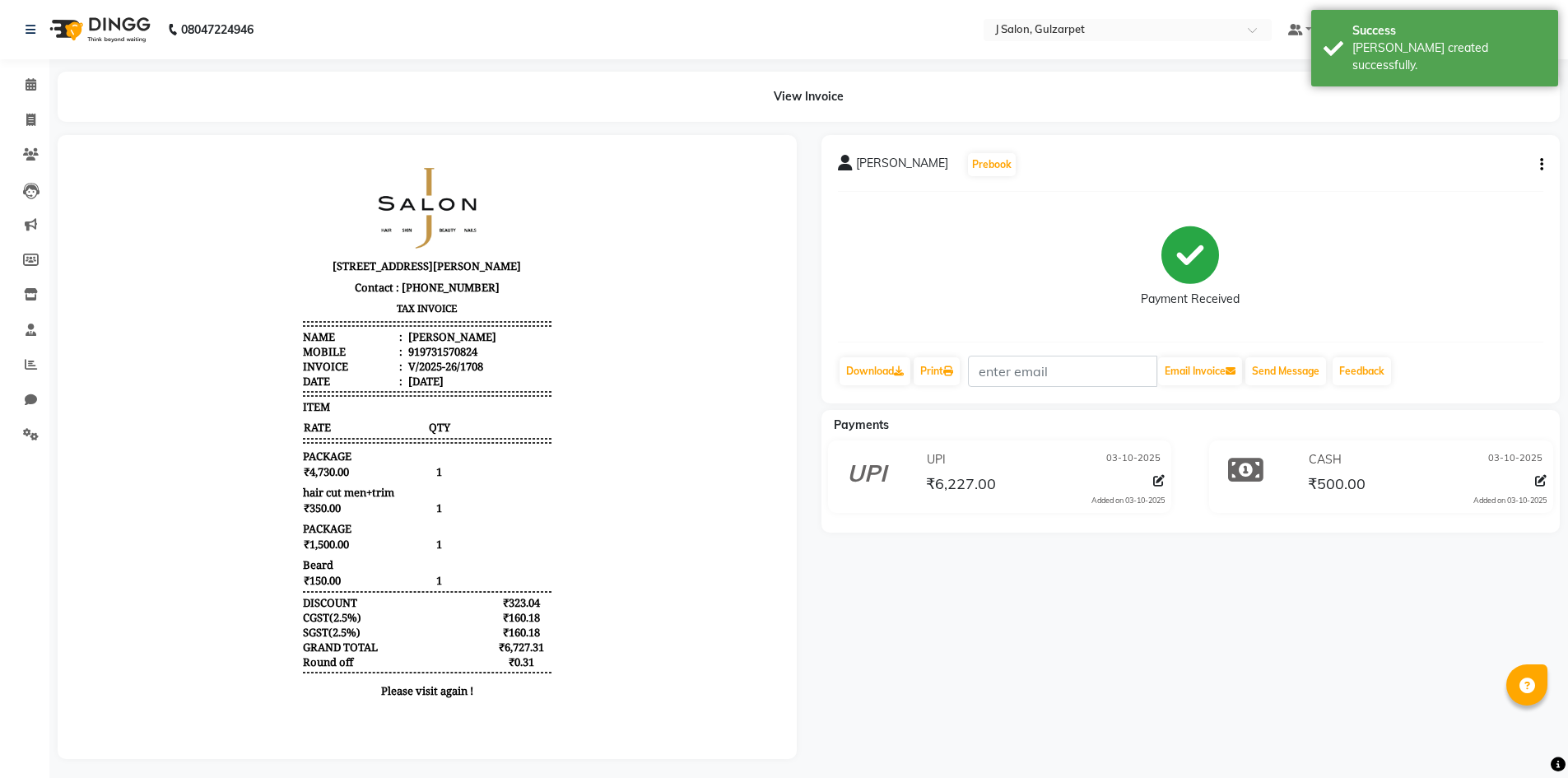
select select "service"
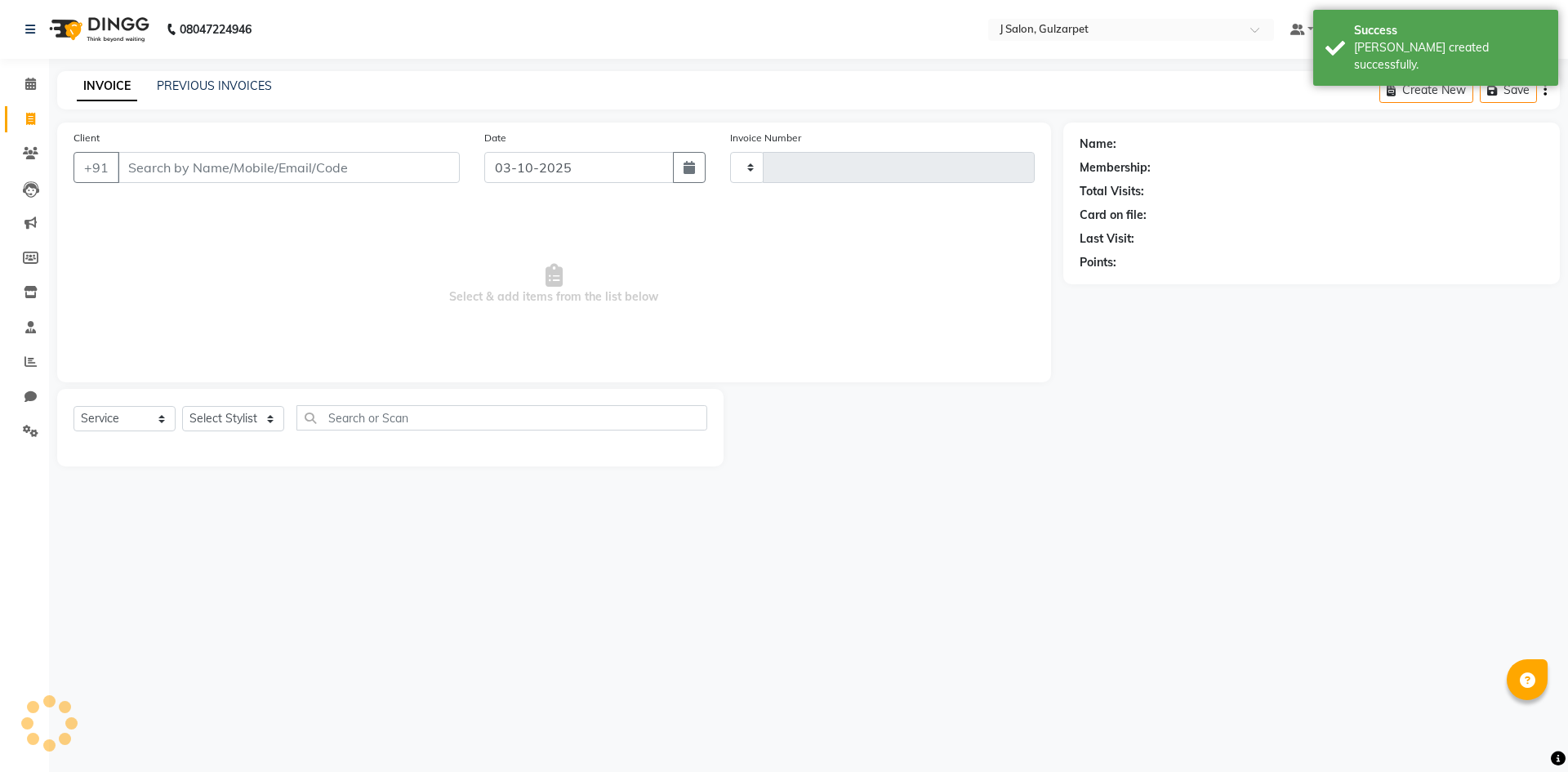
type input "1709"
